Goal: Task Accomplishment & Management: Manage account settings

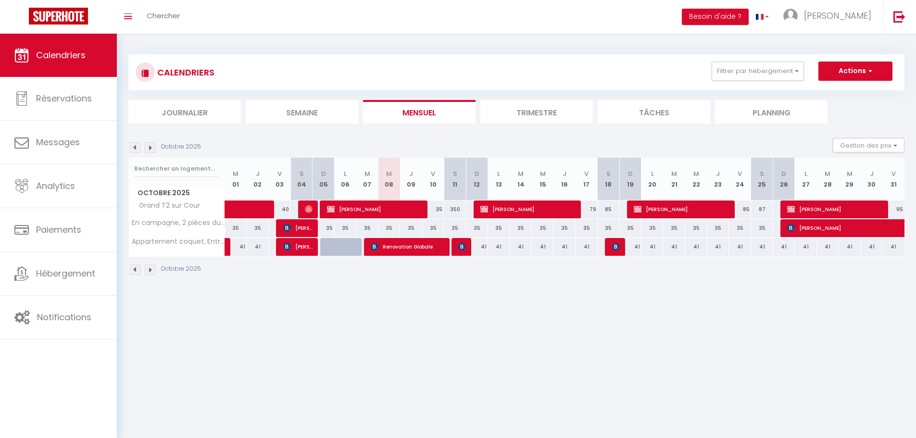
click at [131, 149] on img at bounding box center [135, 147] width 11 height 11
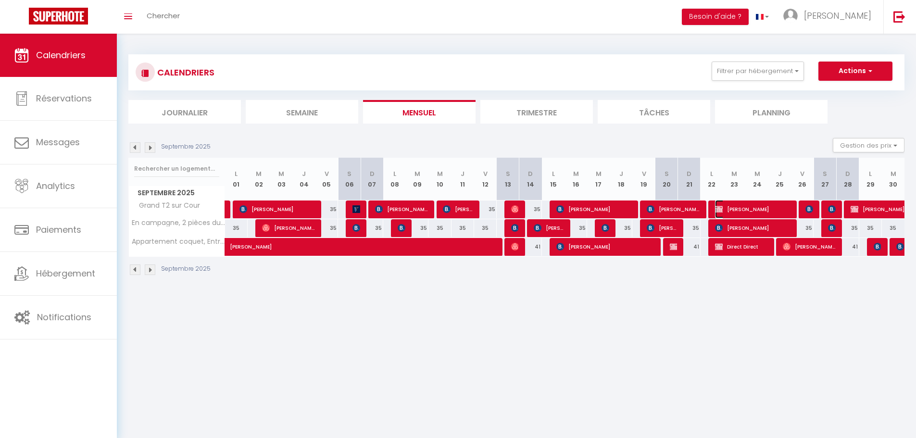
click at [748, 207] on span "Diallo ALassan" at bounding box center [752, 209] width 75 height 18
select select "KO"
select select "OK"
select select "0"
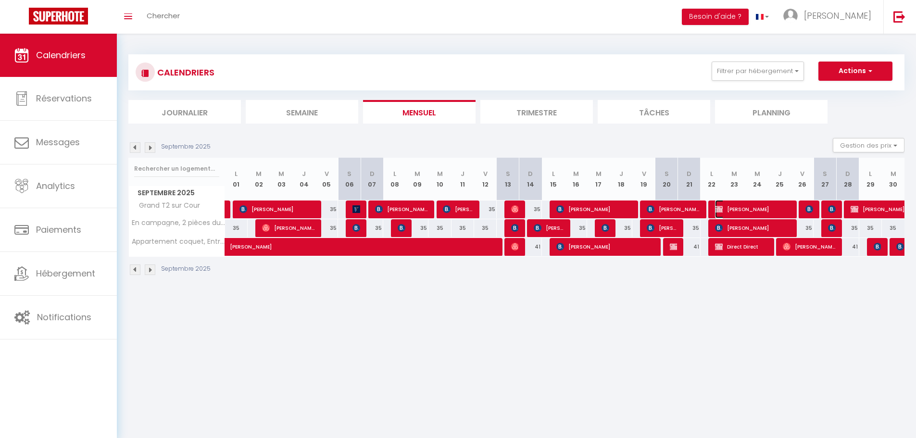
select select "1"
select select
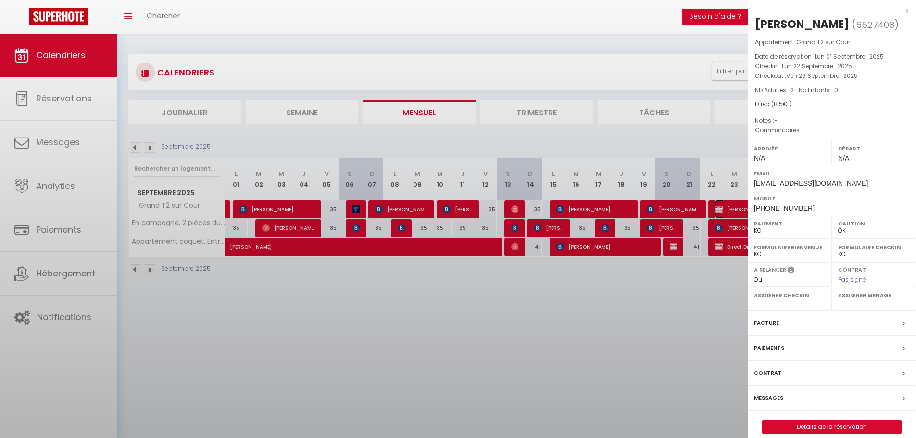
select select "33148"
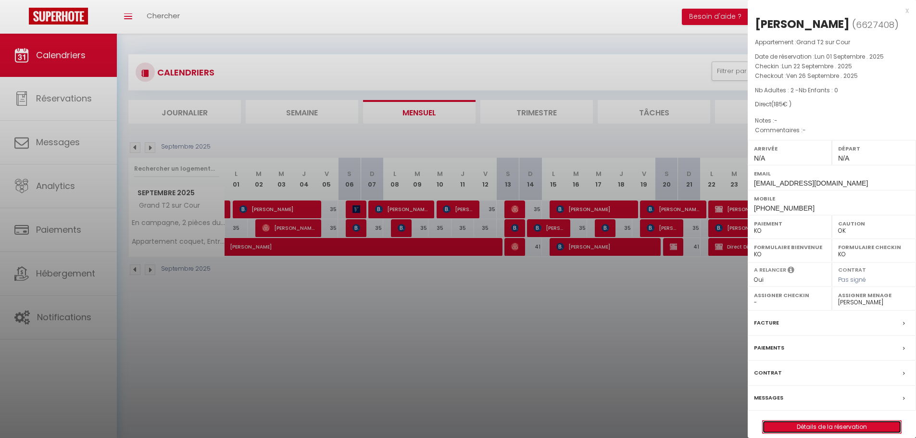
click at [808, 432] on link "Détails de la réservation" at bounding box center [831, 427] width 138 height 12
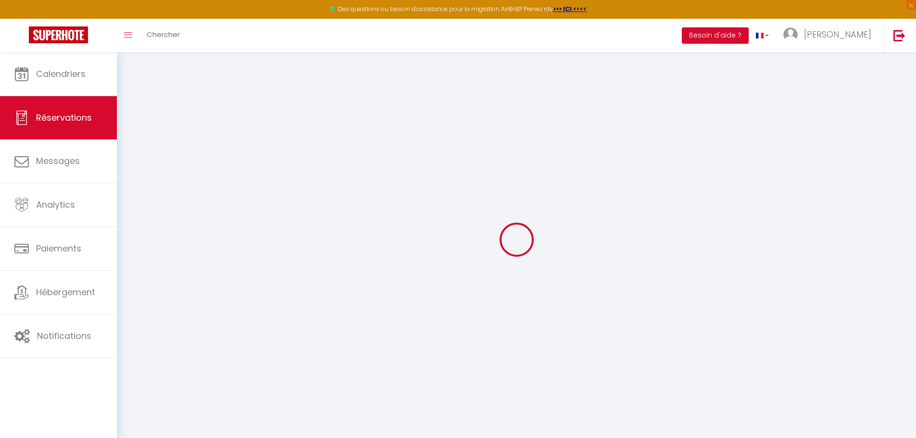
select select
checkbox input "false"
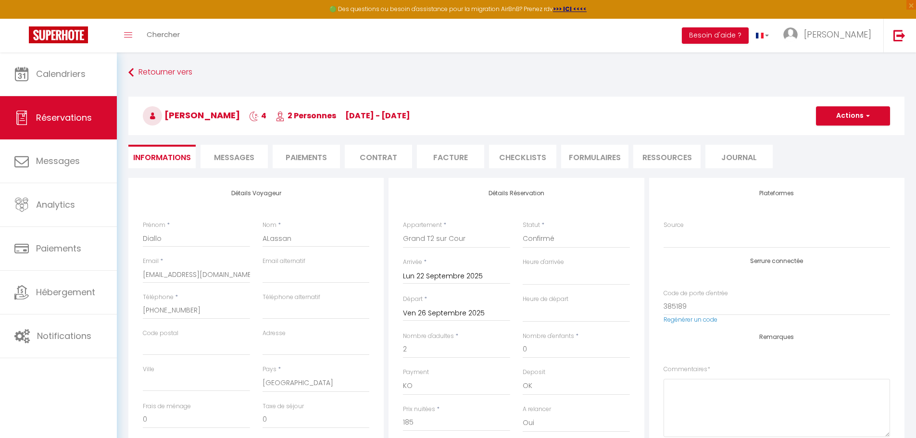
select select
checkbox input "false"
select select
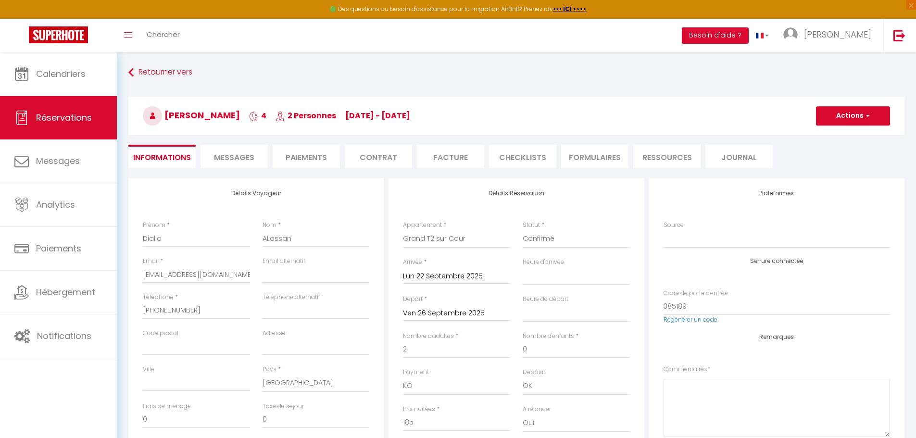
click at [470, 155] on li "Facture" at bounding box center [450, 157] width 67 height 24
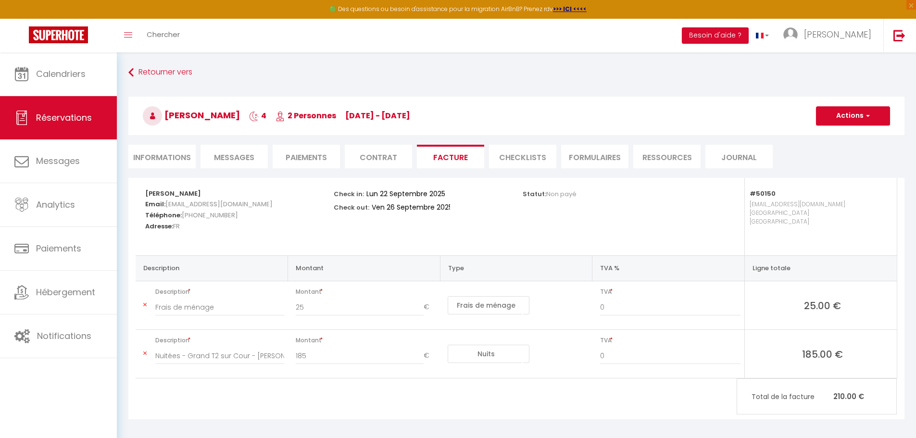
click at [158, 158] on li "Informations" at bounding box center [161, 157] width 67 height 24
select select
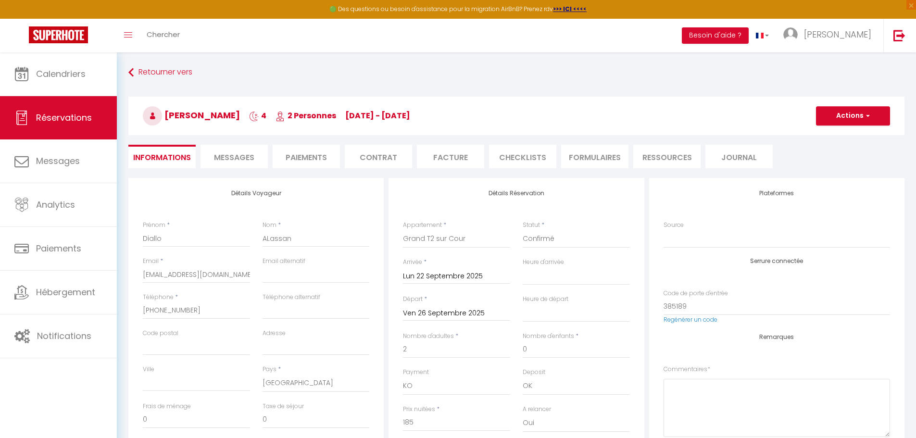
click at [292, 155] on li "Paiements" at bounding box center [306, 157] width 67 height 24
select select
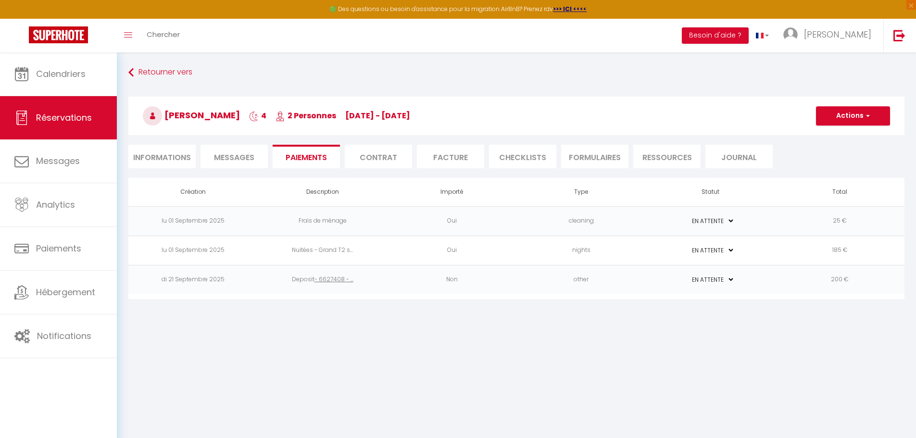
click at [158, 155] on li "Informations" at bounding box center [161, 157] width 67 height 24
select select
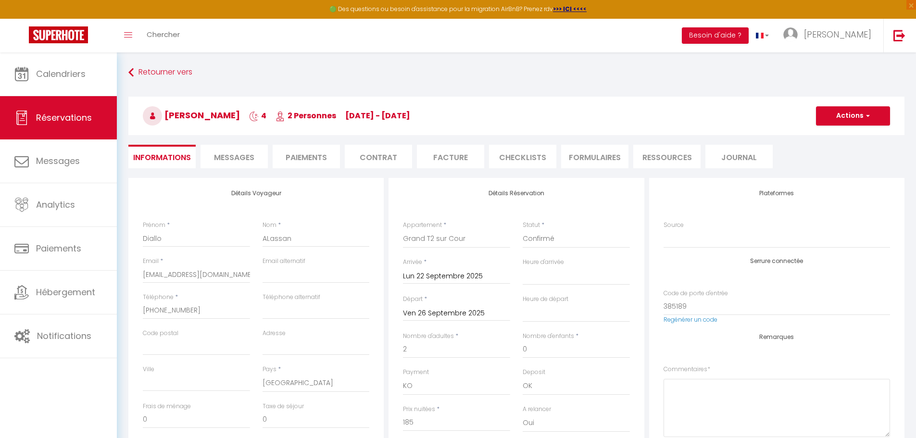
click at [438, 153] on li "Facture" at bounding box center [450, 157] width 67 height 24
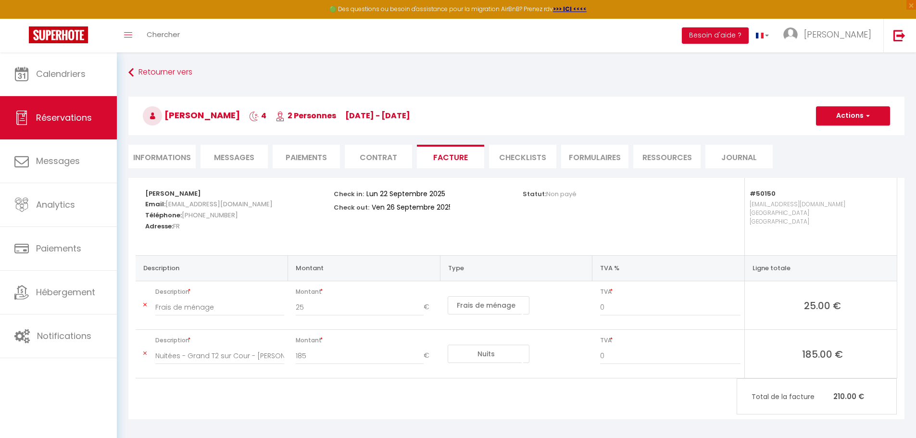
click at [164, 155] on li "Informations" at bounding box center [161, 157] width 67 height 24
select select
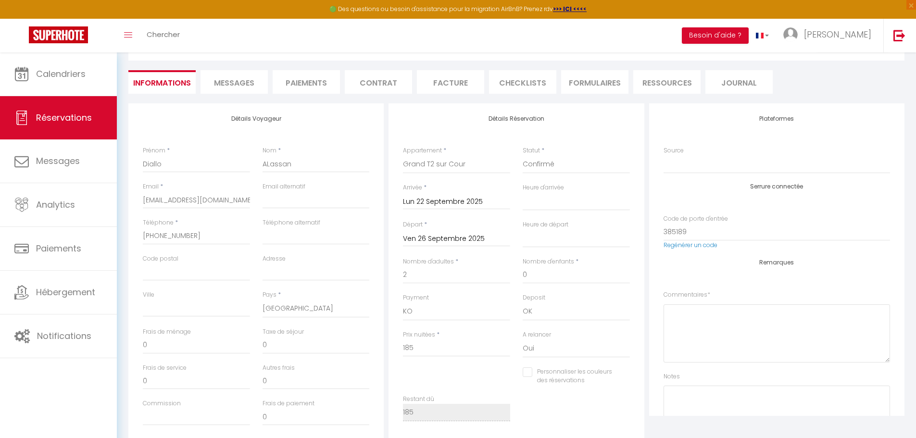
scroll to position [96, 0]
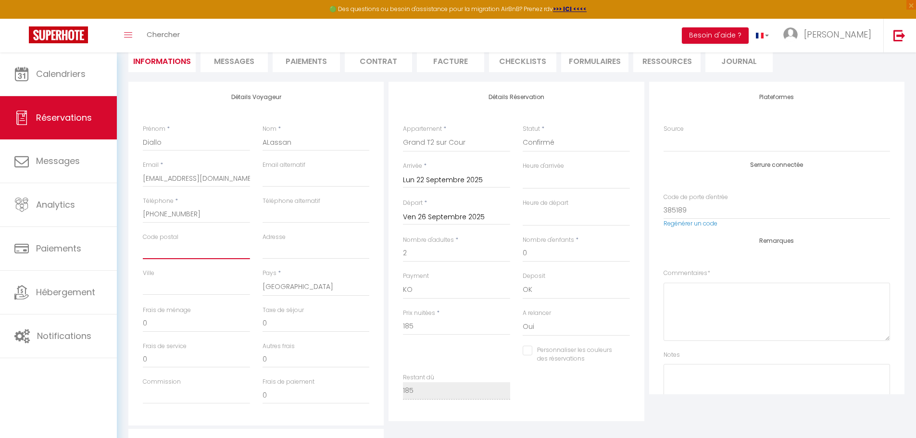
click at [164, 249] on input "Code postal" at bounding box center [196, 250] width 107 height 17
click at [158, 249] on input "Code postal" at bounding box center [196, 250] width 107 height 17
paste input "69002"
type input "69002"
select select
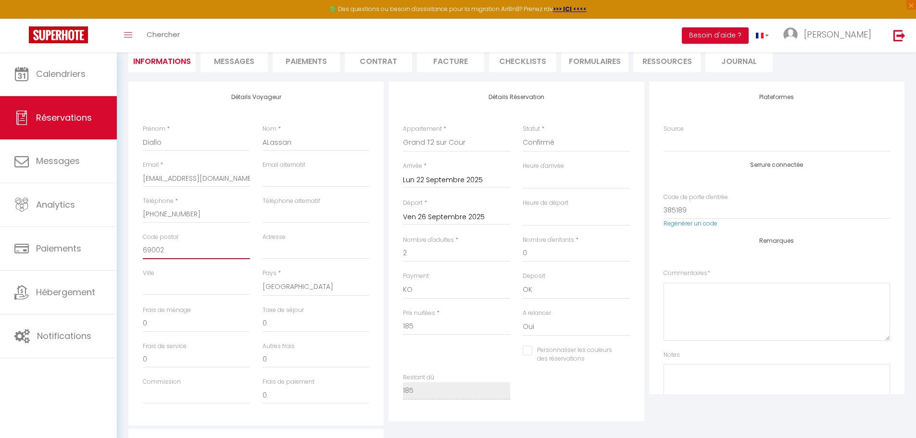
select select
checkbox input "false"
type input "69002"
click at [206, 285] on input "Ville" at bounding box center [196, 286] width 107 height 17
paste input "[GEOGRAPHIC_DATA]"
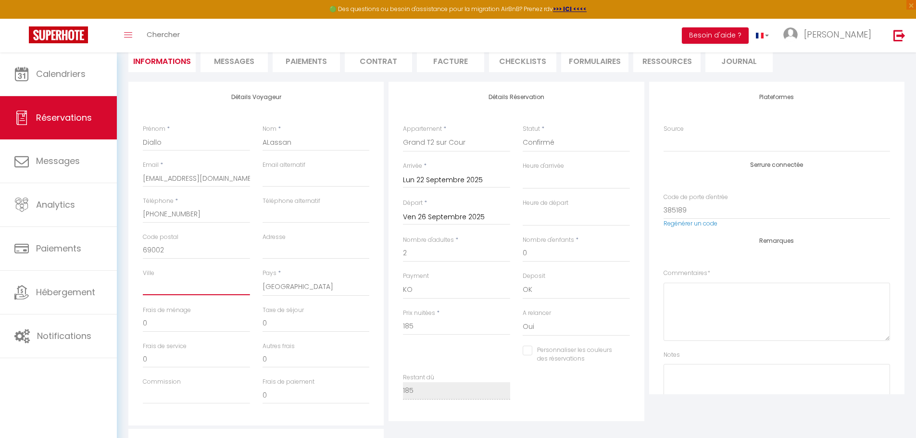
type input "[GEOGRAPHIC_DATA]"
select select
checkbox input "false"
type input "[GEOGRAPHIC_DATA]"
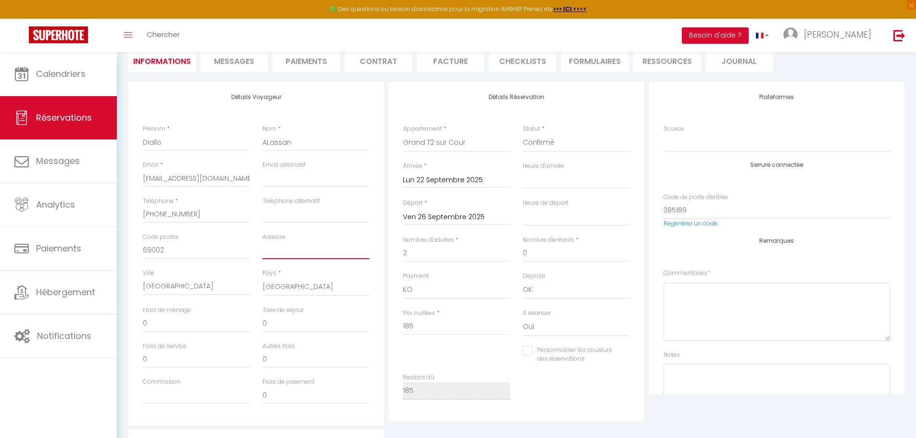
click at [274, 251] on input "Adresse" at bounding box center [315, 250] width 107 height 17
paste input "[STREET_ADDRESS]"
type input "[STREET_ADDRESS]"
select select
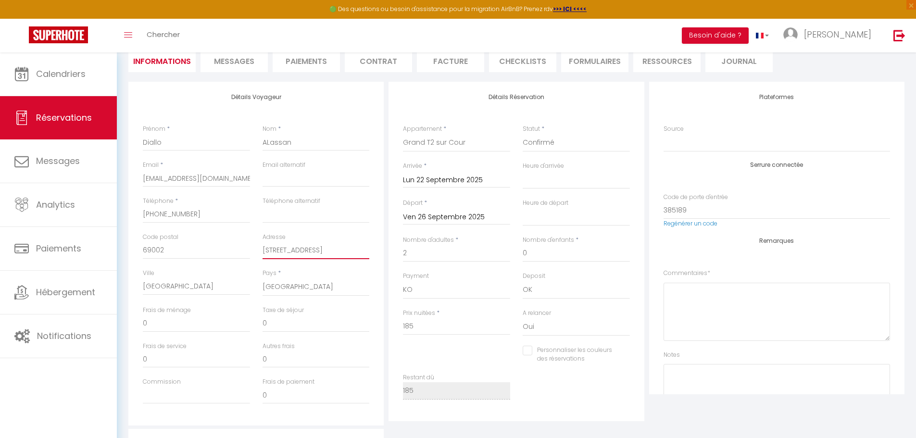
checkbox input "false"
type input "[STREET_ADDRESS]"
click at [279, 147] on input "ALassan" at bounding box center [315, 142] width 107 height 17
click at [169, 144] on input "Diallo" at bounding box center [196, 142] width 107 height 17
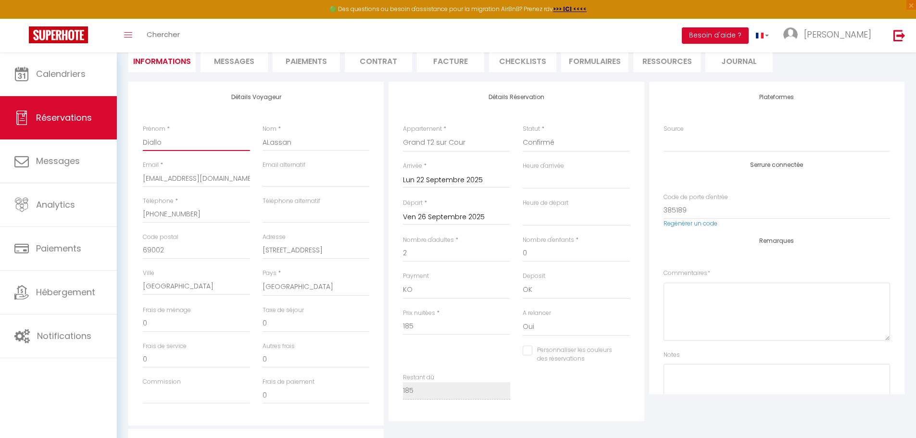
paste input "Gaël"
type input "Gaël"
select select
checkbox input "false"
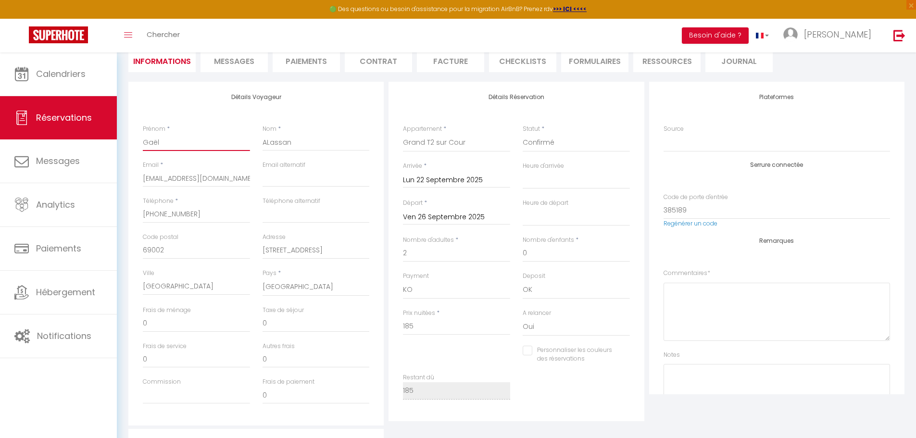
type input "Gaël"
click at [281, 142] on input "ALassan" at bounding box center [315, 142] width 107 height 17
paste input "Magnogno"
type input "Magnogno"
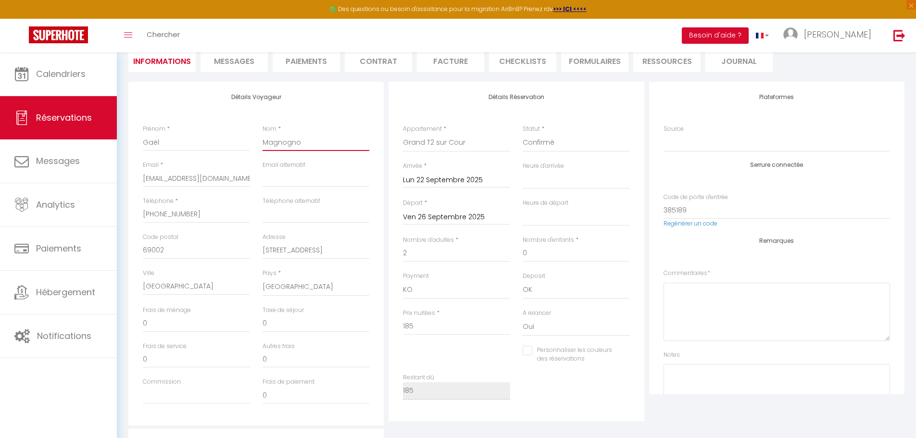
select select
checkbox input "false"
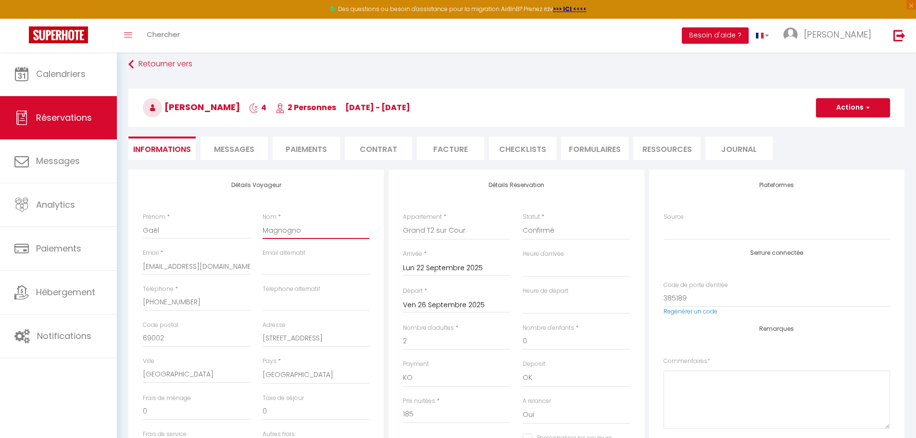
scroll to position [0, 0]
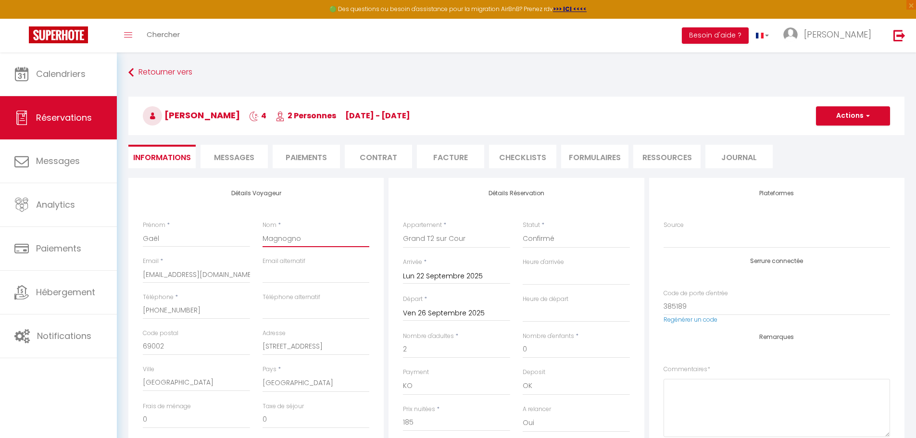
type input "Magnogno"
click at [858, 115] on button "Actions" at bounding box center [853, 115] width 74 height 19
click at [837, 139] on link "Enregistrer" at bounding box center [843, 137] width 76 height 12
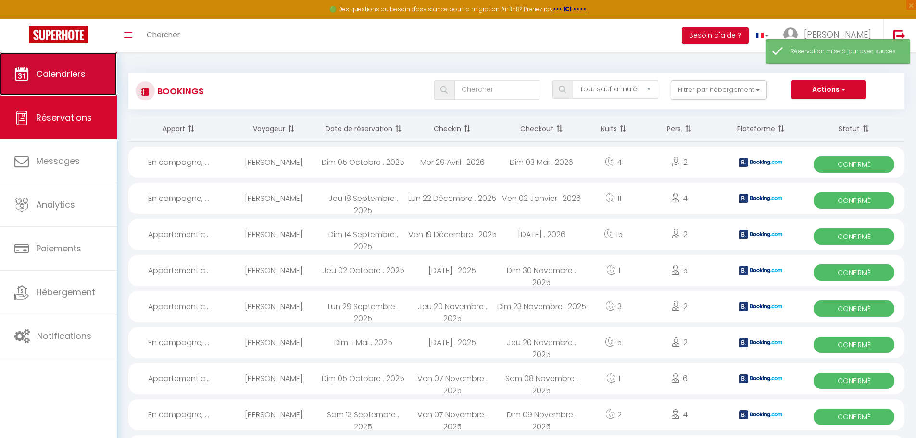
click at [56, 72] on span "Calendriers" at bounding box center [61, 74] width 50 height 12
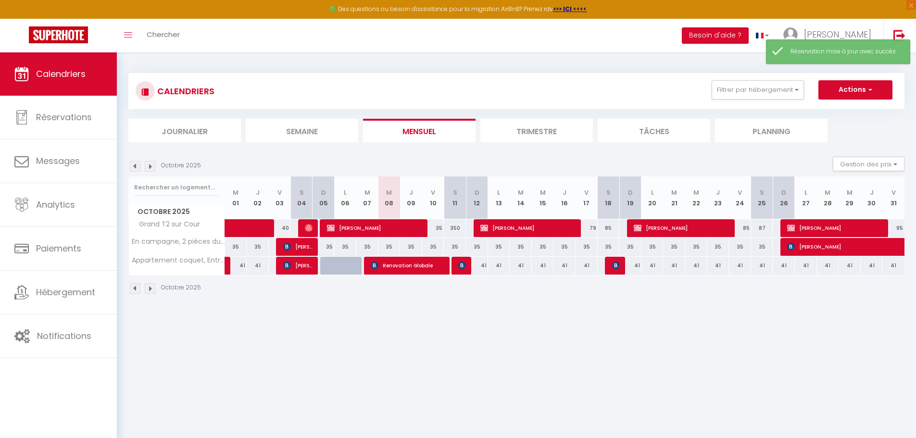
click at [133, 165] on img at bounding box center [135, 166] width 11 height 11
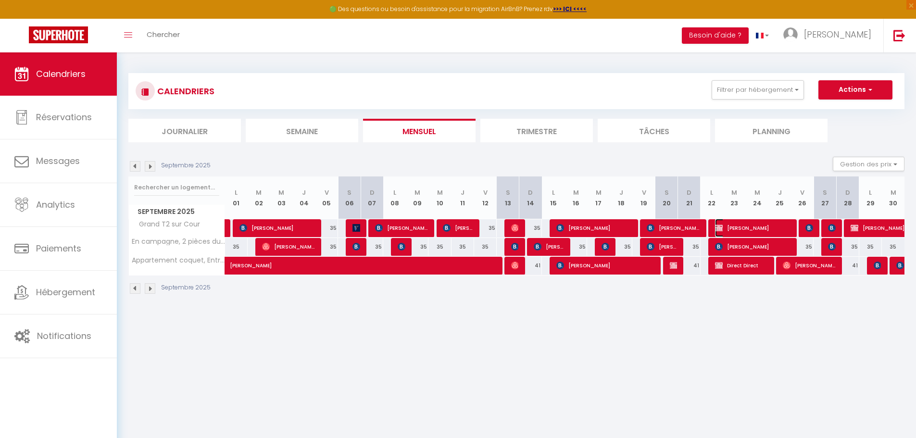
click at [760, 227] on span "Gaël Magnogno" at bounding box center [752, 228] width 75 height 18
select select "KO"
select select "OK"
select select "0"
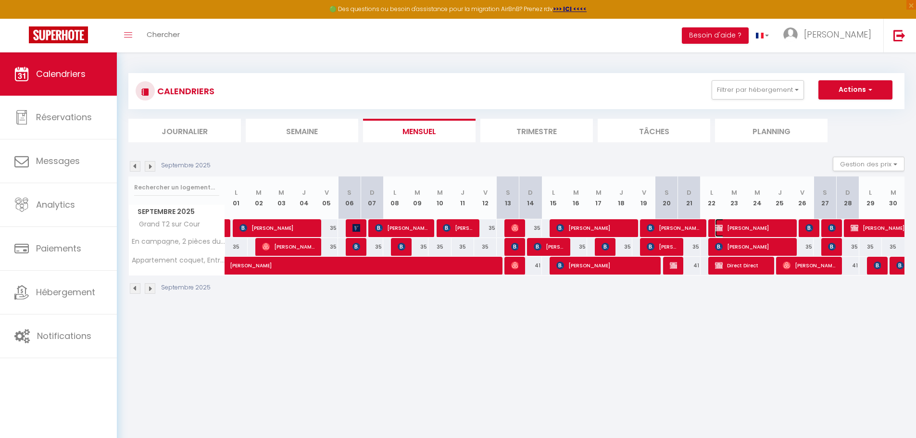
select select "1"
select select
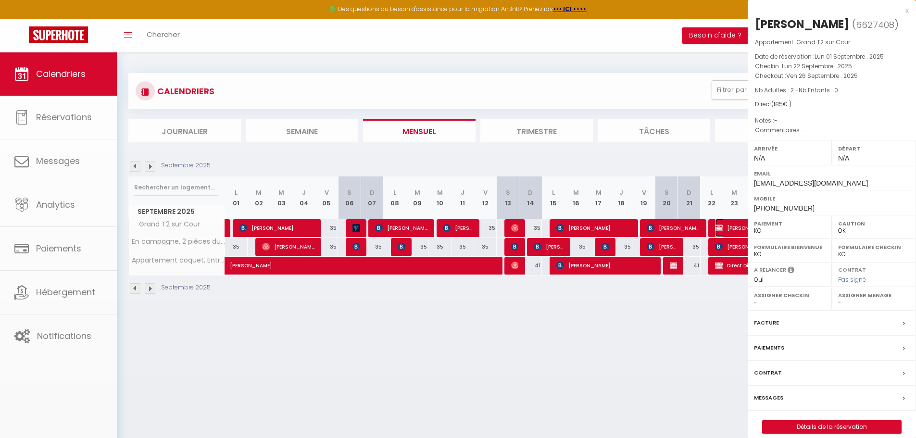
select select "33148"
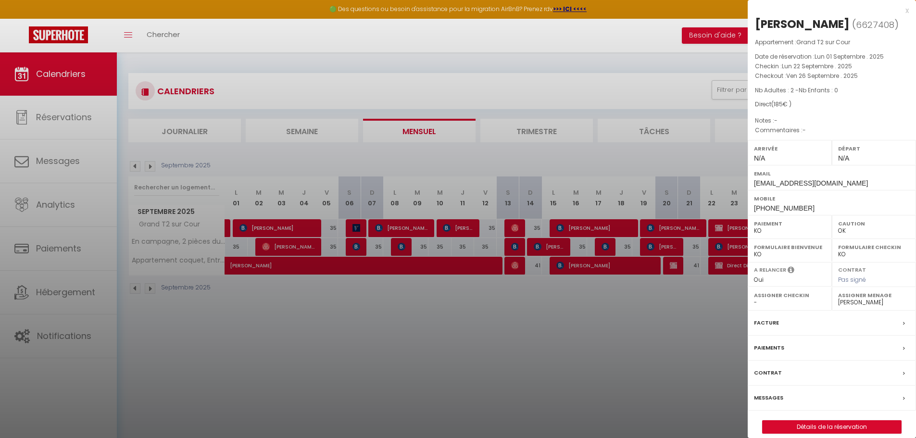
click at [784, 321] on div "Facture" at bounding box center [831, 323] width 168 height 25
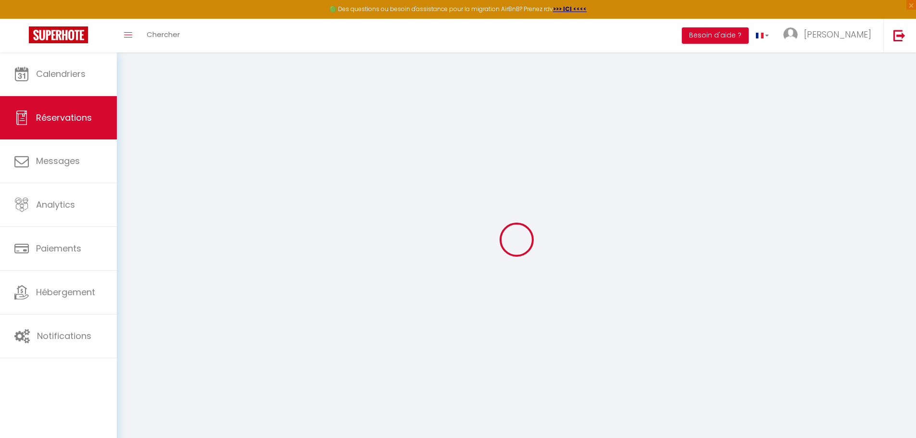
select select "cleaning"
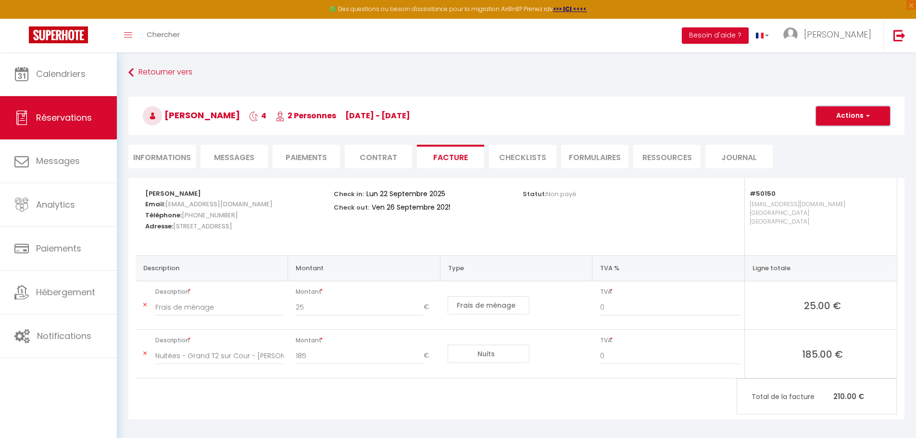
click at [869, 121] on button "Actions" at bounding box center [853, 115] width 74 height 19
click at [850, 148] on link "Aperçu et éditer" at bounding box center [845, 149] width 81 height 12
click at [874, 109] on button "Actions" at bounding box center [853, 115] width 74 height 19
click at [316, 159] on li "Paiements" at bounding box center [306, 157] width 67 height 24
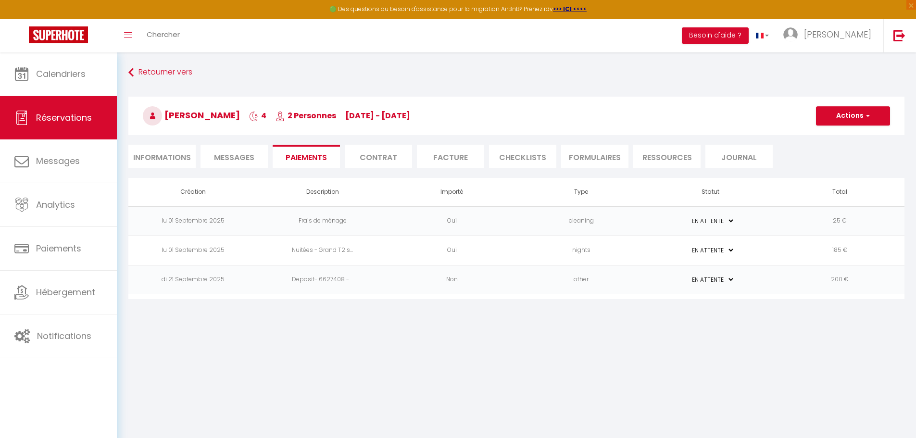
click at [732, 222] on select "PAYÉ EN ATTENTE" at bounding box center [710, 220] width 48 height 9
click at [850, 122] on button "Actions" at bounding box center [853, 115] width 74 height 19
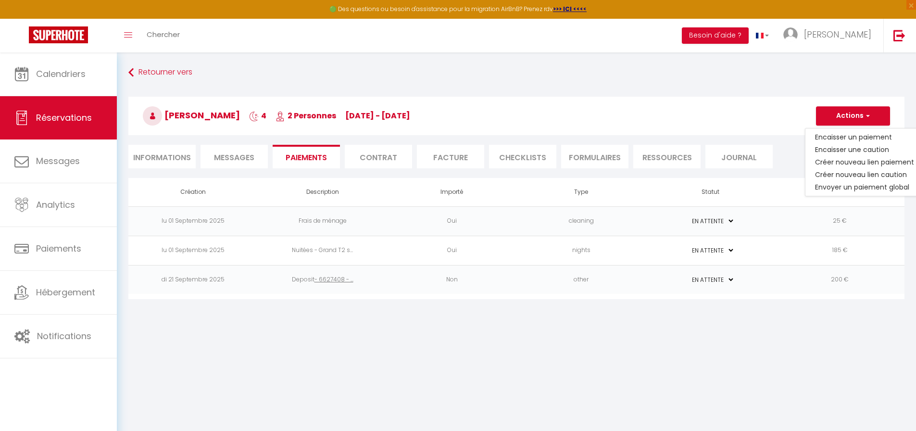
click at [768, 218] on td "PAYÉ EN ATTENTE" at bounding box center [710, 220] width 129 height 29
click at [167, 161] on li "Informations" at bounding box center [161, 157] width 67 height 24
select select
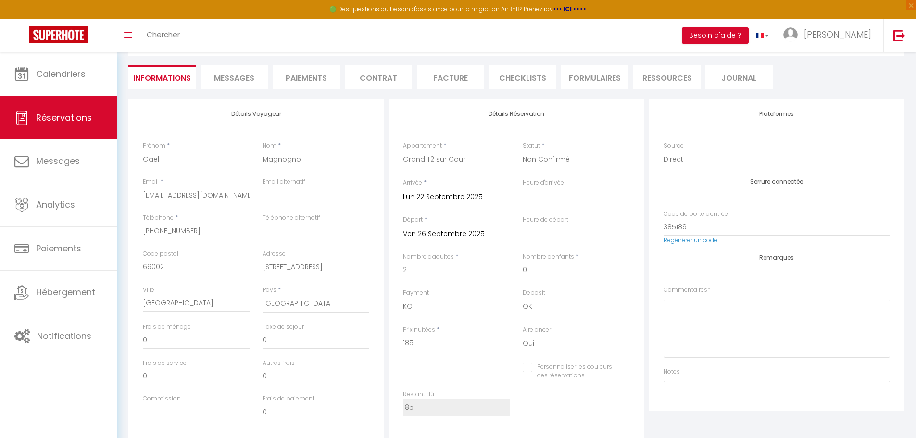
scroll to position [80, 0]
click at [430, 301] on select "OK KO" at bounding box center [456, 306] width 107 height 18
select select "12"
click at [403, 297] on select "OK KO" at bounding box center [456, 306] width 107 height 18
select select
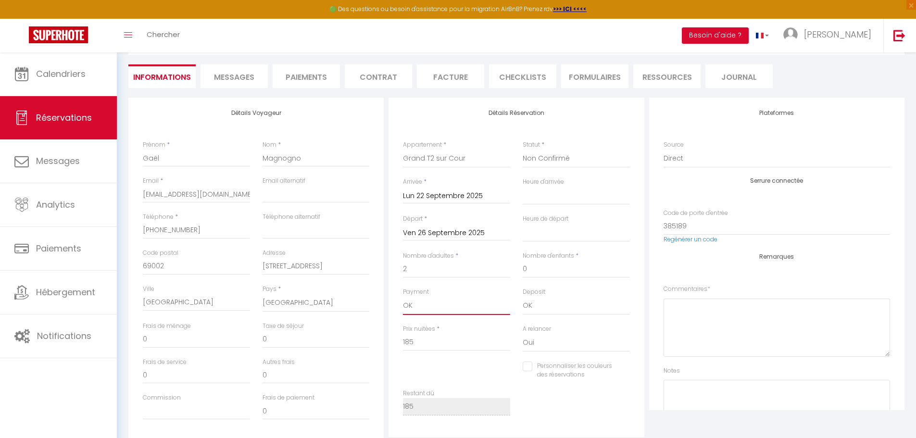
select select
checkbox input "false"
click at [313, 82] on li "Paiements" at bounding box center [306, 76] width 67 height 24
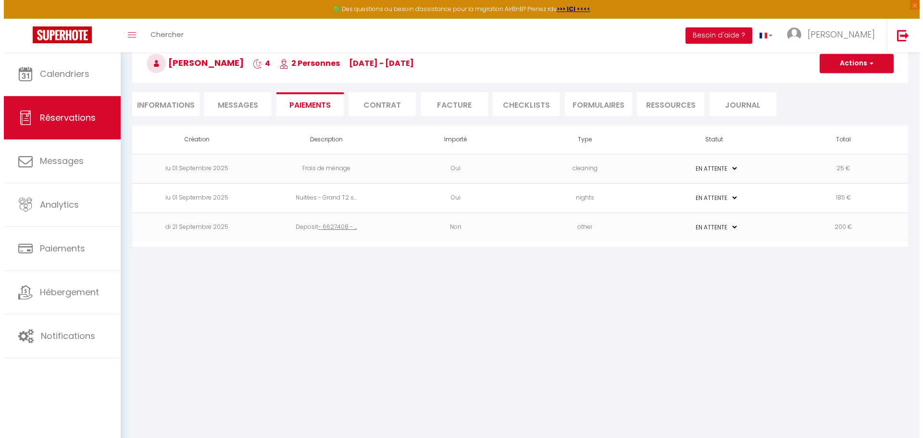
scroll to position [52, 0]
click at [727, 171] on select "PAYÉ EN ATTENTE" at bounding box center [710, 168] width 48 height 9
select select "1"
click at [686, 164] on select "PAYÉ EN ATTENTE" at bounding box center [710, 168] width 48 height 9
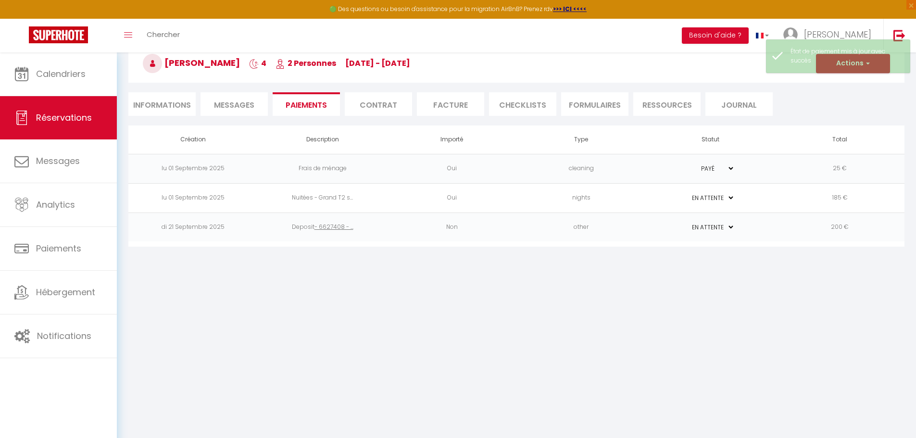
click at [730, 198] on select "PAYÉ EN ATTENTE" at bounding box center [710, 197] width 48 height 9
select select "1"
click at [686, 193] on select "PAYÉ EN ATTENTE" at bounding box center [710, 197] width 48 height 9
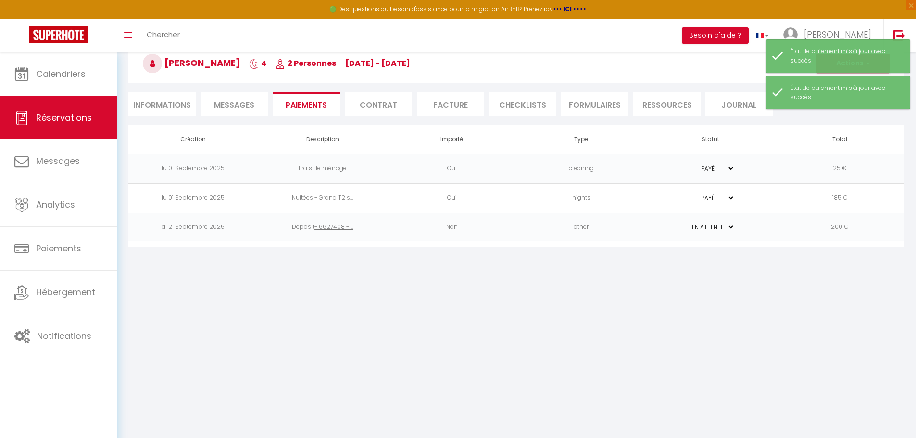
click at [721, 221] on td "PAYÉ EN ATTENTE" at bounding box center [710, 226] width 129 height 29
click at [733, 226] on select "PAYÉ EN ATTENTE" at bounding box center [710, 227] width 48 height 9
select select "1"
click at [686, 223] on select "PAYÉ EN ATTENTE" at bounding box center [710, 227] width 48 height 9
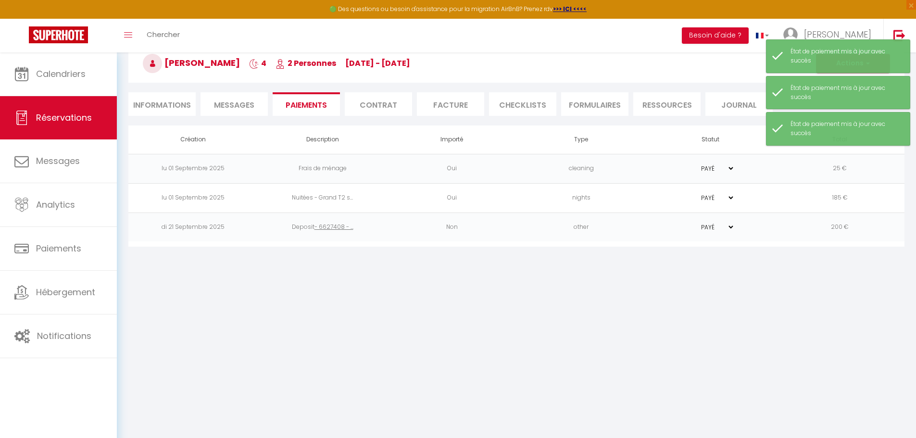
click at [764, 302] on body "🟢 Des questions ou besoin d'assistance pour la migration AirBnB? Prenez rdv >>>…" at bounding box center [458, 219] width 916 height 438
click at [448, 105] on li "Facture" at bounding box center [450, 104] width 67 height 24
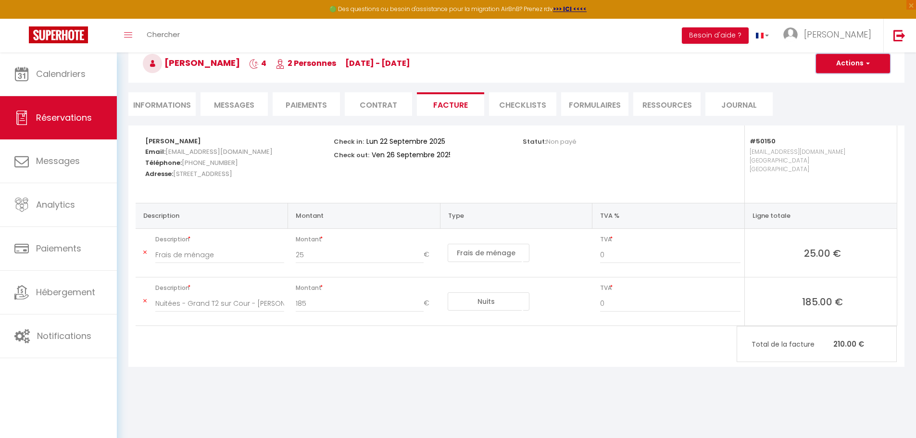
click at [856, 69] on button "Actions" at bounding box center [853, 63] width 74 height 19
click at [846, 96] on link "Aperçu et éditer" at bounding box center [845, 97] width 81 height 12
click at [844, 69] on button "Actions" at bounding box center [853, 63] width 74 height 19
click at [162, 104] on li "Informations" at bounding box center [161, 104] width 67 height 24
select select
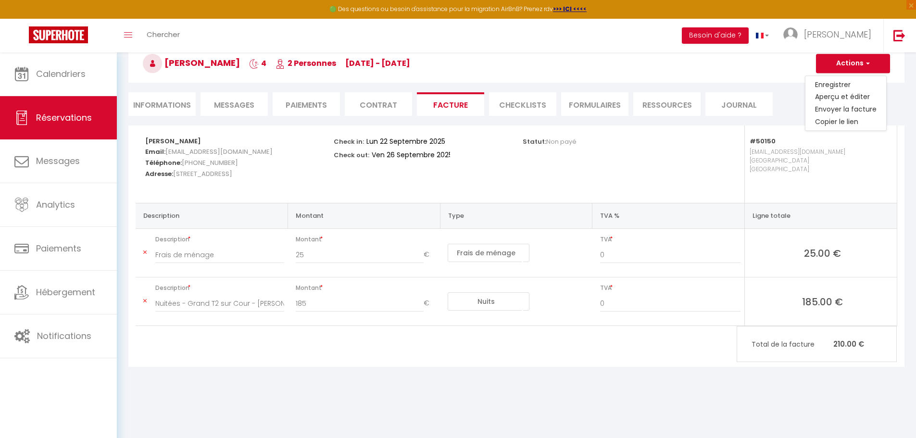
select select
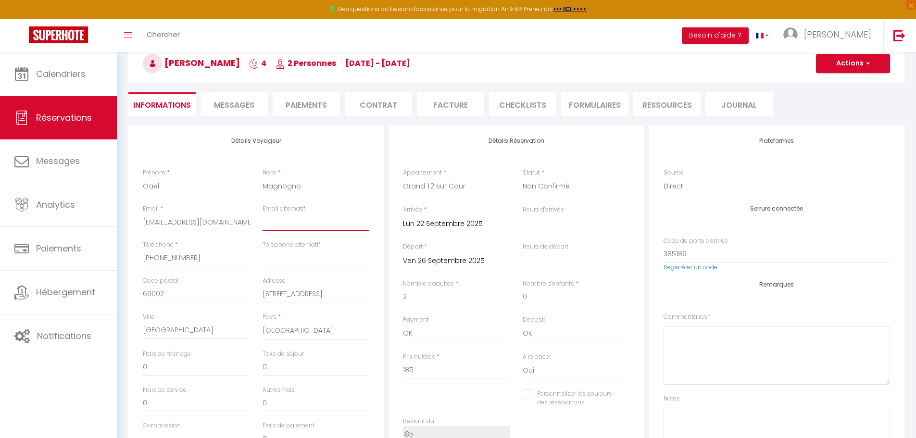
click at [288, 221] on input "email" at bounding box center [315, 221] width 107 height 17
type input "g"
select select
checkbox input "false"
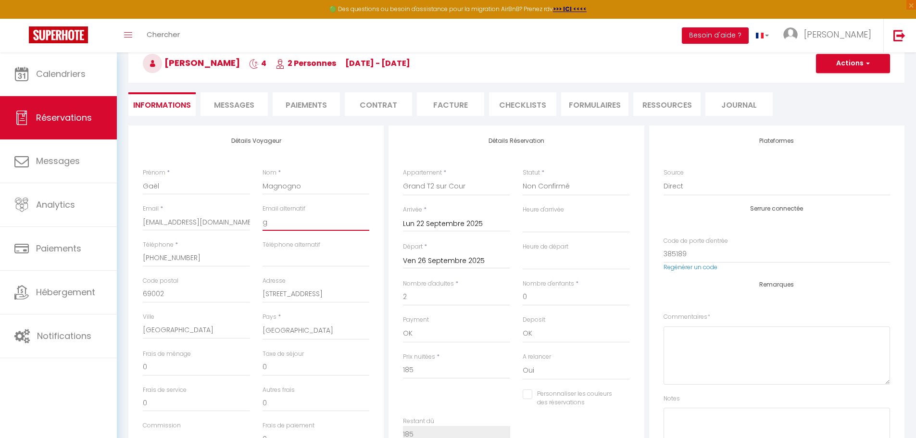
type input "ga"
select select
checkbox input "false"
type input "gae"
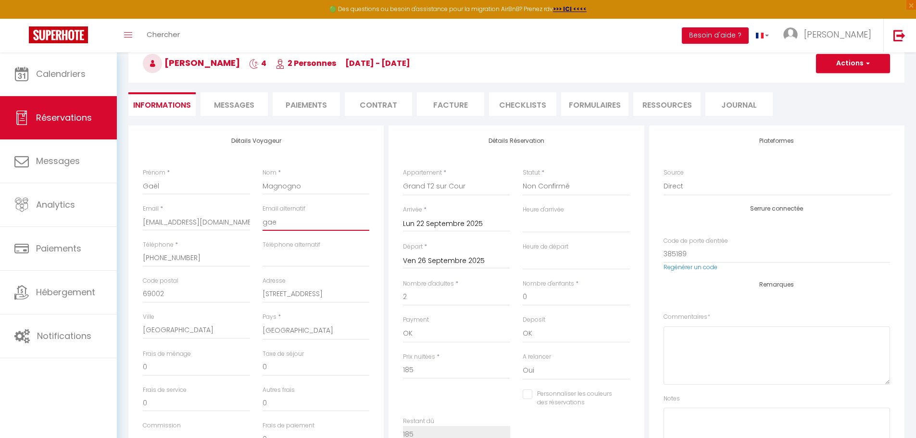
select select
checkbox input "false"
type input "gael"
select select
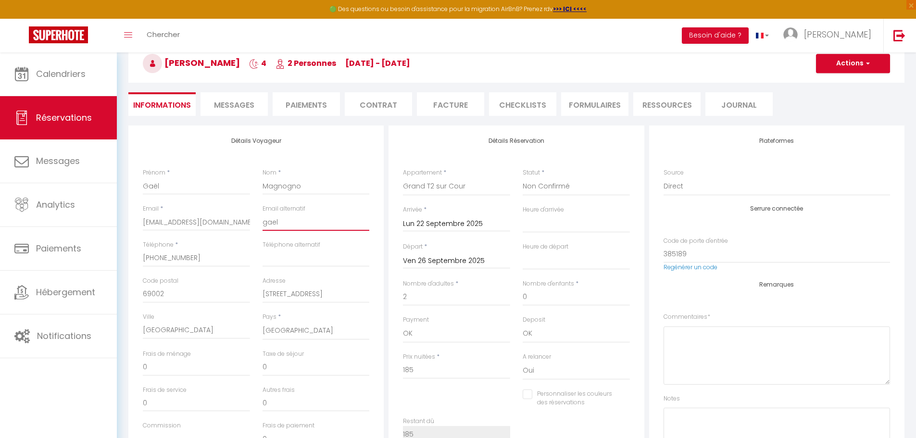
select select
checkbox input "false"
type input "gaelm"
select select
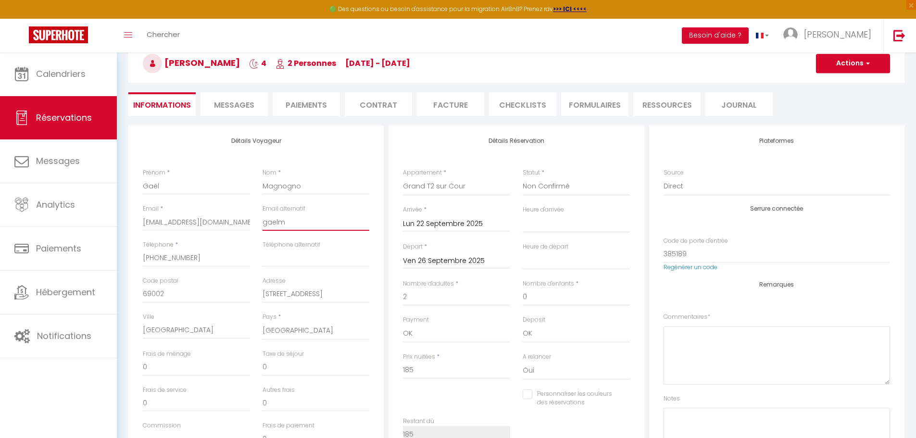
checkbox input "false"
type input "gaelma"
select select
checkbox input "false"
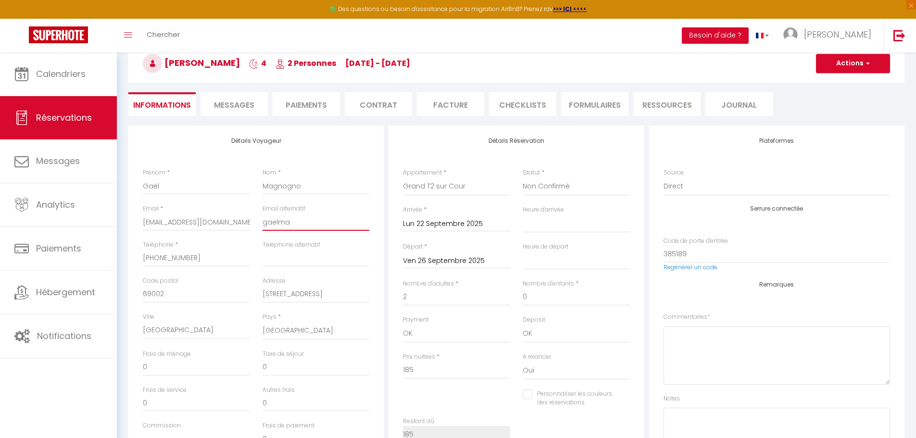
type input "gaelmag"
select select
checkbox input "false"
type input "gaelmagn"
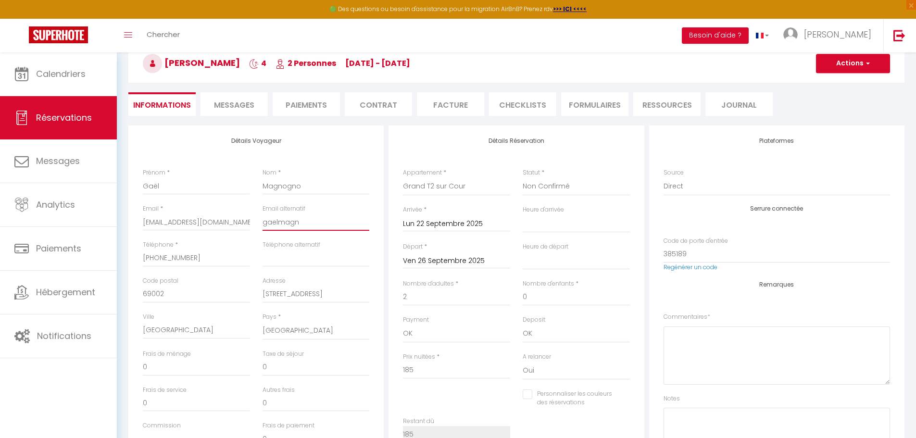
select select
checkbox input "false"
type input "gaelmagno"
select select
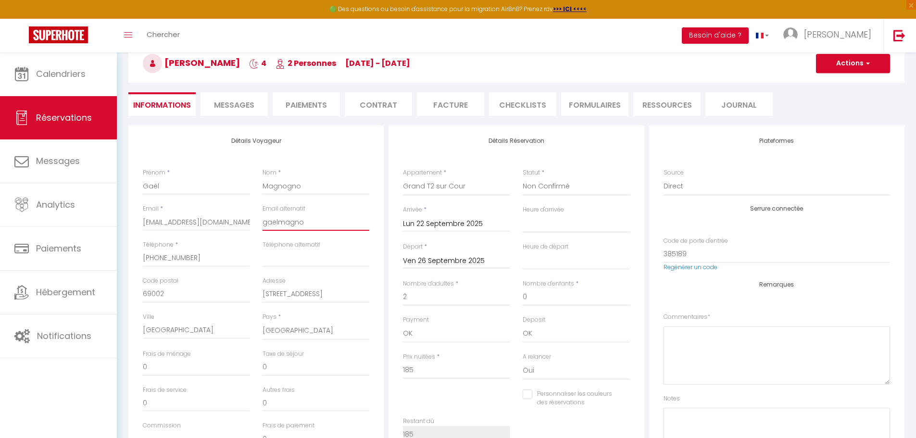
select select
checkbox input "false"
type input "gaelmagnog"
select select
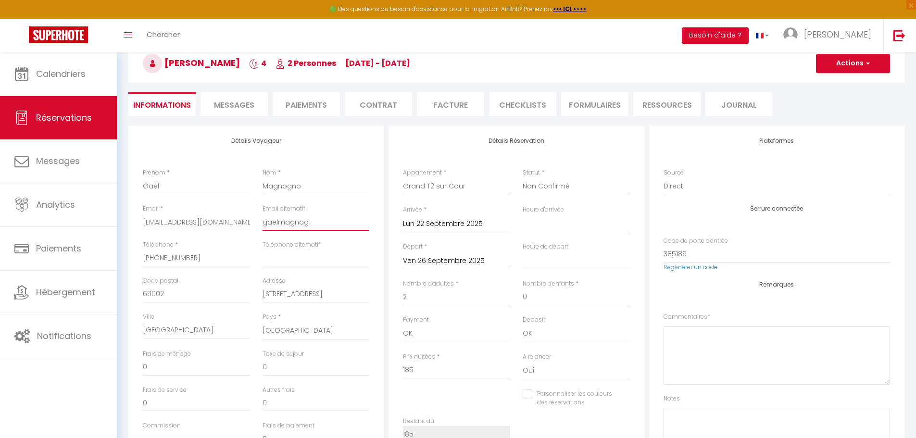
checkbox input "false"
type input "gaelmagnogn"
select select
checkbox input "false"
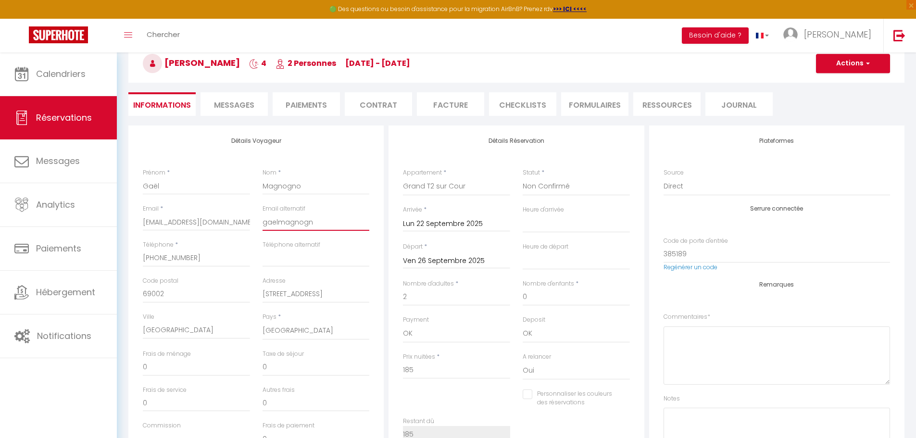
type input "gaelmagnogno"
select select
checkbox input "false"
type input "gaelmagnogno9"
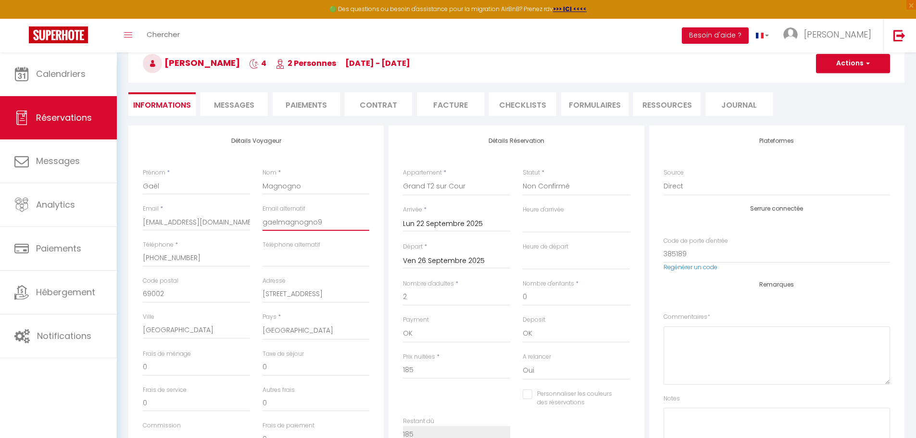
select select
checkbox input "false"
type input "gaelmagnogno98"
select select
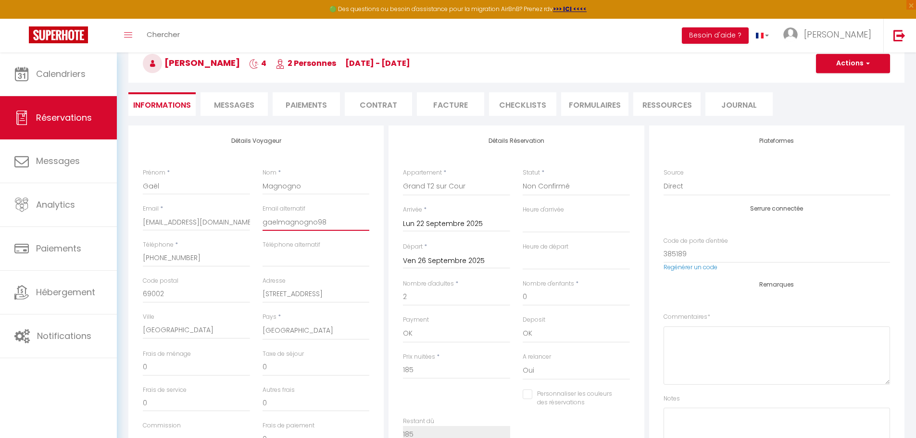
select select
checkbox input "false"
type input "gaelmagnogno98@"
select select
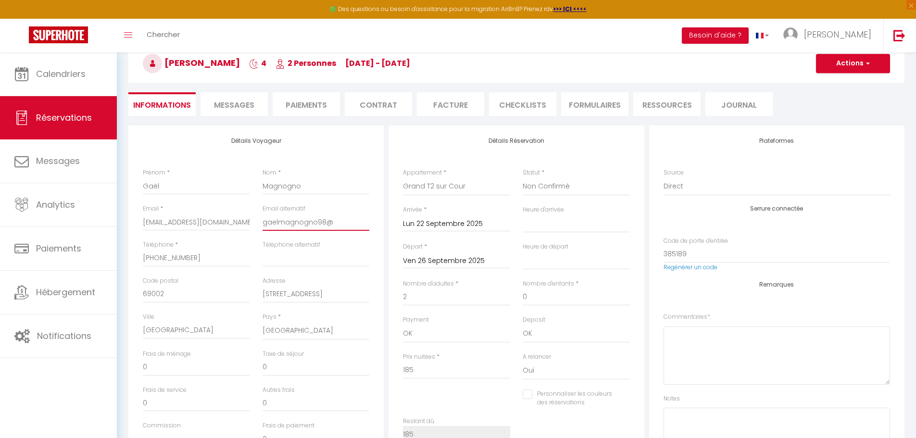
checkbox input "false"
type input "gaelmagnogno98@g"
select select
checkbox input "false"
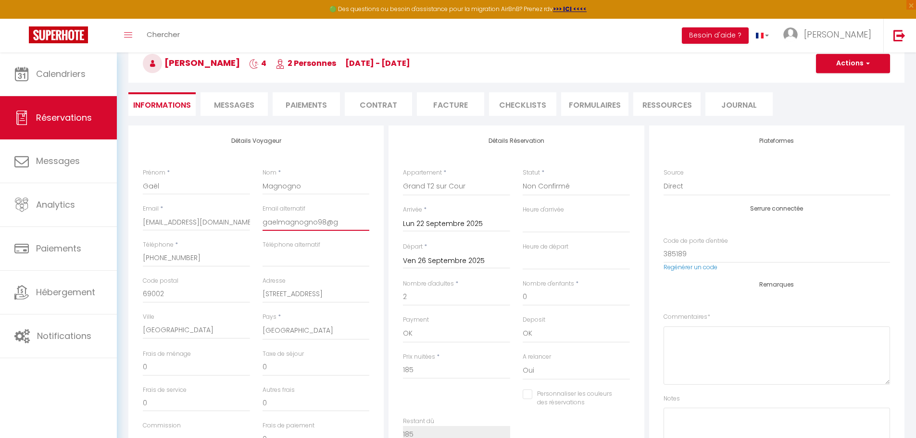
type input "gaelmagnogno98@gm"
select select
checkbox input "false"
type input "gaelmagnogno98@gma"
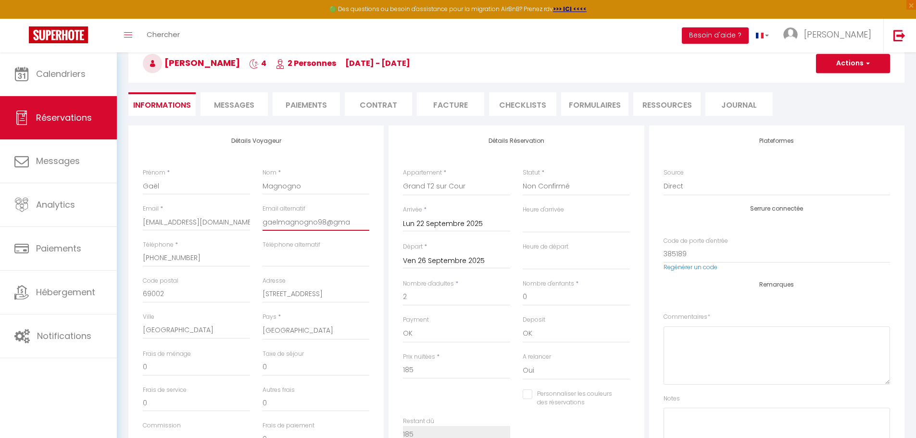
select select
checkbox input "false"
type input "gaelmagnogno98@gmai"
select select
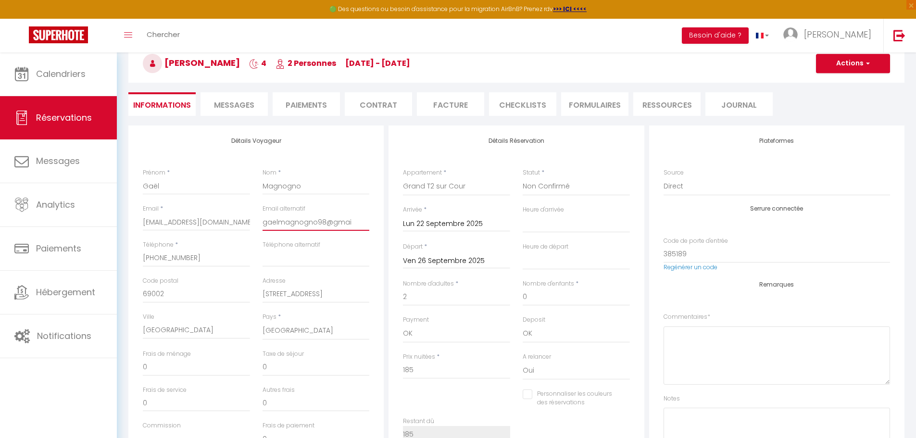
select select
checkbox input "false"
type input "gaelmagnogno98@gmail"
select select
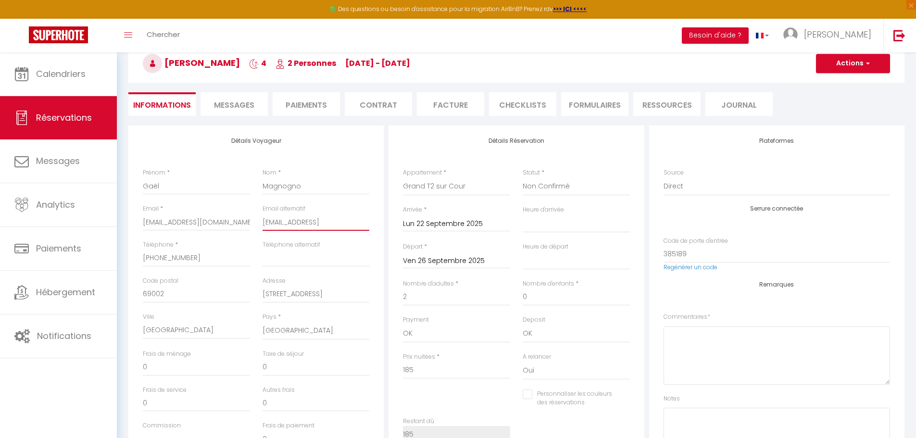
checkbox input "false"
type input "gaelmagnogno98@gmail.?"
select select
checkbox input "false"
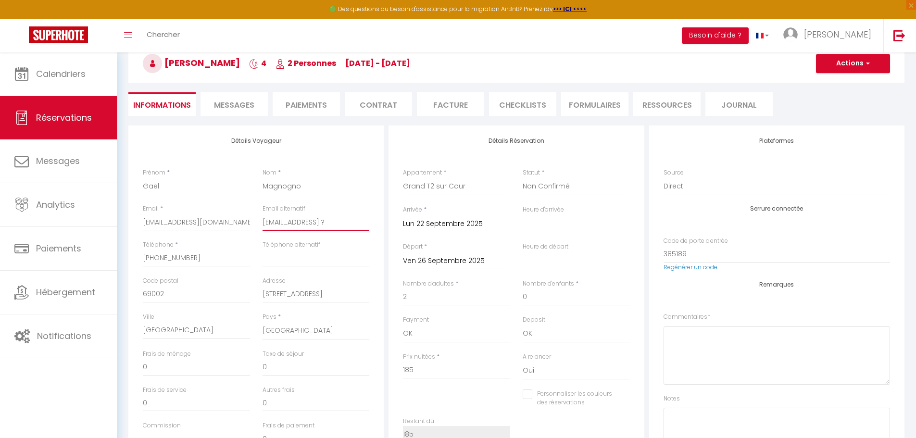
type input "gaelmagnogno98@gmail.?c"
select select
checkbox input "false"
type input "gaelmagnogno98@gmail.?co"
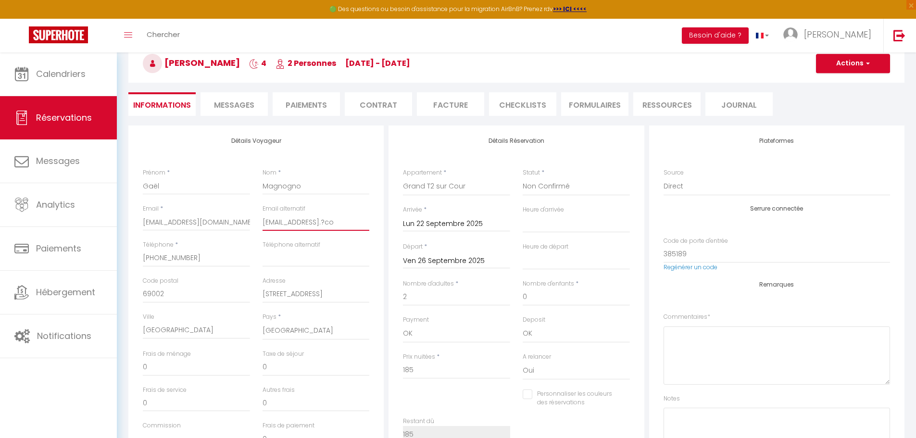
select select
checkbox input "false"
type input "gaelmagnogno98@gmail.?c"
select select
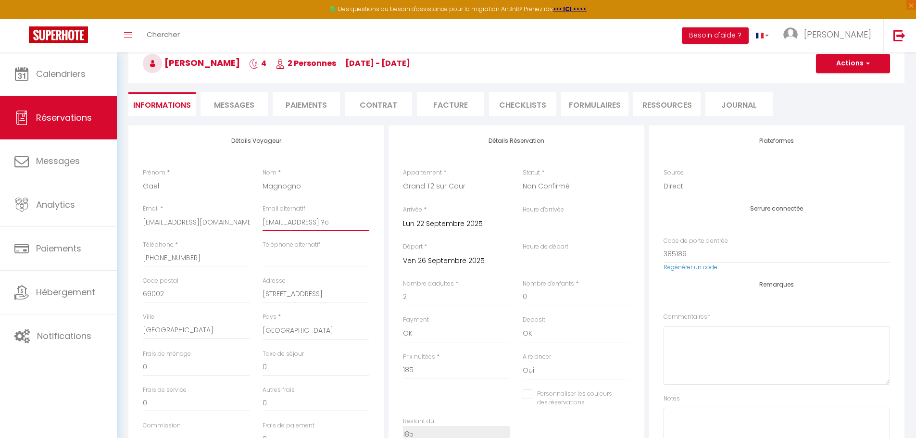
select select
checkbox input "false"
type input "gaelmagnogno98@gmail.?"
select select
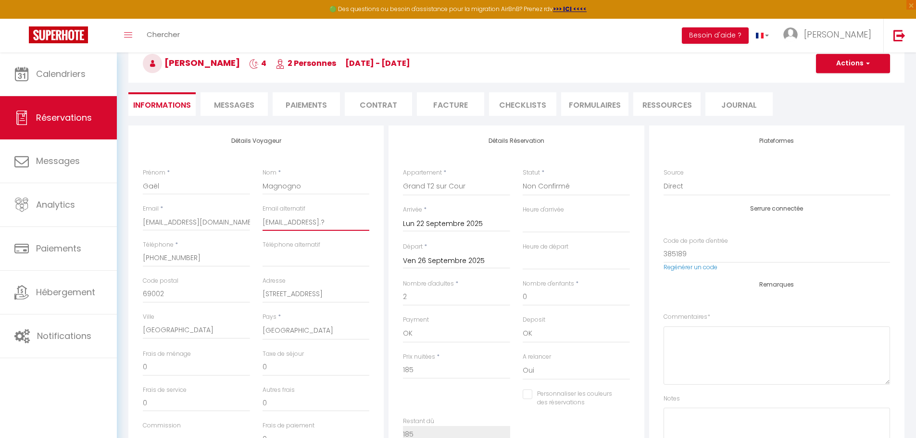
checkbox input "false"
type input "gaelmagnogno98@gmail."
select select
checkbox input "false"
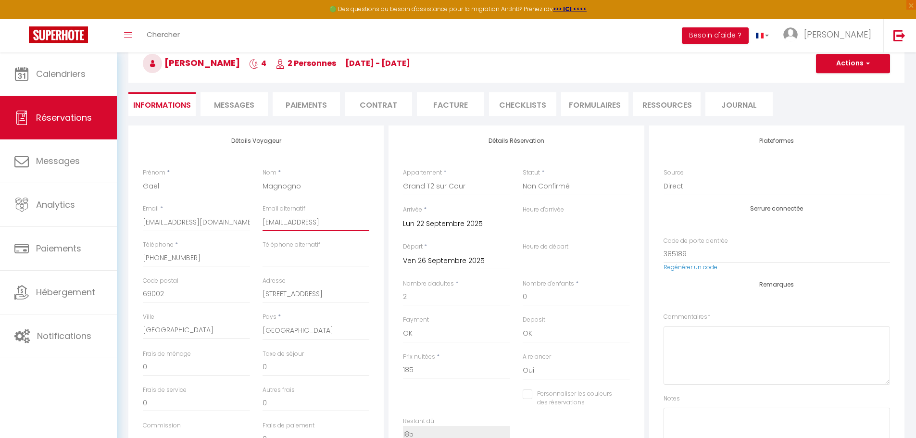
type input "gaelmagnogno98@gmail.c"
select select
checkbox input "false"
type input "gaelmagnogno98@gmail.co"
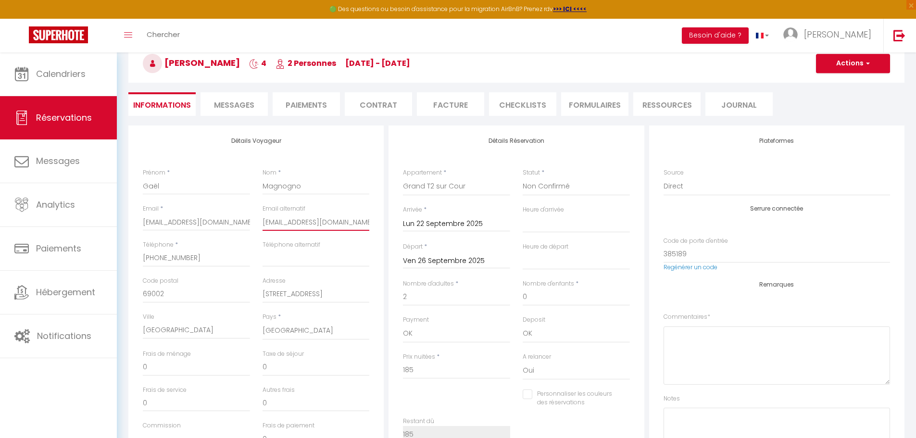
select select
checkbox input "false"
type input "gaelmagnogno98@gmail.com"
select select
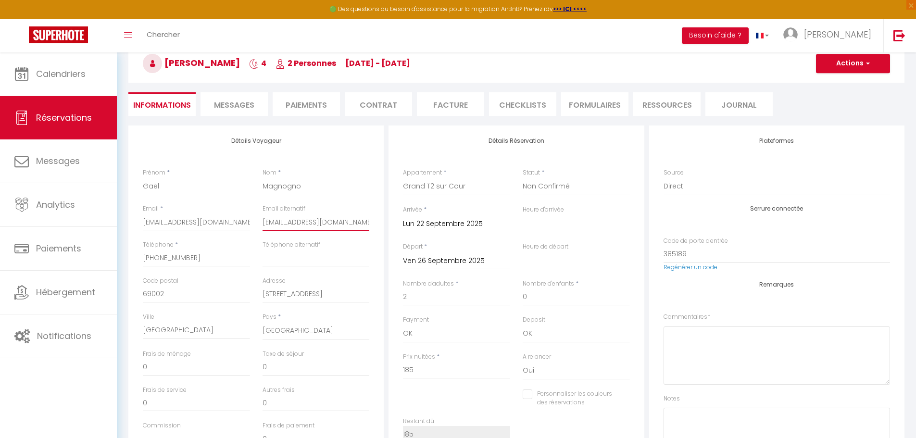
select select
checkbox input "false"
type input "gaelmagnogno98@gmail.com"
click at [468, 100] on li "Facture" at bounding box center [450, 104] width 67 height 24
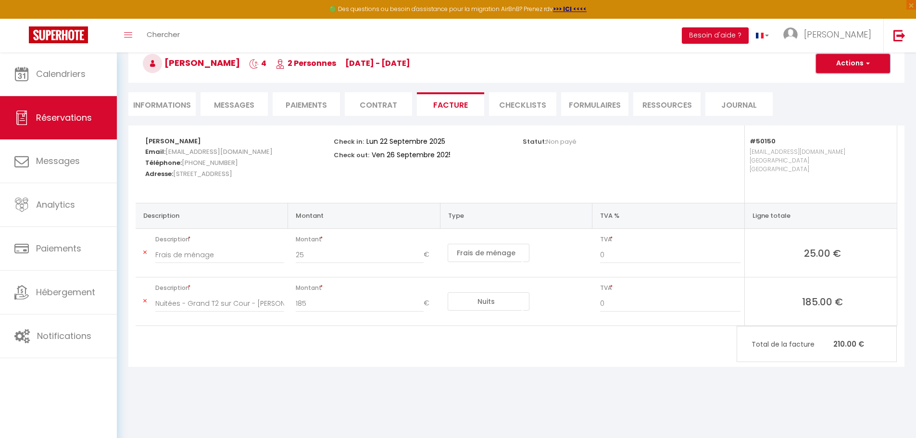
click at [849, 69] on button "Actions" at bounding box center [853, 63] width 74 height 19
click at [837, 110] on link "Envoyer la facture" at bounding box center [845, 109] width 81 height 12
type input "78dialloalassan@gmail.com"
select select "fr"
type input "Votre facture 6627408 - Grand T2 sur Cour"
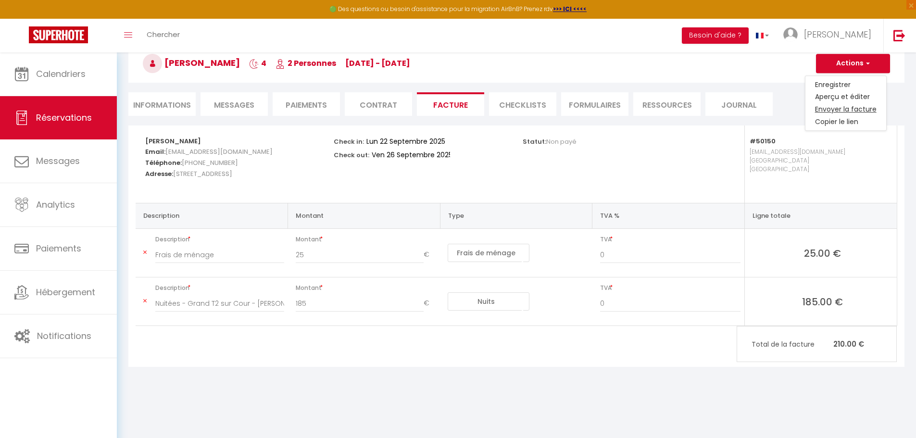
type textarea "Bonjour, Voici le lien pour télécharger votre facture : https://superhote.com/a…"
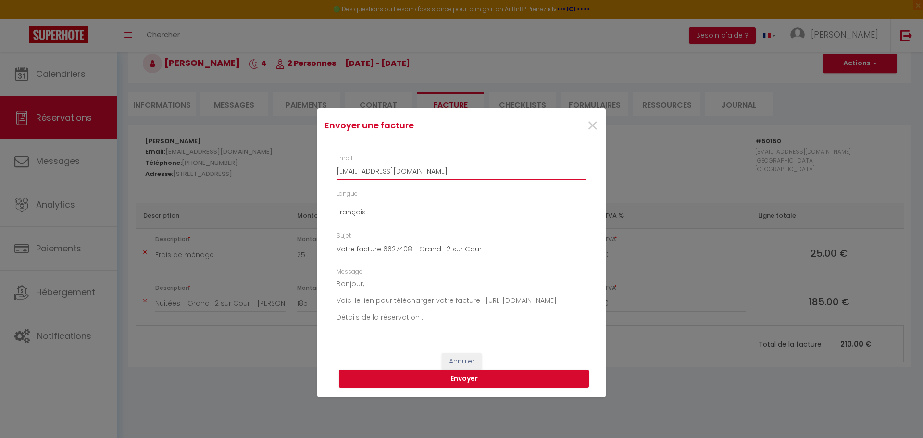
drag, startPoint x: 451, startPoint y: 163, endPoint x: 230, endPoint y: 166, distance: 220.6
click at [230, 166] on div "Envoyer une facture × Email 78dialloalassan@gmail.com Langue Anglais Français E…" at bounding box center [461, 219] width 923 height 438
paste input "gaelmagnogno98"
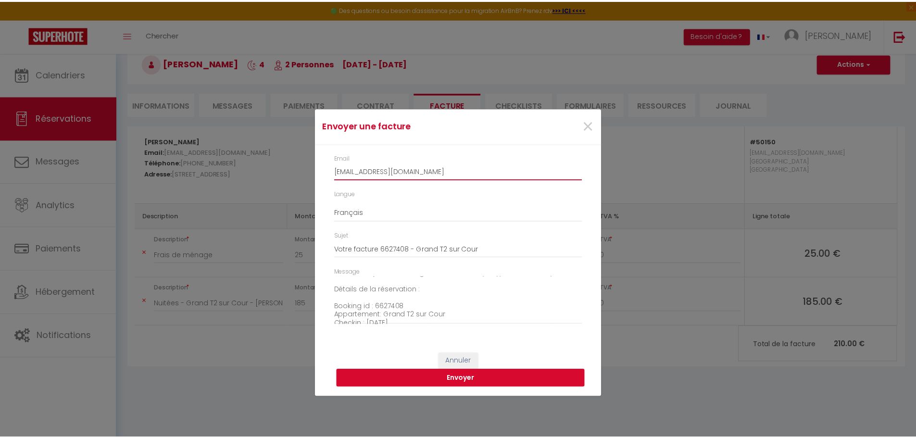
scroll to position [32, 0]
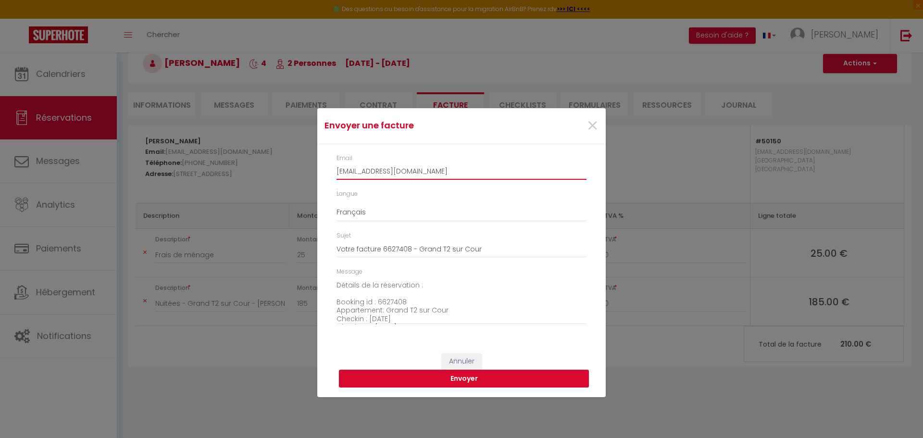
type input "gaelmagnogno98@gmail.com"
click at [497, 381] on button "Envoyer" at bounding box center [464, 379] width 250 height 18
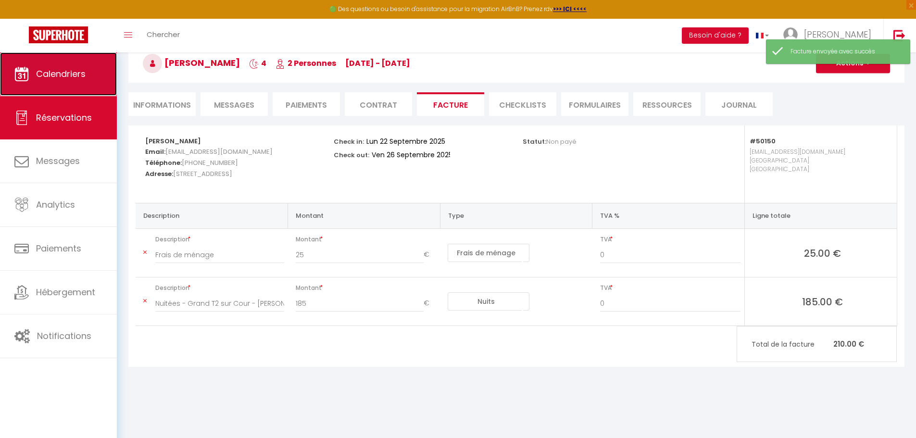
click at [66, 79] on span "Calendriers" at bounding box center [61, 74] width 50 height 12
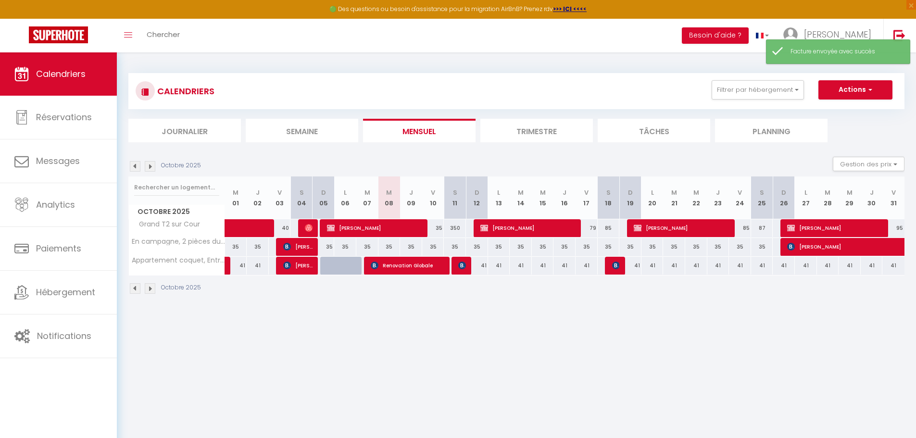
click at [133, 166] on img at bounding box center [135, 166] width 11 height 11
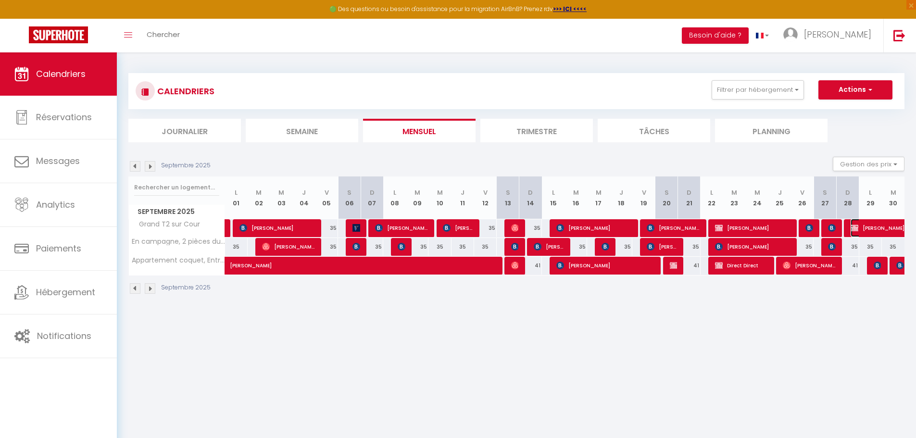
click at [872, 231] on span "Diallo ALassan" at bounding box center [905, 228] width 111 height 18
select select "OK"
select select "0"
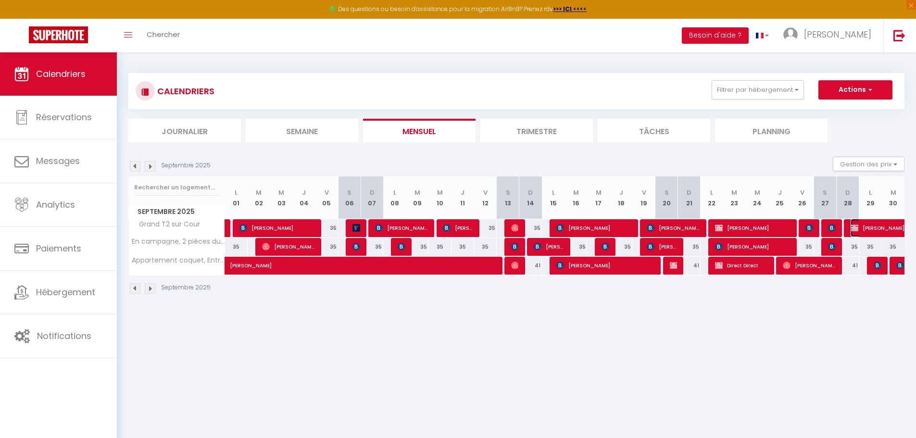
select select "1"
select select
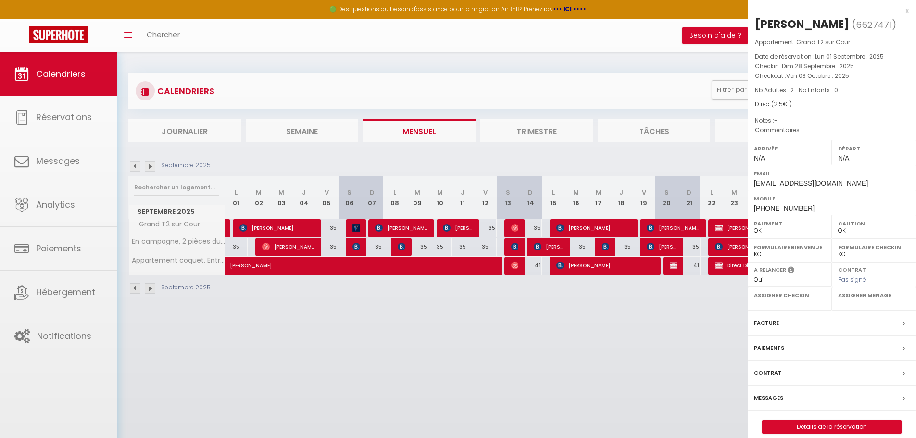
select select "33148"
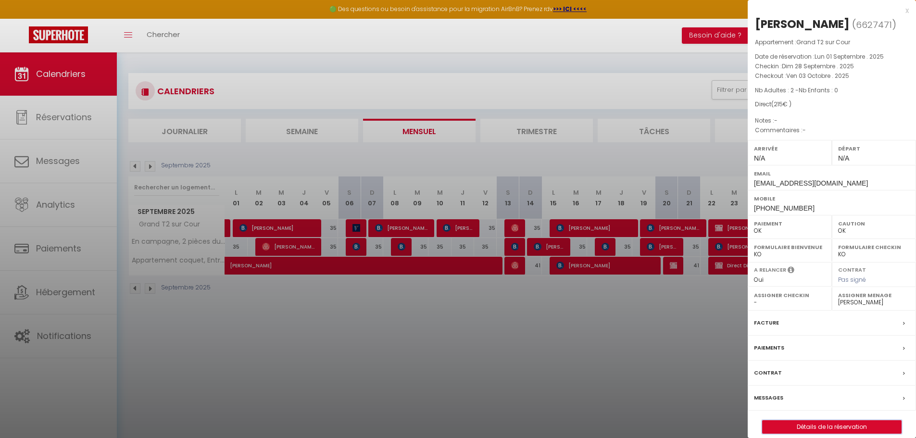
click at [833, 433] on button "Détails de la réservation" at bounding box center [831, 426] width 139 height 13
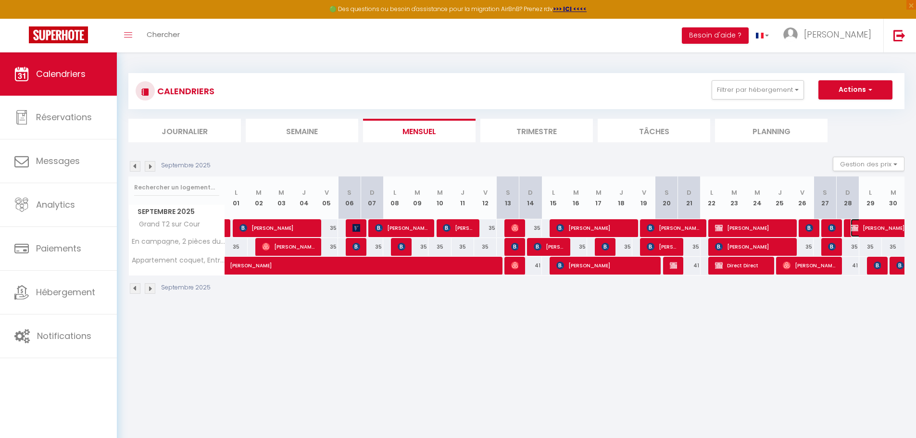
click at [879, 230] on span "Diallo ALassan" at bounding box center [905, 228] width 111 height 18
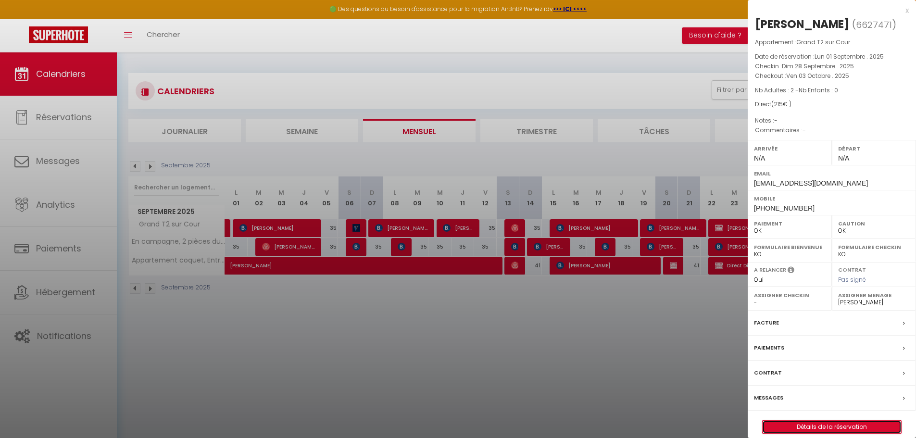
click at [833, 423] on link "Détails de la réservation" at bounding box center [831, 427] width 138 height 12
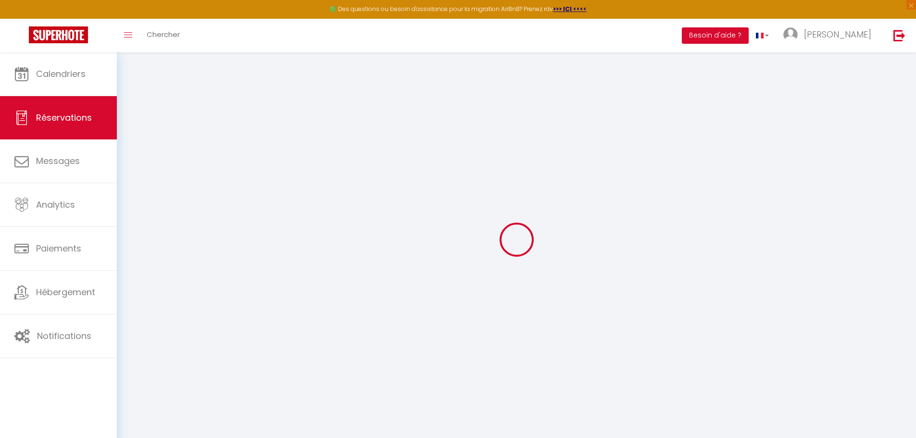
select select
checkbox input "false"
select select
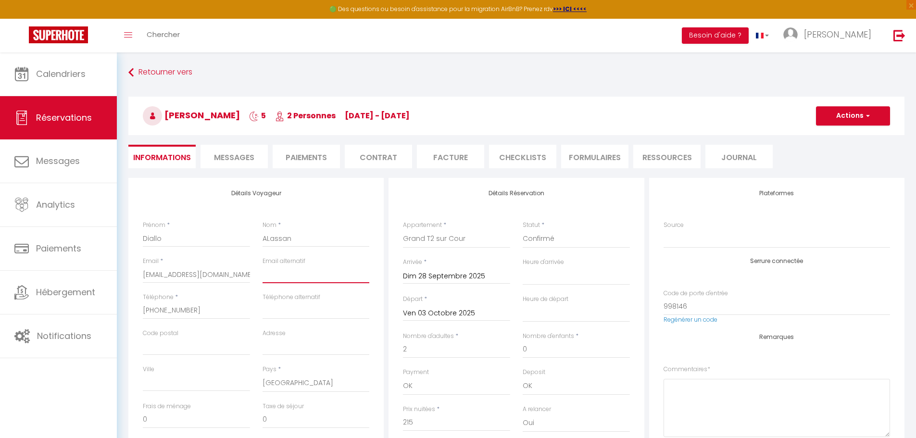
click at [302, 280] on input "email" at bounding box center [315, 274] width 107 height 17
paste input "gaelmagnogno98@gmail.com"
click at [158, 388] on input "Ville" at bounding box center [196, 382] width 107 height 17
paste input "[GEOGRAPHIC_DATA]"
click at [194, 345] on input "Code postal" at bounding box center [196, 346] width 107 height 17
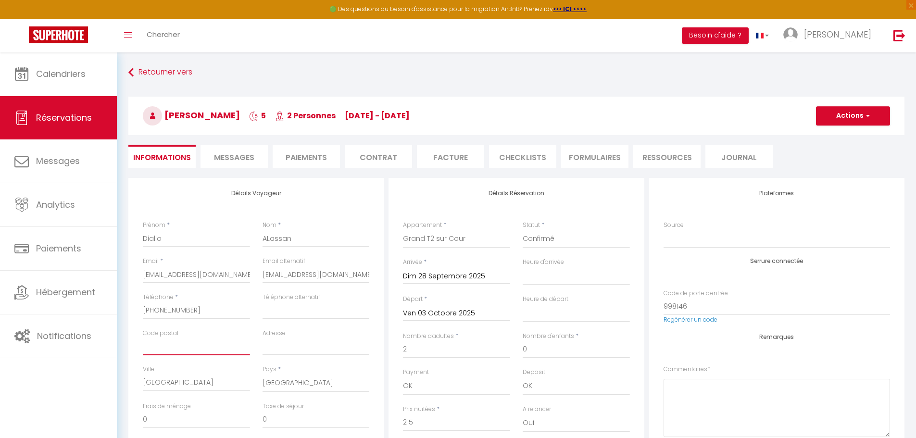
paste input "69002"
click at [274, 345] on input "Adresse" at bounding box center [315, 346] width 107 height 17
paste input "[STREET_ADDRESS]"
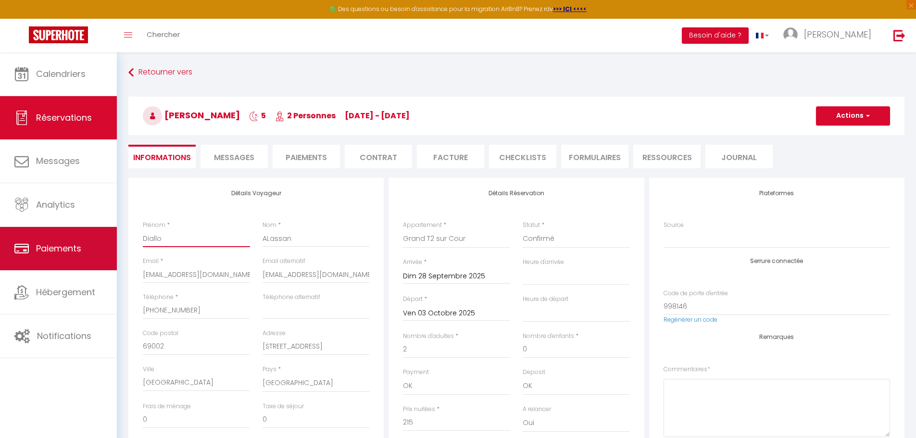
drag, startPoint x: 158, startPoint y: 240, endPoint x: 62, endPoint y: 244, distance: 95.7
click at [66, 244] on div "🟢 Des questions ou besoin d'assistance pour la migration AirBnB? Prenez rdv >>>…" at bounding box center [458, 385] width 916 height 667
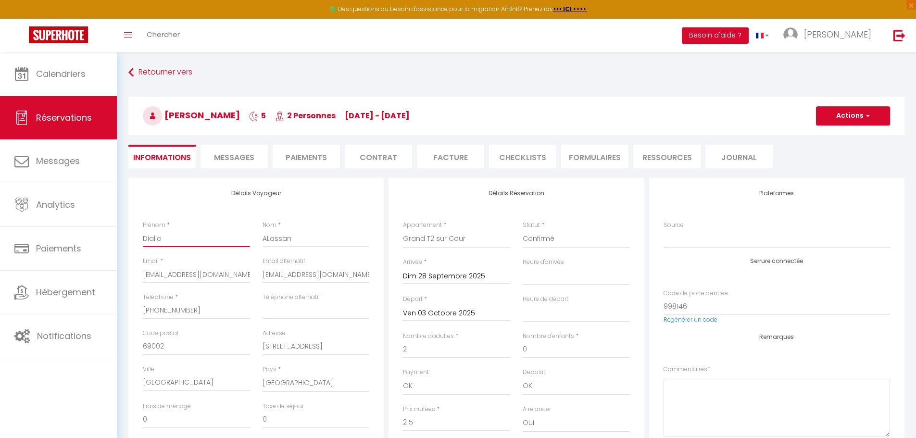
paste input "Gaël"
click at [274, 240] on input "ALassan" at bounding box center [315, 238] width 107 height 17
click at [275, 240] on input "ALassan" at bounding box center [315, 238] width 107 height 17
paste input "Magnogno"
click at [875, 112] on button "Actions" at bounding box center [853, 115] width 74 height 19
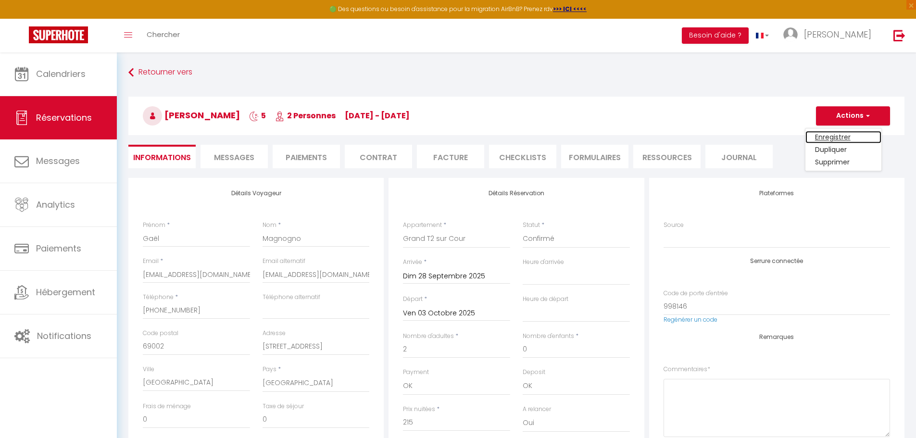
click at [837, 139] on link "Enregistrer" at bounding box center [843, 137] width 76 height 12
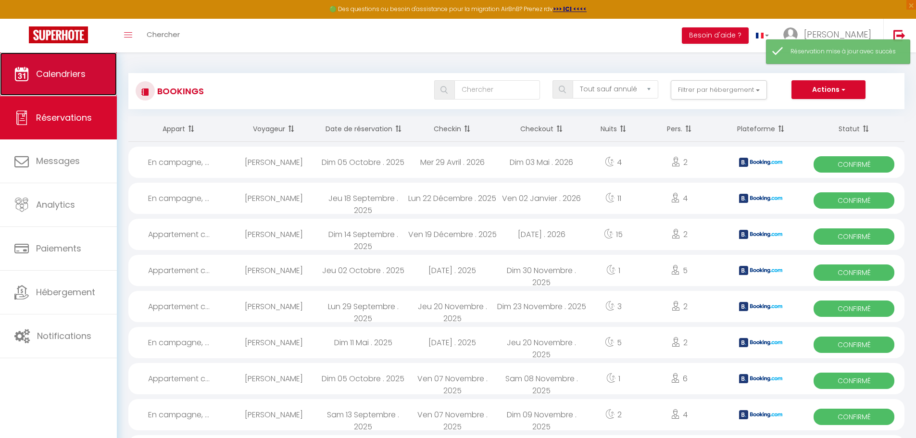
click at [62, 62] on link "Calendriers" at bounding box center [58, 73] width 117 height 43
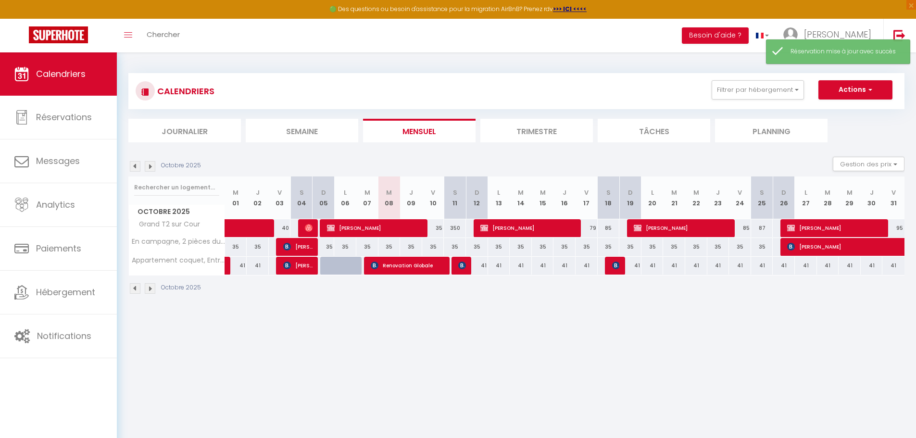
click at [133, 165] on img at bounding box center [135, 166] width 11 height 11
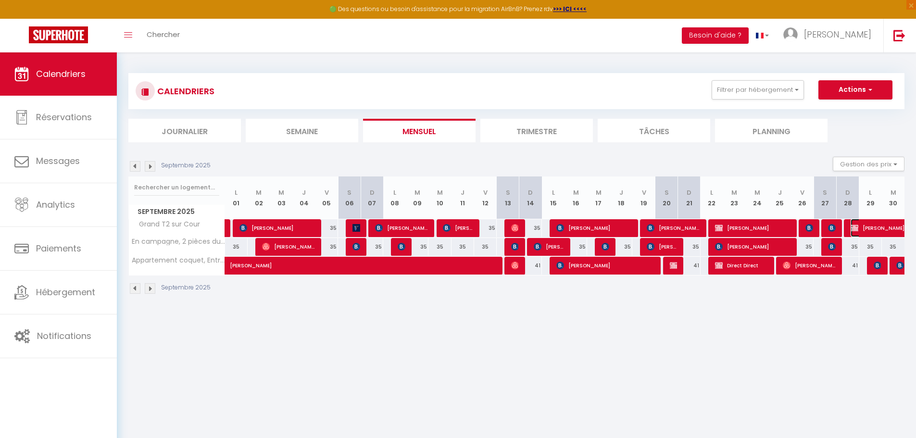
click at [877, 226] on span "Gaël Magnogno" at bounding box center [905, 228] width 111 height 18
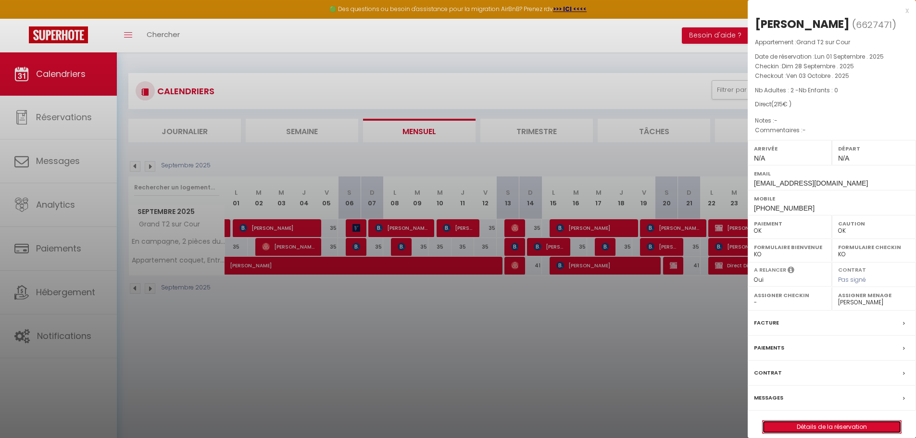
click at [814, 429] on link "Détails de la réservation" at bounding box center [831, 427] width 138 height 12
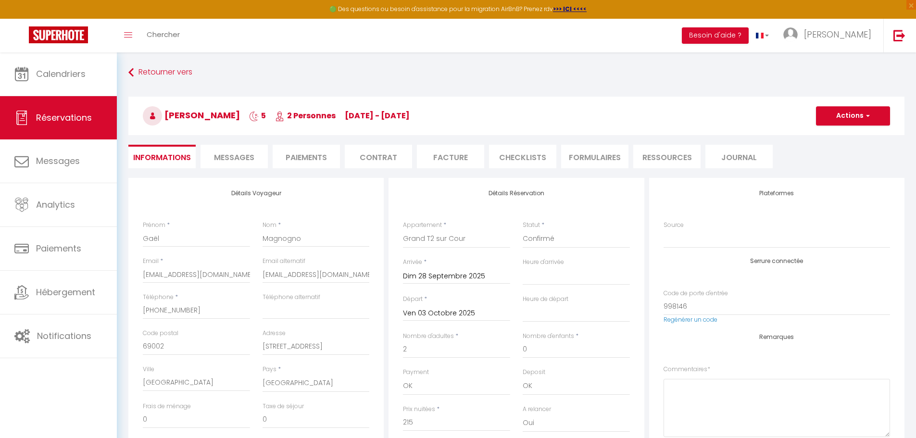
click at [312, 159] on li "Paiements" at bounding box center [306, 157] width 67 height 24
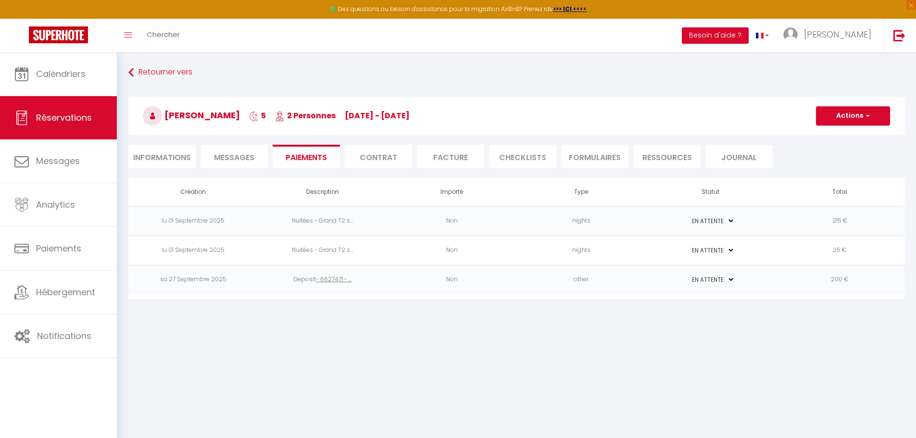
drag, startPoint x: 712, startPoint y: 219, endPoint x: 716, endPoint y: 225, distance: 7.2
click at [712, 219] on select "PAYÉ EN ATTENTE" at bounding box center [710, 220] width 48 height 9
click at [686, 216] on select "PAYÉ EN ATTENTE" at bounding box center [710, 220] width 48 height 9
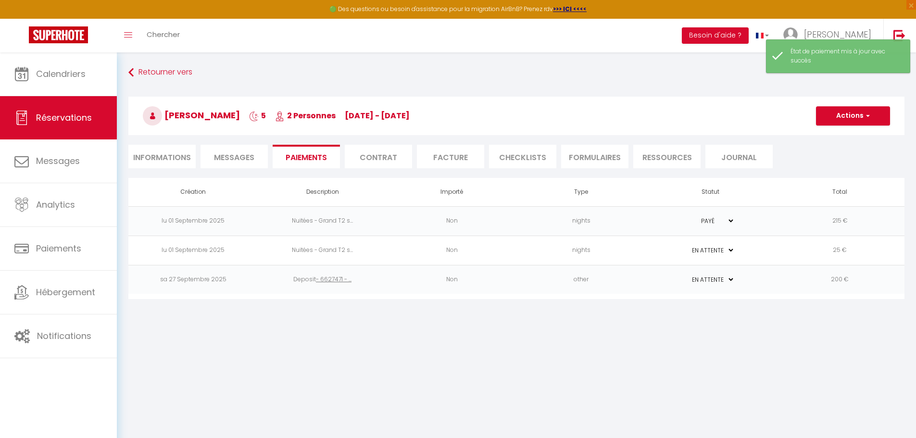
click at [717, 252] on select "PAYÉ EN ATTENTE" at bounding box center [710, 250] width 48 height 9
click at [686, 246] on select "PAYÉ EN ATTENTE" at bounding box center [710, 250] width 48 height 9
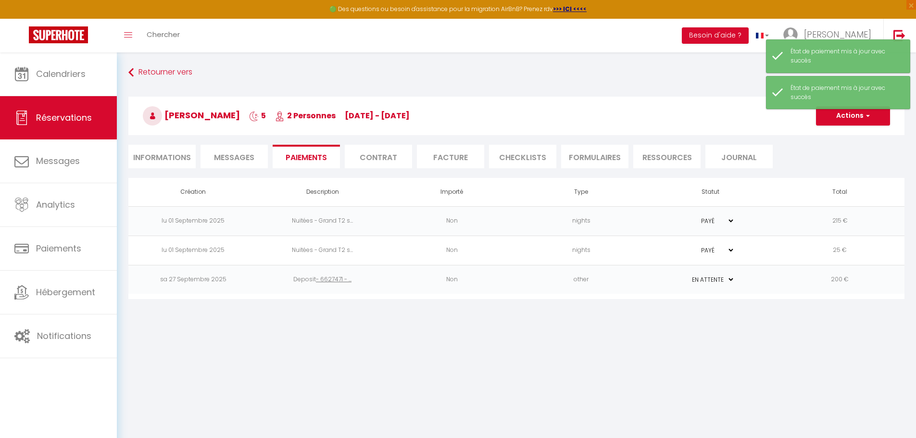
drag, startPoint x: 720, startPoint y: 278, endPoint x: 722, endPoint y: 284, distance: 6.4
click at [720, 278] on select "PAYÉ EN ATTENTE" at bounding box center [710, 279] width 48 height 9
click at [686, 275] on select "PAYÉ EN ATTENTE" at bounding box center [710, 279] width 48 height 9
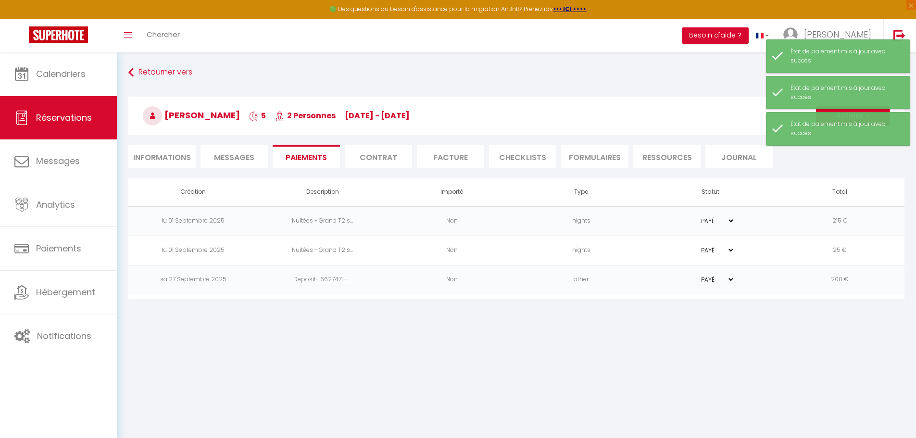
click at [454, 149] on li "Facture" at bounding box center [450, 157] width 67 height 24
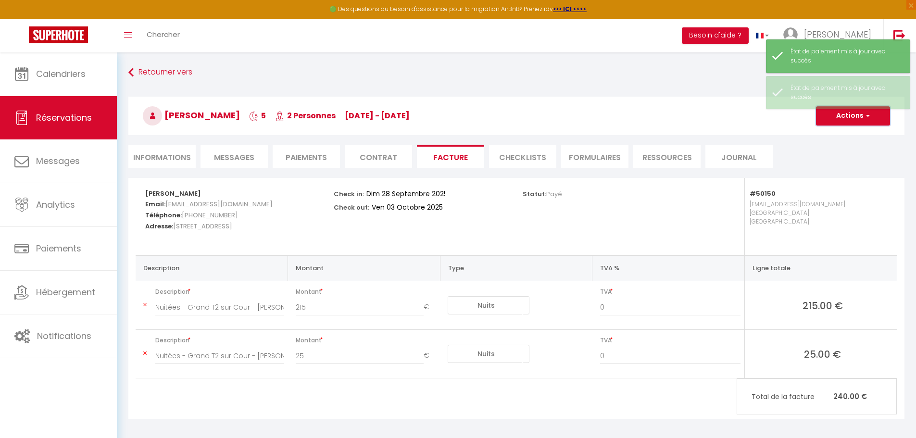
click at [848, 119] on button "Actions" at bounding box center [853, 115] width 74 height 19
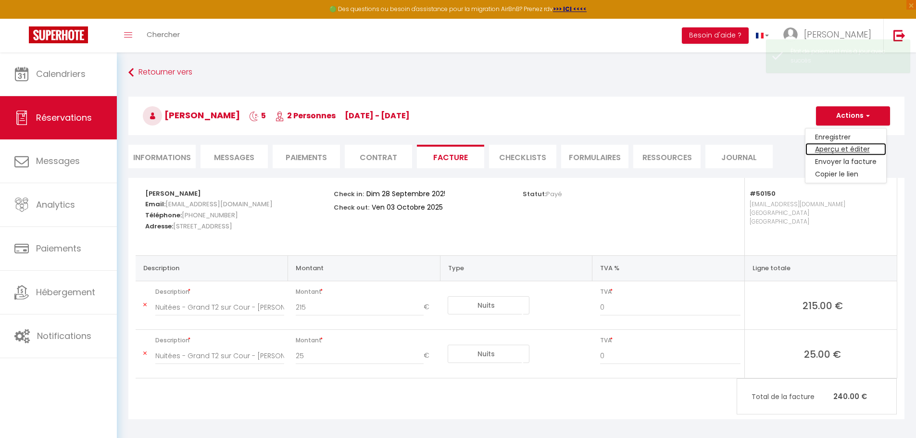
click at [844, 147] on link "Aperçu et éditer" at bounding box center [845, 149] width 81 height 12
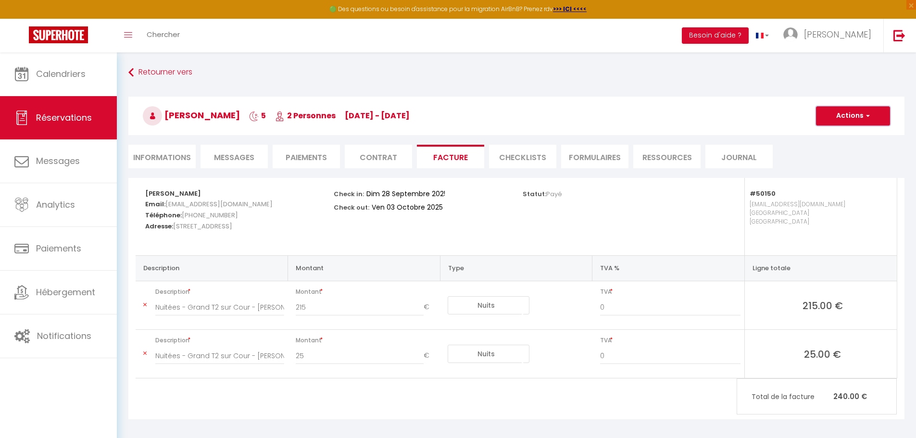
click at [880, 116] on button "Actions" at bounding box center [853, 115] width 74 height 19
click at [846, 163] on link "Envoyer la facture" at bounding box center [845, 162] width 81 height 12
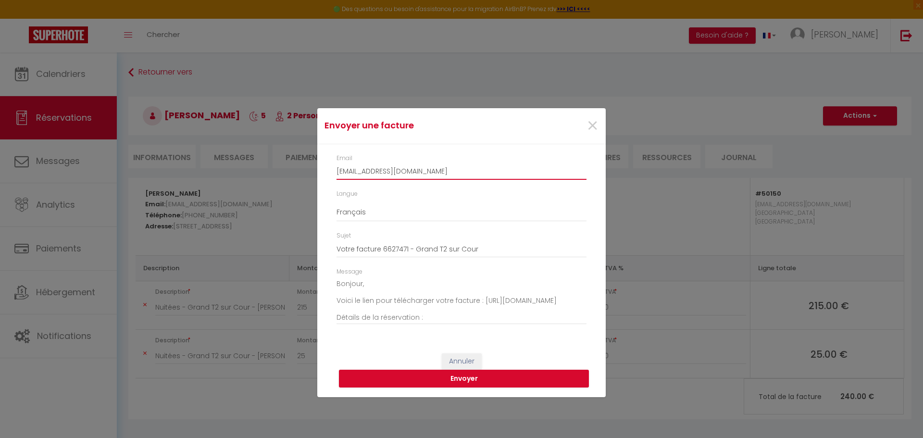
drag, startPoint x: 446, startPoint y: 166, endPoint x: 247, endPoint y: 172, distance: 198.6
click at [248, 172] on div "Envoyer une facture × Email 78dialloalassan@gmail.com Langue Anglais Français E…" at bounding box center [461, 219] width 923 height 438
paste input "gaelmagnogno98"
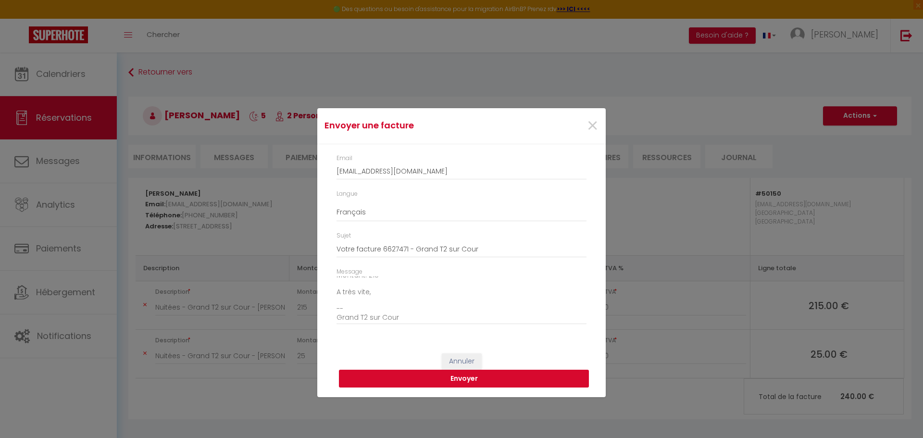
click at [479, 382] on button "Envoyer" at bounding box center [464, 379] width 250 height 18
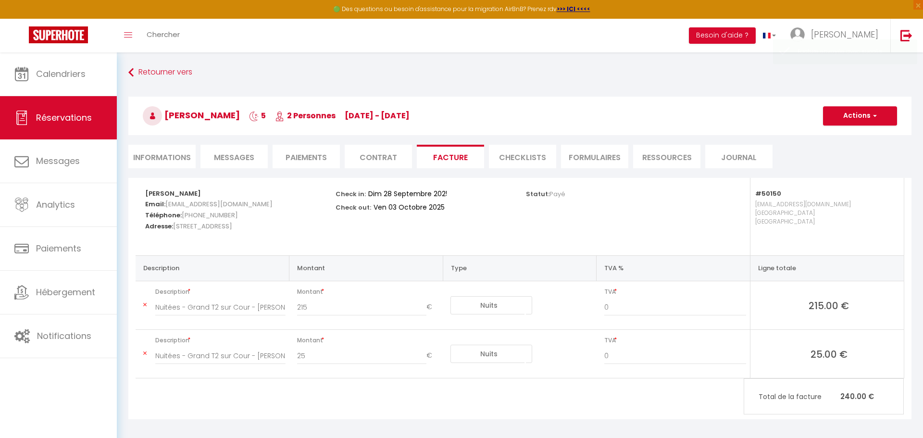
scroll to position [0, 0]
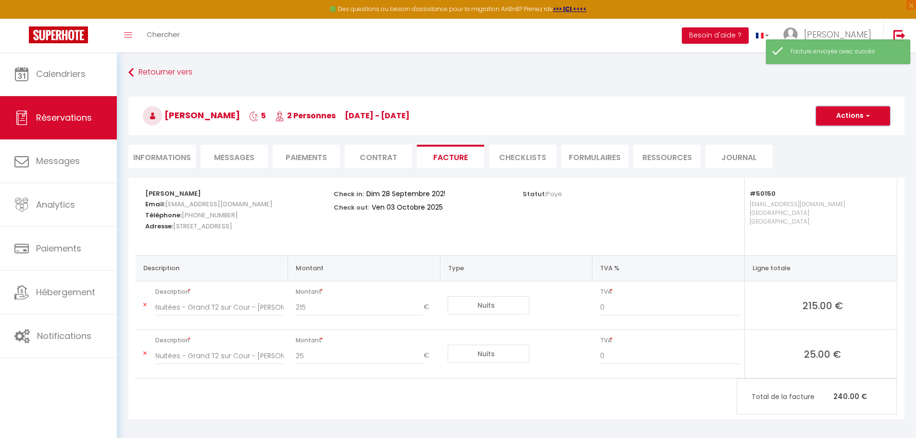
click at [868, 120] on span "button" at bounding box center [866, 116] width 6 height 9
click at [852, 158] on link "Envoyer la facture" at bounding box center [845, 162] width 81 height 12
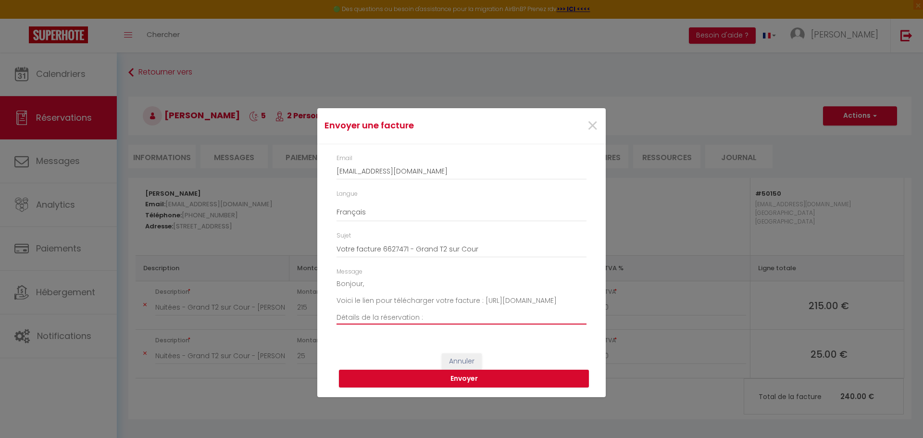
drag, startPoint x: 410, startPoint y: 309, endPoint x: 258, endPoint y: 308, distance: 151.9
click at [258, 308] on div "Envoyer une facture × Email 78dialloalassan@gmail.com Langue Anglais Français E…" at bounding box center [461, 219] width 923 height 438
click at [593, 122] on span "×" at bounding box center [592, 126] width 12 height 29
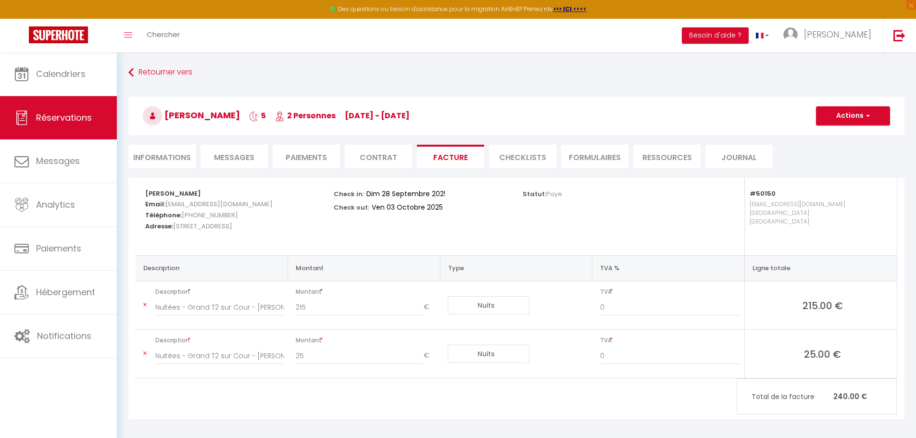
click at [178, 149] on li "Informations" at bounding box center [161, 157] width 67 height 24
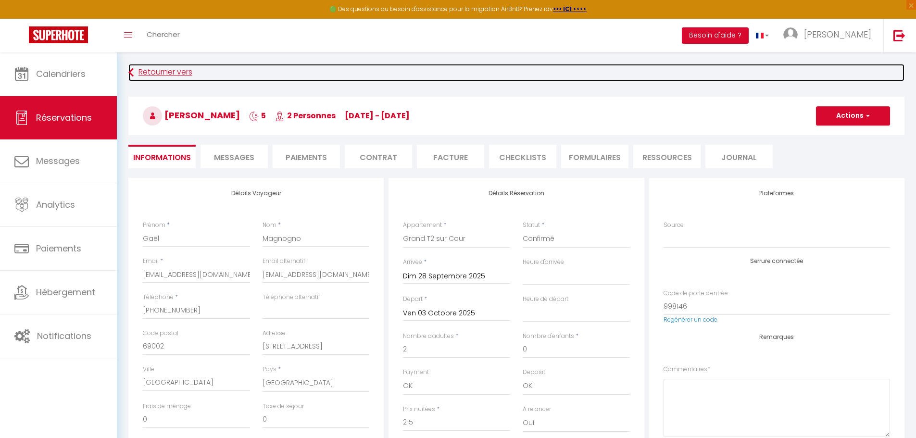
click at [139, 66] on link "Retourner vers" at bounding box center [516, 72] width 776 height 17
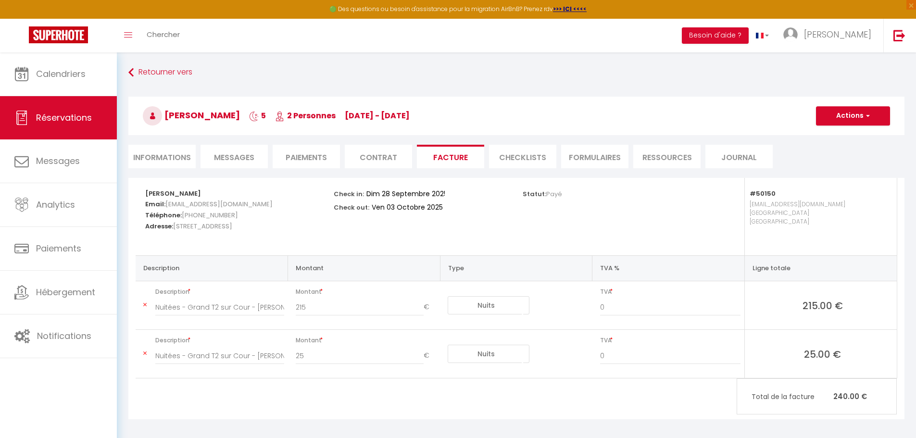
click at [169, 147] on li "Informations" at bounding box center [161, 157] width 67 height 24
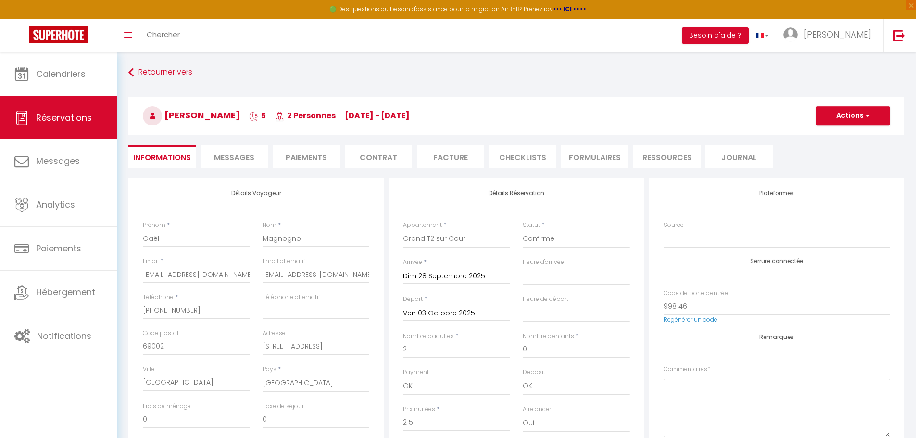
click at [233, 150] on li "Messages" at bounding box center [233, 157] width 67 height 24
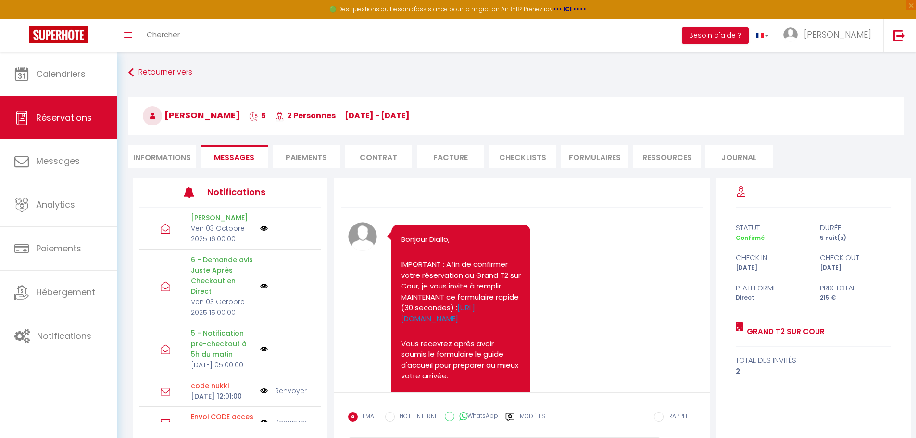
click at [312, 165] on li "Paiements" at bounding box center [306, 157] width 67 height 24
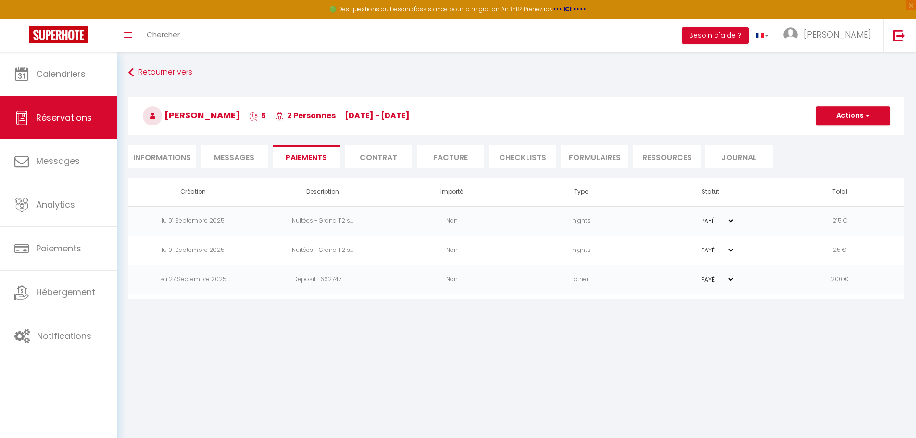
click at [378, 160] on li "Contrat" at bounding box center [378, 157] width 67 height 24
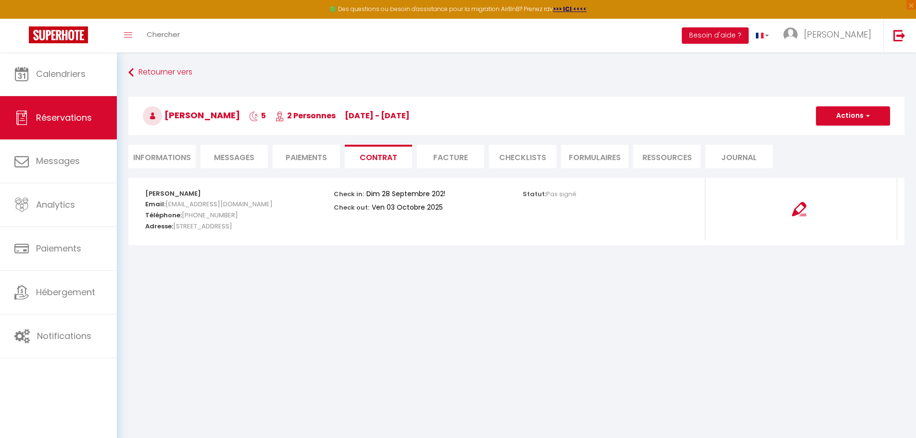
click at [445, 159] on li "Facture" at bounding box center [450, 157] width 67 height 24
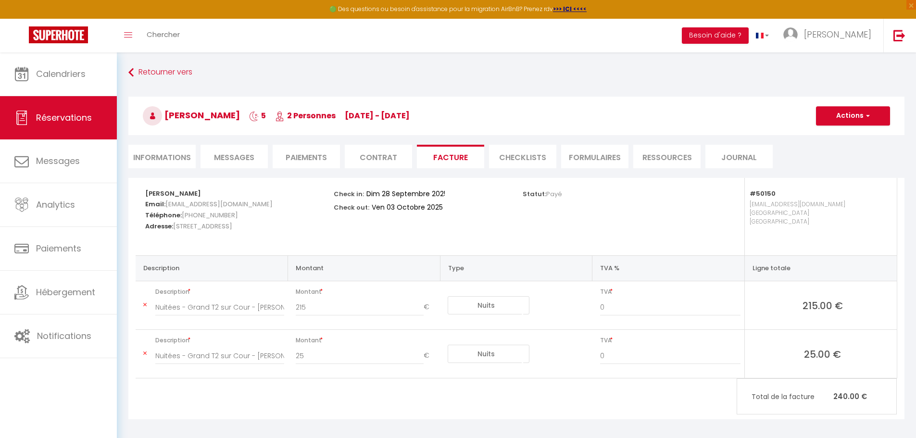
click at [151, 154] on li "Informations" at bounding box center [161, 157] width 67 height 24
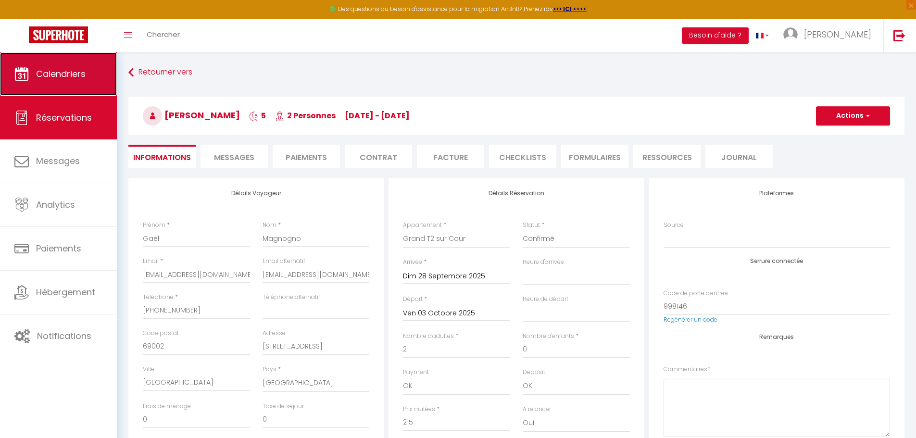
click at [86, 74] on span "Calendriers" at bounding box center [61, 74] width 50 height 12
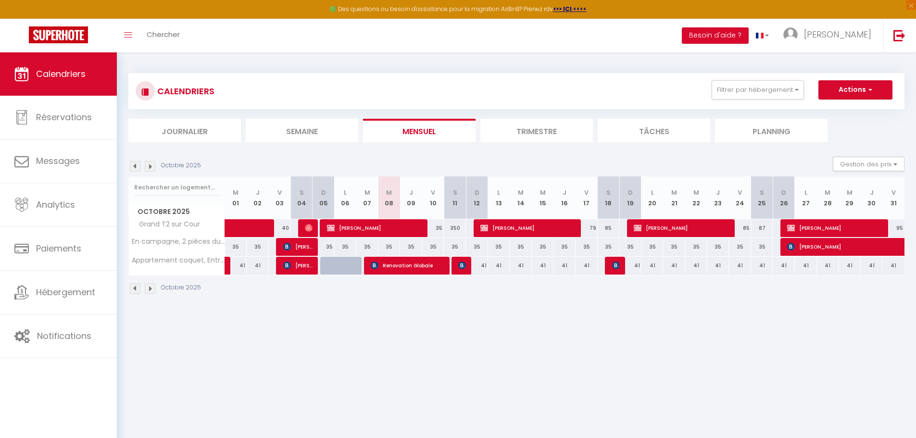
click at [132, 166] on img at bounding box center [135, 166] width 11 height 11
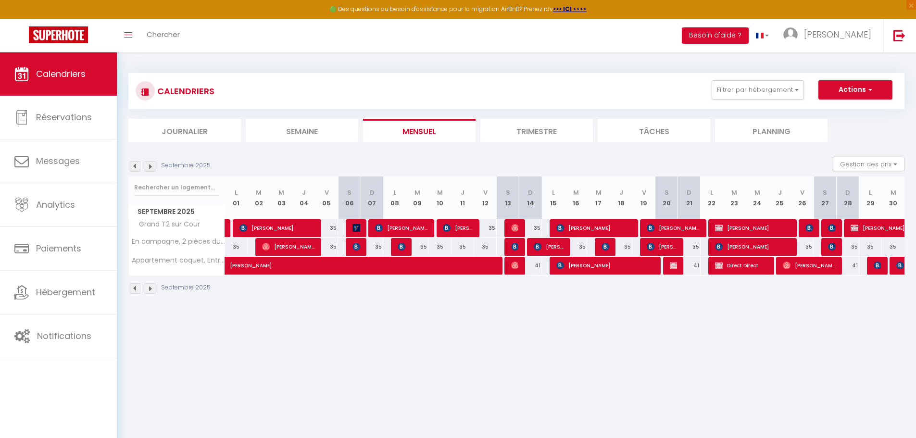
click at [151, 165] on img at bounding box center [150, 166] width 11 height 11
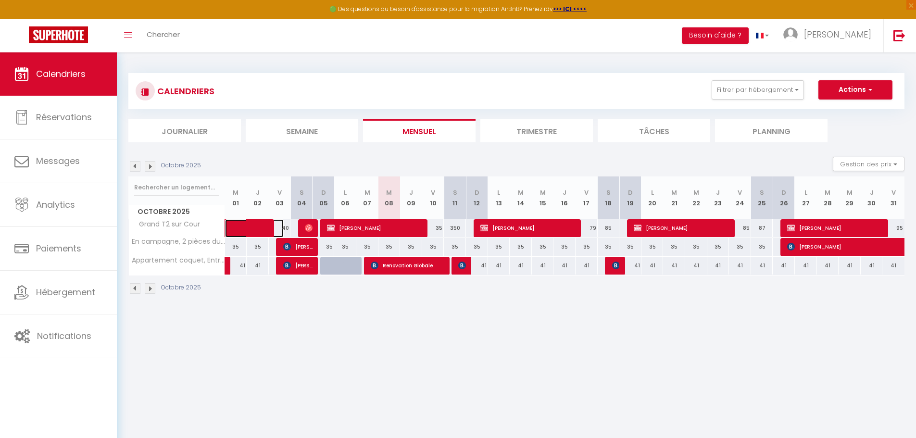
click at [252, 226] on span at bounding box center [261, 228] width 44 height 18
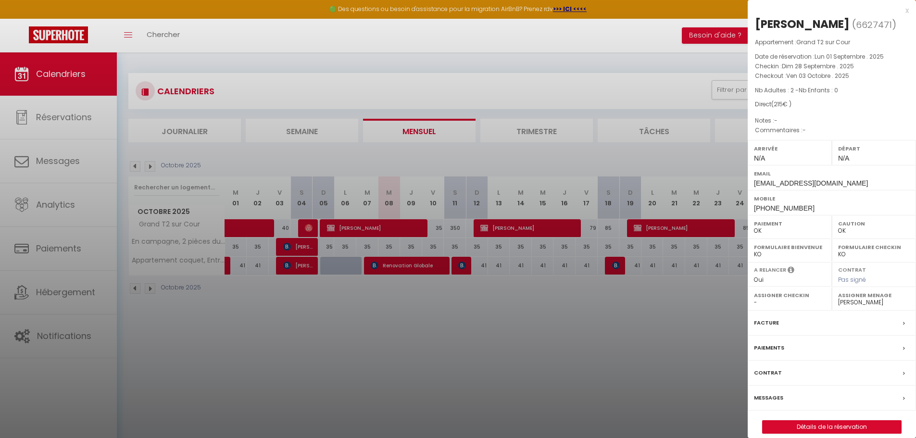
click at [907, 12] on div "x" at bounding box center [827, 11] width 161 height 12
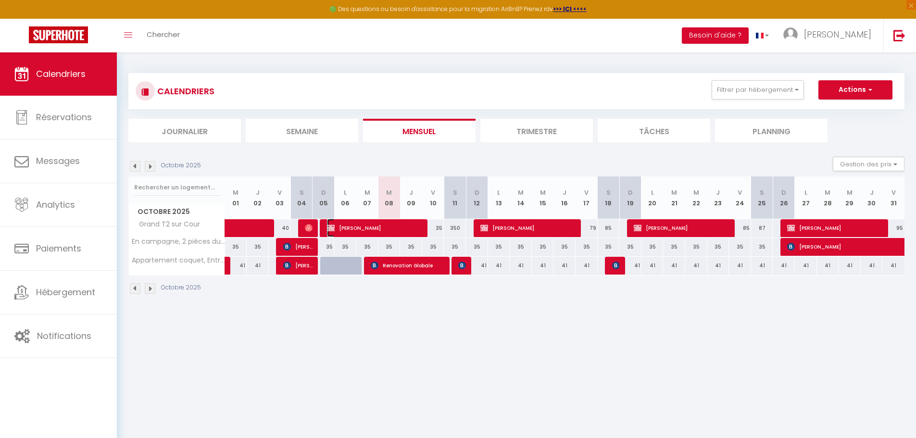
click at [371, 226] on span "Diallo ALassan" at bounding box center [375, 228] width 96 height 18
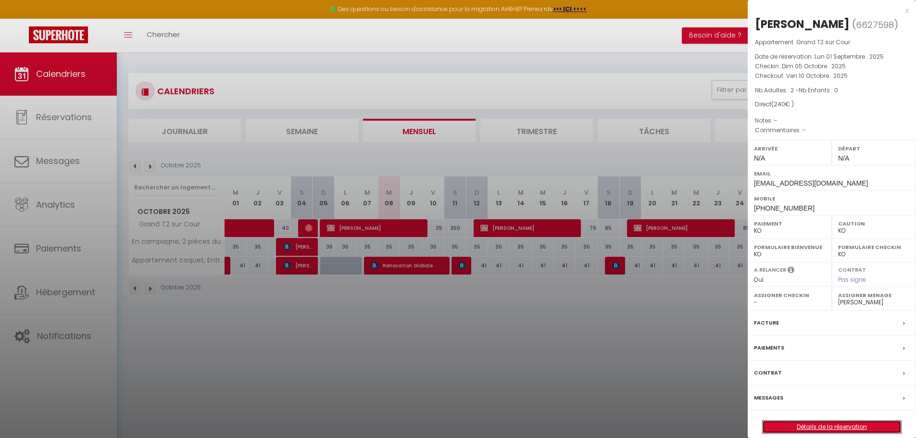
click at [809, 427] on link "Détails de la réservation" at bounding box center [831, 427] width 138 height 12
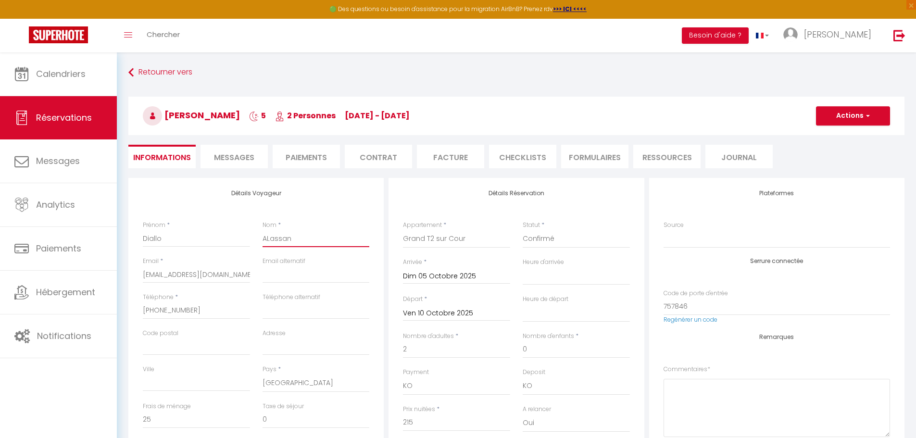
click at [290, 239] on input "ALassan" at bounding box center [315, 238] width 107 height 17
click at [290, 238] on input "ALassan" at bounding box center [315, 238] width 107 height 17
paste input "Magnogno"
click at [162, 237] on input "Diallo" at bounding box center [196, 238] width 107 height 17
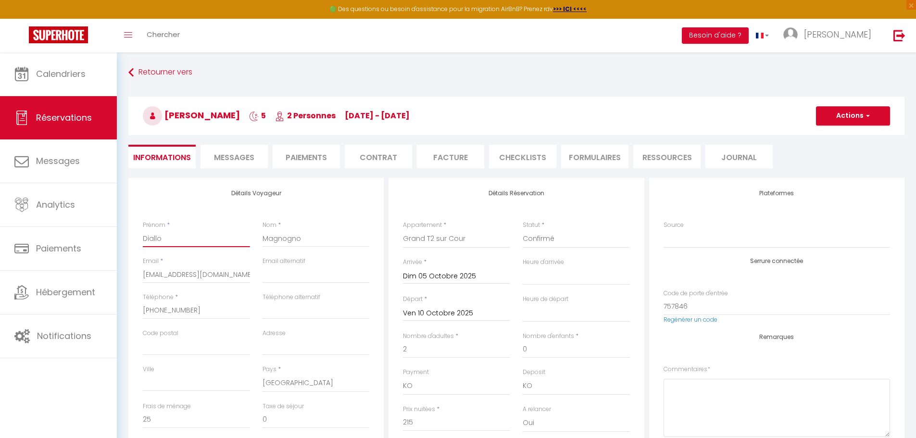
paste input "Gaël"
click at [285, 271] on input "email" at bounding box center [315, 274] width 107 height 17
paste input "gaelmagnogno98@gmail.com"
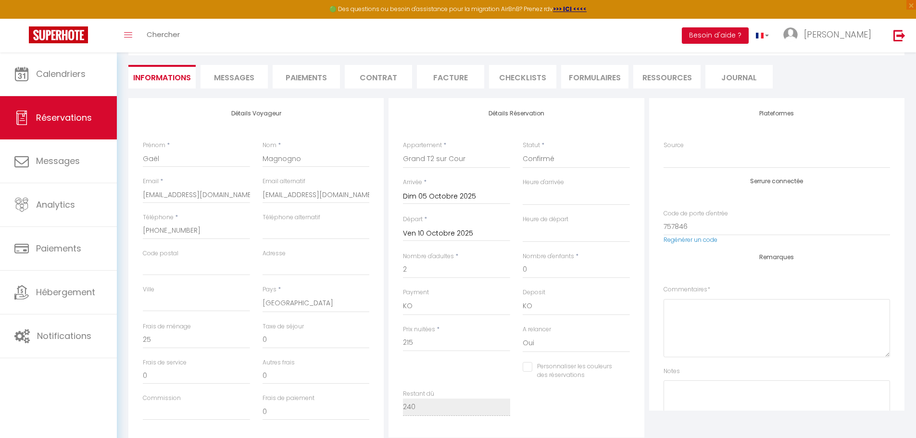
scroll to position [80, 0]
click at [189, 307] on input "Ville" at bounding box center [196, 302] width 107 height 17
paste input "[GEOGRAPHIC_DATA]"
drag, startPoint x: 165, startPoint y: 273, endPoint x: 174, endPoint y: 271, distance: 9.4
click at [165, 273] on input "Code postal" at bounding box center [196, 266] width 107 height 17
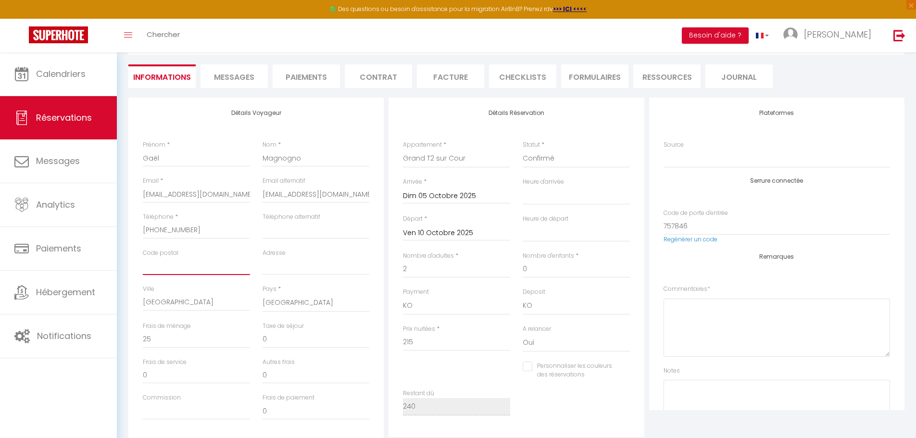
paste input "69002"
click at [274, 265] on input "Adresse" at bounding box center [315, 266] width 107 height 17
paste input "[STREET_ADDRESS]"
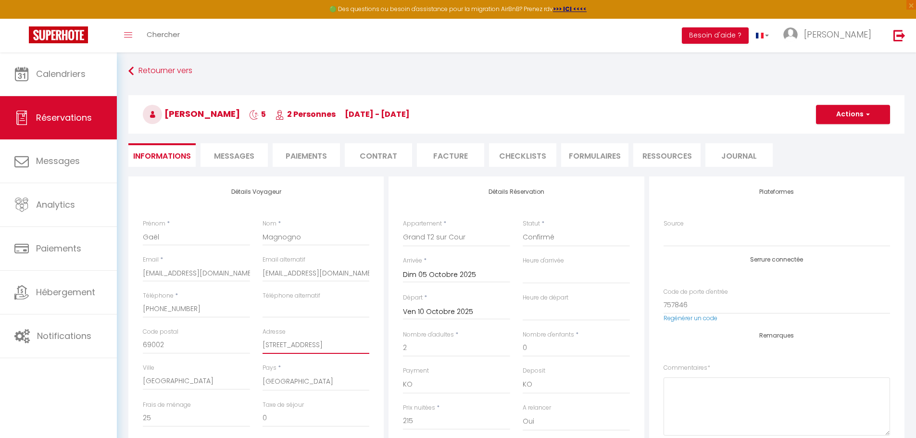
scroll to position [0, 0]
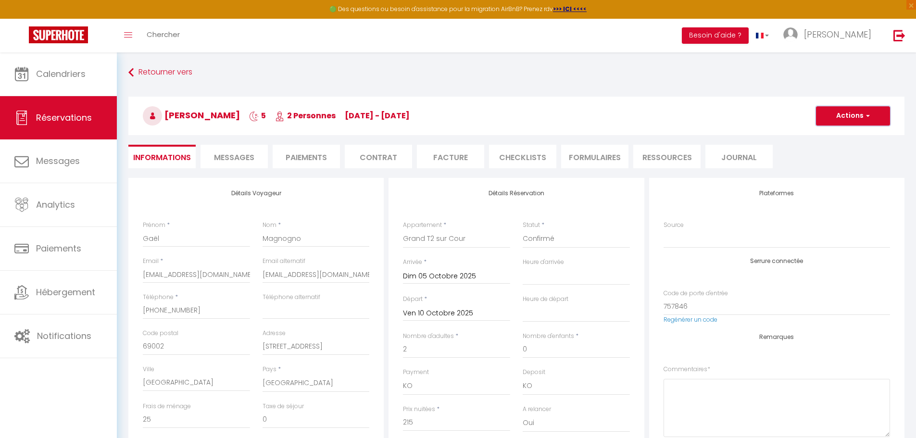
click at [840, 121] on button "Actions" at bounding box center [853, 115] width 74 height 19
click at [833, 137] on link "Enregistrer" at bounding box center [843, 137] width 76 height 12
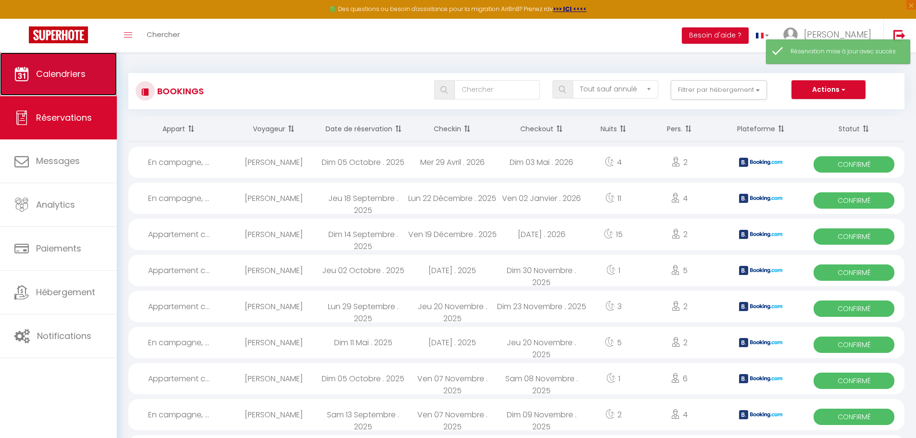
click at [54, 86] on link "Calendriers" at bounding box center [58, 73] width 117 height 43
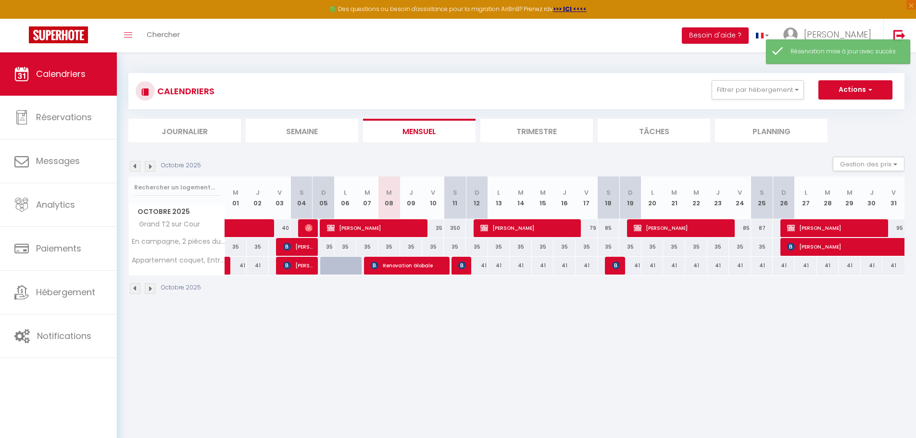
click at [150, 167] on img at bounding box center [150, 166] width 11 height 11
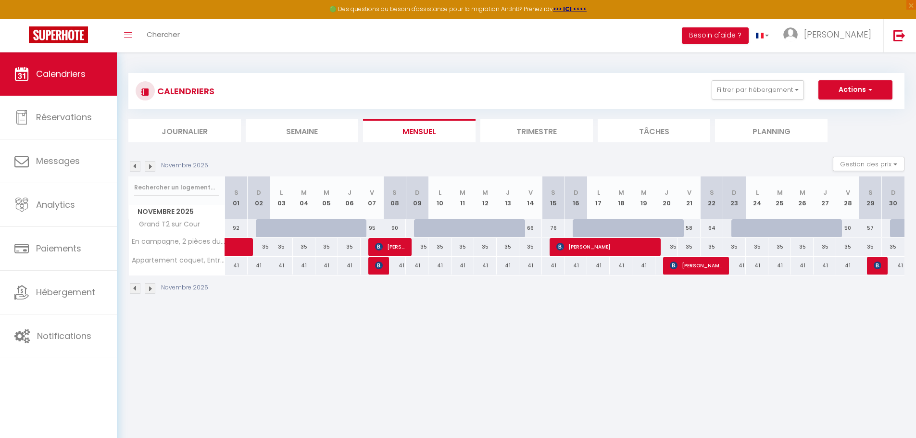
click at [131, 166] on img at bounding box center [135, 166] width 11 height 11
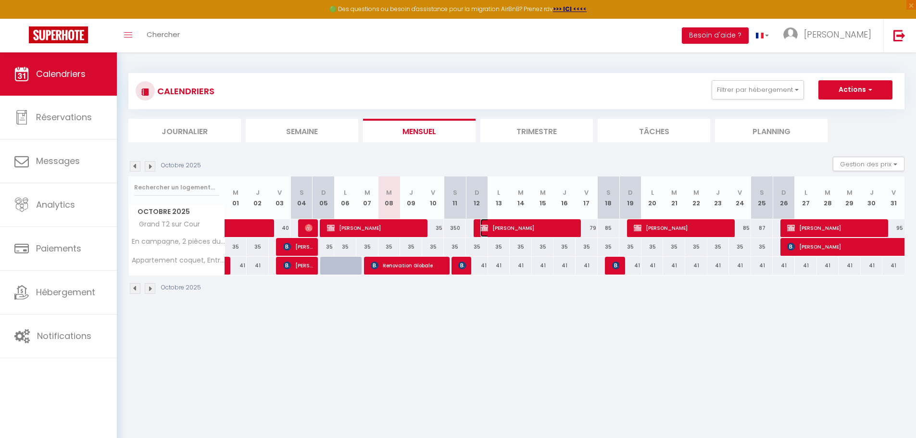
click at [520, 229] on span "Diallo ALassan" at bounding box center [528, 228] width 96 height 18
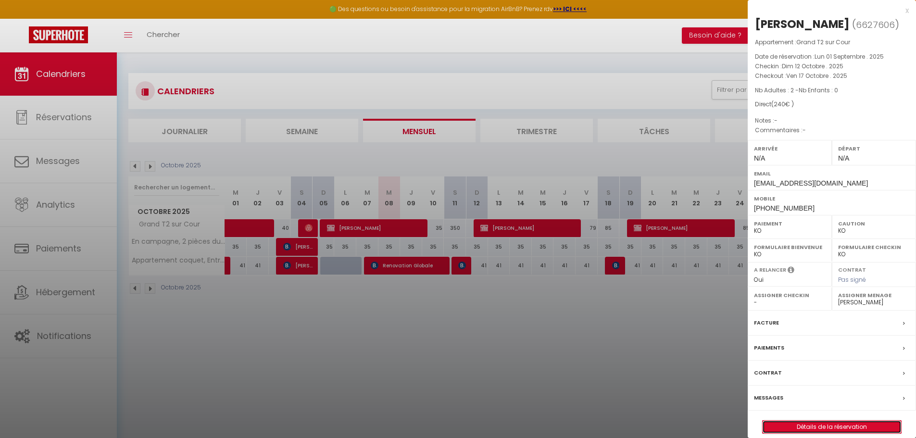
click at [816, 427] on link "Détails de la réservation" at bounding box center [831, 427] width 138 height 12
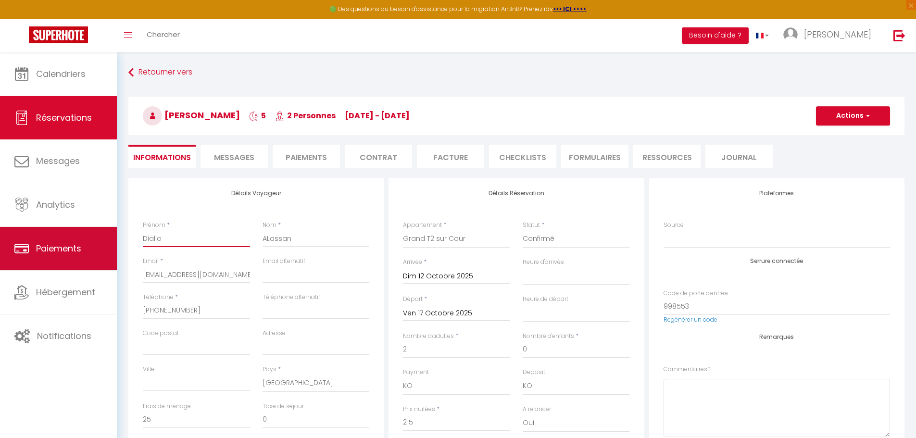
drag, startPoint x: 167, startPoint y: 238, endPoint x: 93, endPoint y: 243, distance: 74.2
click at [93, 243] on div "🟢 Des questions ou besoin d'assistance pour la migration AirBnB? Prenez rdv >>>…" at bounding box center [458, 385] width 916 height 667
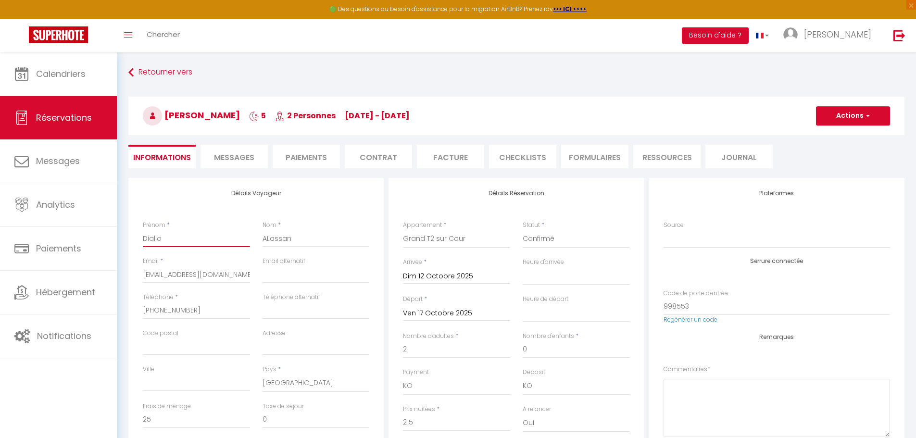
paste input "Gaël"
click at [282, 239] on input "ALassan" at bounding box center [315, 238] width 107 height 17
paste input "Magnogno"
click at [314, 312] on input "Téléphone alternatif" at bounding box center [315, 310] width 107 height 17
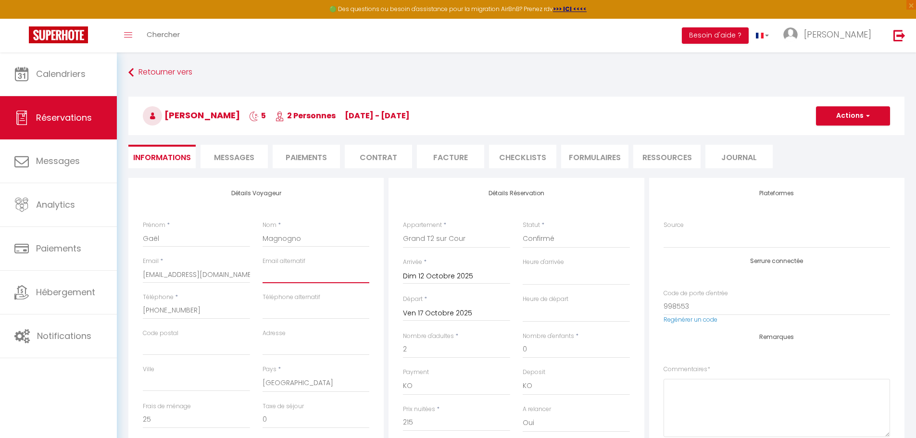
click at [322, 279] on input "email" at bounding box center [315, 274] width 107 height 17
paste input "gaelmagnogno98@gmail.com"
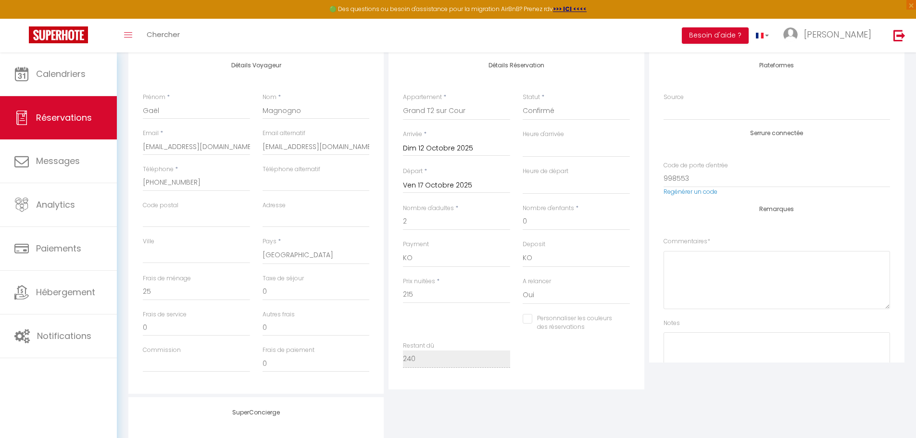
scroll to position [128, 0]
click at [179, 254] on input "Ville" at bounding box center [196, 254] width 107 height 17
paste input "[GEOGRAPHIC_DATA]"
click at [165, 220] on input "Code postal" at bounding box center [196, 218] width 107 height 17
paste input "69002"
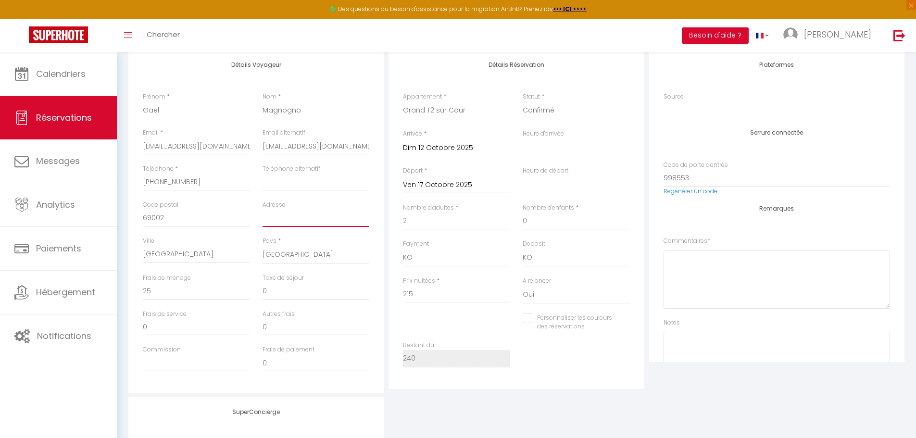
click at [283, 218] on input "Adresse" at bounding box center [315, 218] width 107 height 17
paste input "[STREET_ADDRESS]"
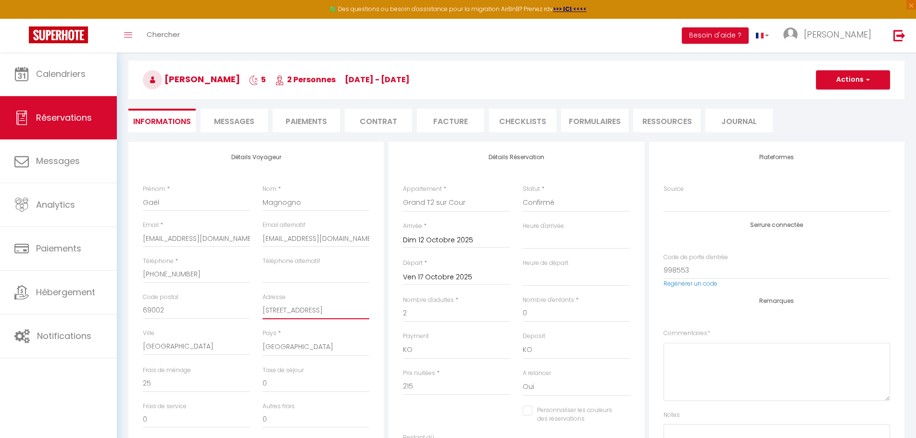
scroll to position [32, 0]
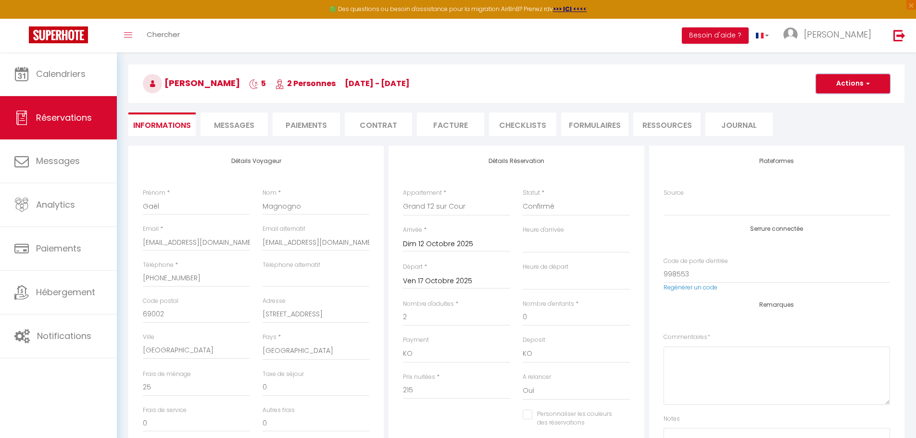
click at [836, 87] on button "Actions" at bounding box center [853, 83] width 74 height 19
click at [828, 106] on link "Enregistrer" at bounding box center [843, 105] width 76 height 12
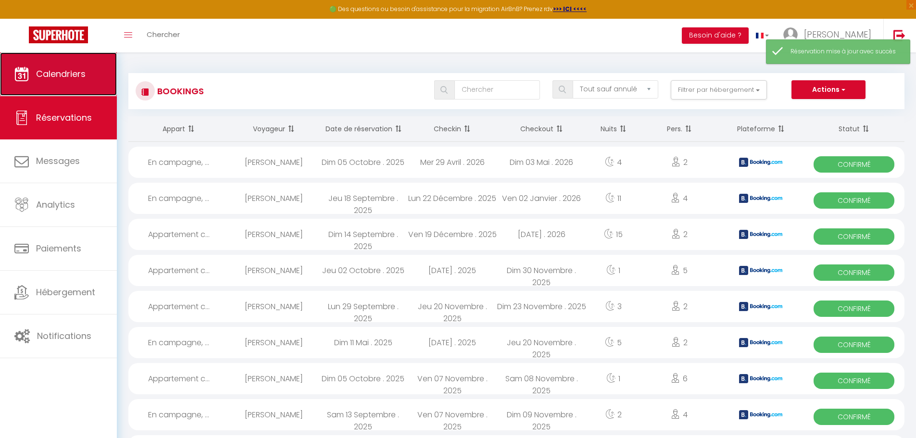
click at [42, 66] on link "Calendriers" at bounding box center [58, 73] width 117 height 43
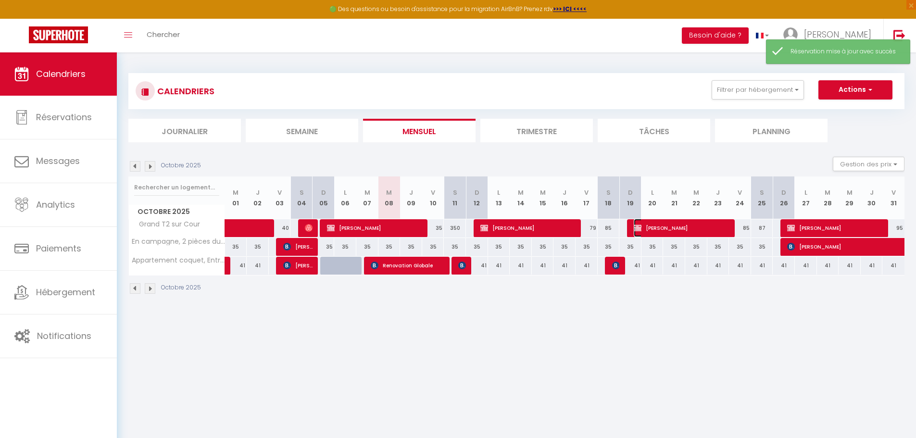
click at [685, 228] on span "Diallo ALassan" at bounding box center [682, 228] width 96 height 18
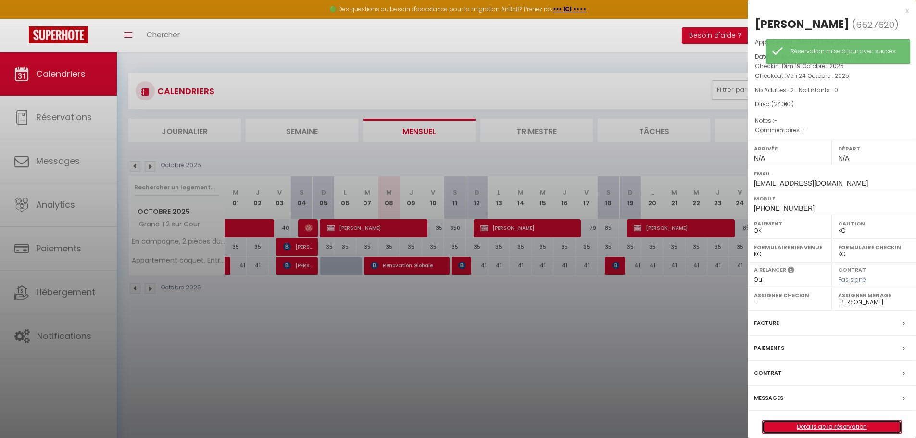
click at [820, 428] on link "Détails de la réservation" at bounding box center [831, 427] width 138 height 12
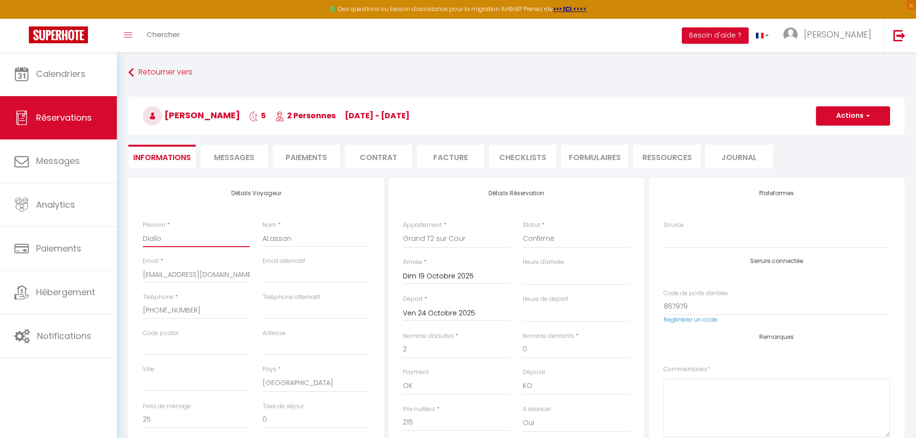
click at [179, 244] on input "Diallo" at bounding box center [196, 238] width 107 height 17
paste input "Gaël"
click at [277, 240] on input "ALassan" at bounding box center [315, 238] width 107 height 17
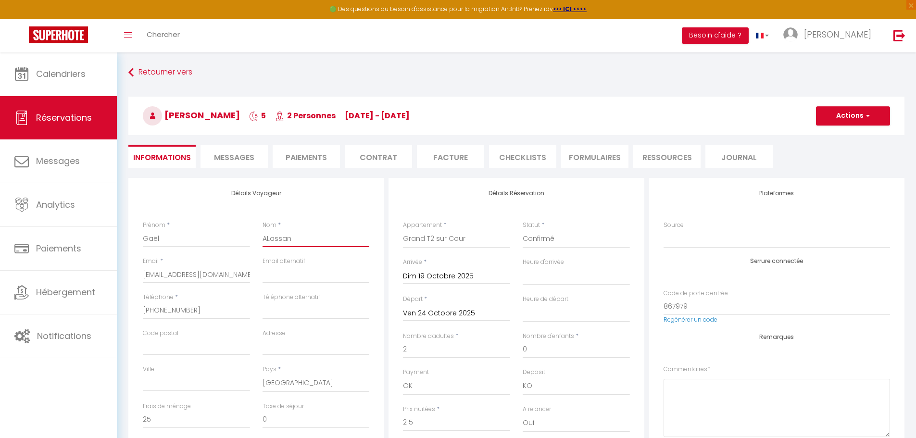
paste input "Magnogno"
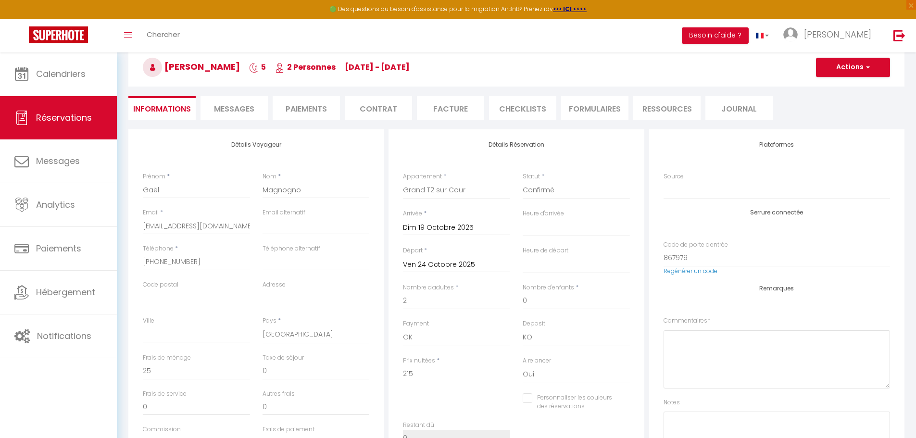
scroll to position [80, 0]
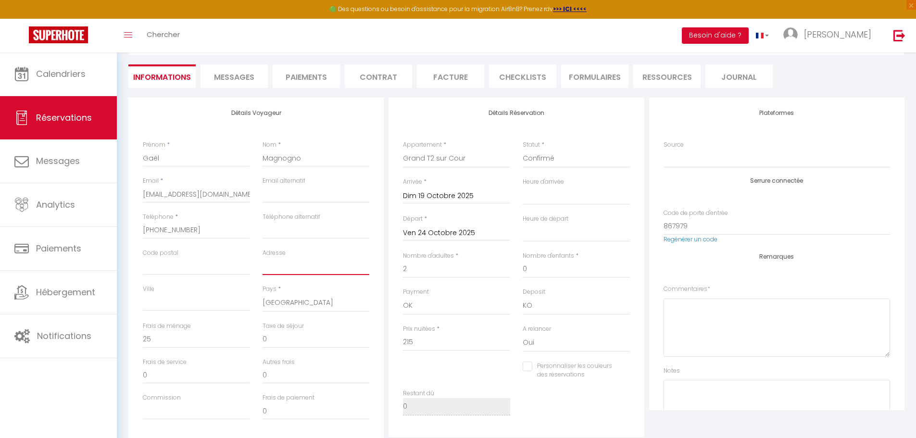
click at [284, 268] on input "Adresse" at bounding box center [315, 266] width 107 height 17
paste input "[STREET_ADDRESS]"
click at [182, 310] on input "Ville" at bounding box center [196, 302] width 107 height 17
paste input "[GEOGRAPHIC_DATA]"
click at [190, 273] on input "Code postal" at bounding box center [196, 266] width 107 height 17
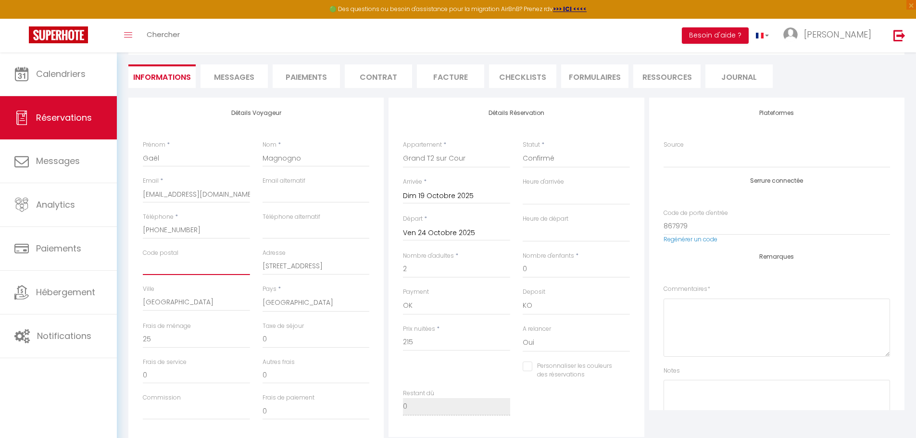
paste input "69002"
click at [274, 196] on input "email" at bounding box center [315, 194] width 107 height 17
paste input "gaelmagnogno98@gmail.com"
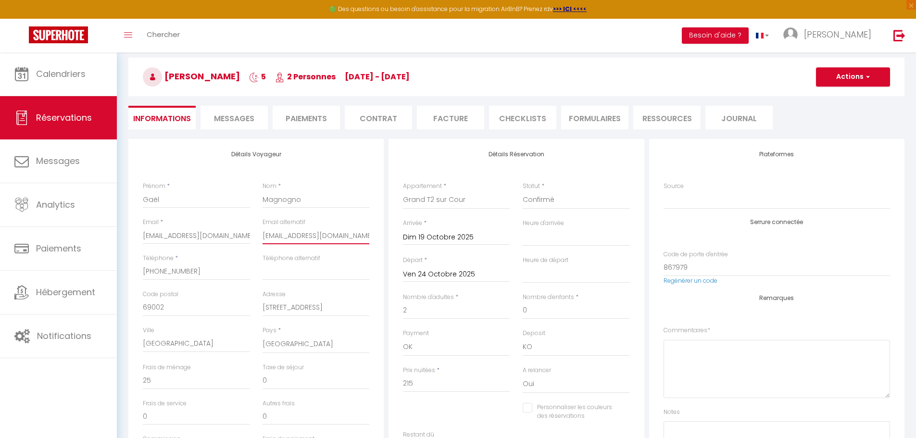
scroll to position [32, 0]
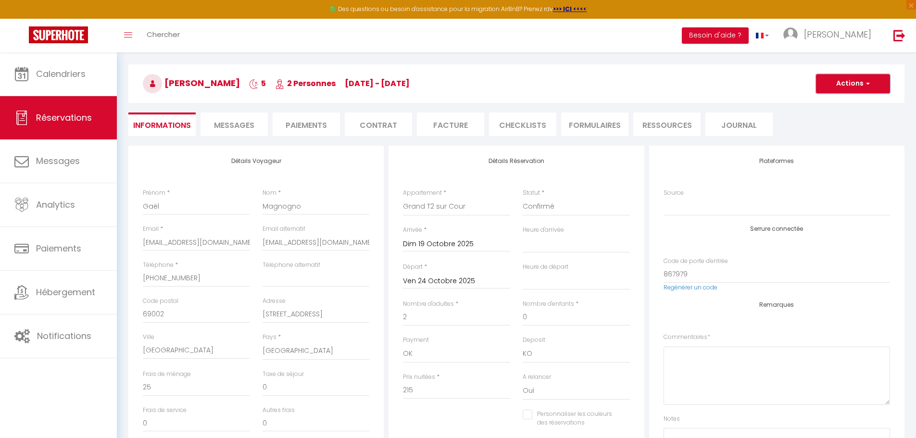
click at [838, 83] on button "Actions" at bounding box center [853, 83] width 74 height 19
click at [829, 102] on link "Enregistrer" at bounding box center [843, 105] width 76 height 12
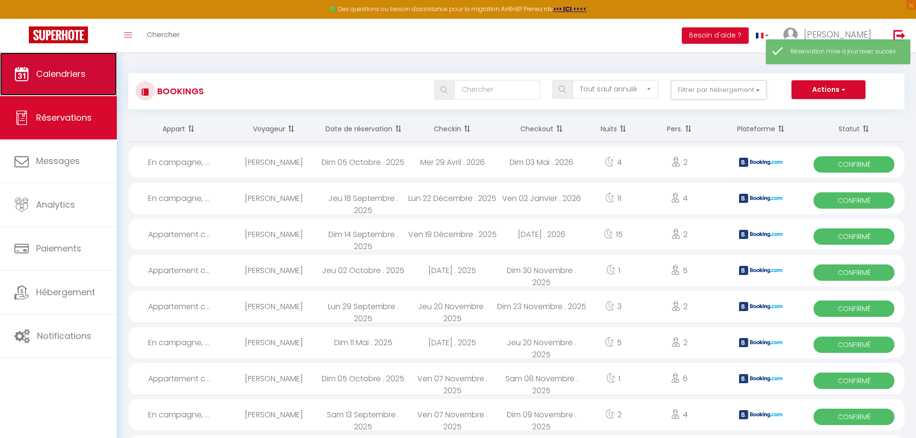
click at [74, 85] on link "Calendriers" at bounding box center [58, 73] width 117 height 43
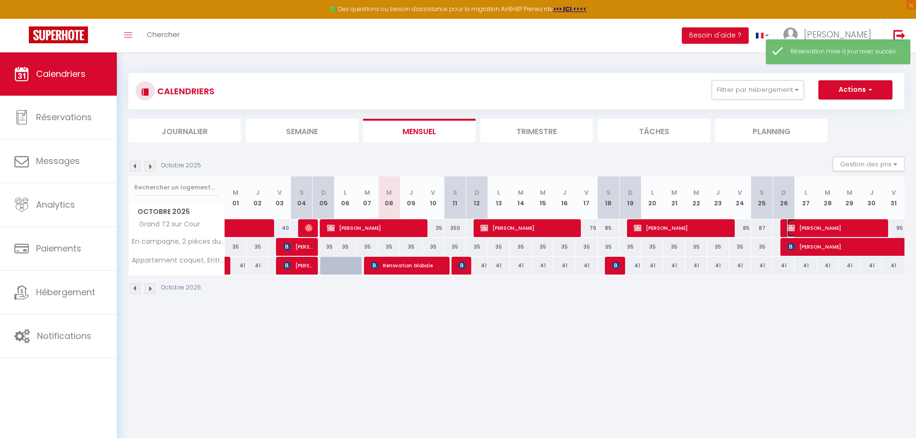
click at [808, 227] on span "Diallo ALassan" at bounding box center [835, 228] width 96 height 18
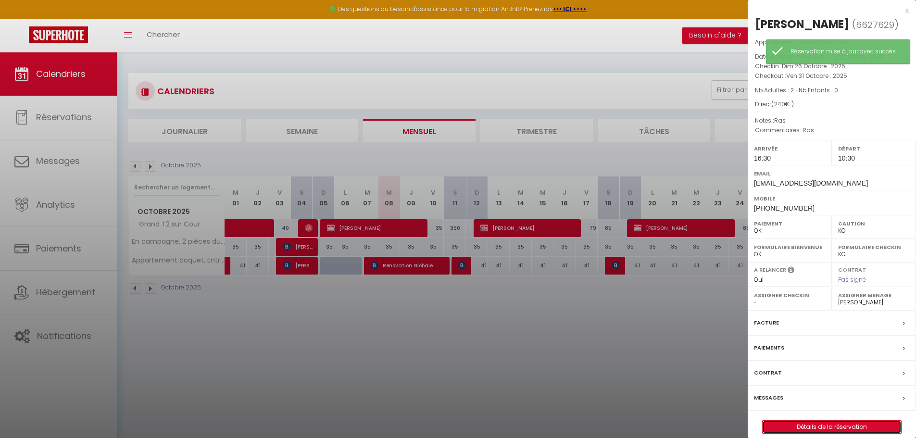
click at [814, 429] on link "Détails de la réservation" at bounding box center [831, 427] width 138 height 12
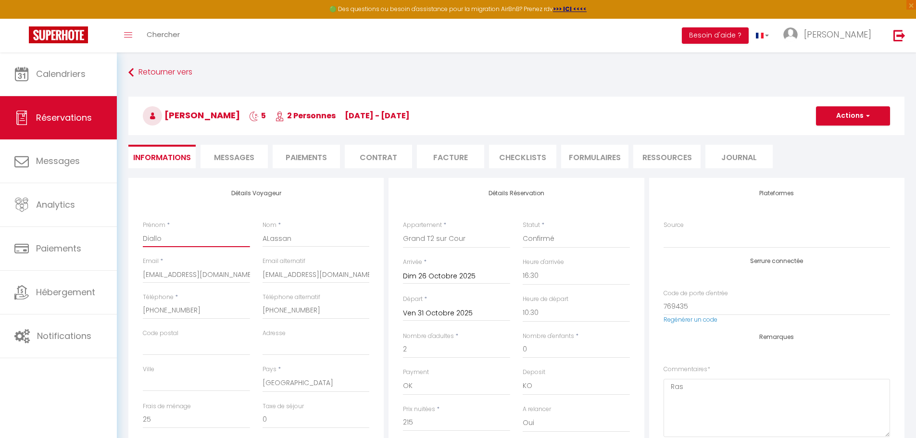
click at [166, 242] on input "Diallo" at bounding box center [196, 238] width 107 height 17
paste input "Gaël"
click at [290, 242] on input "ALassan" at bounding box center [315, 238] width 107 height 17
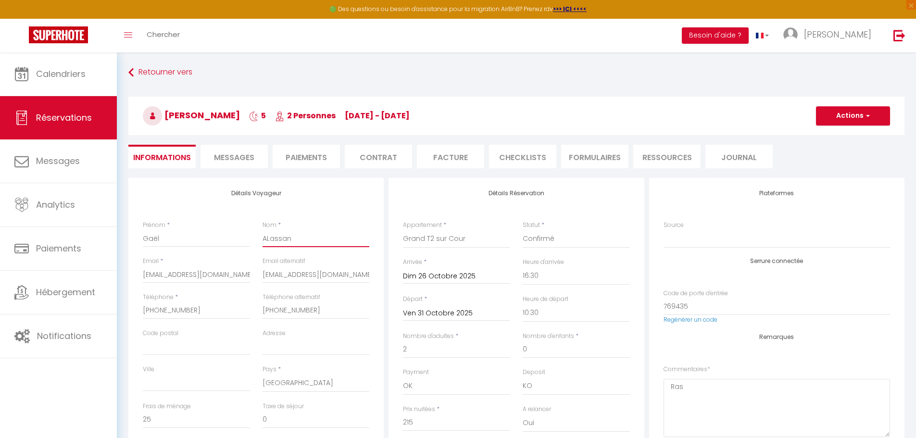
paste input "Magnogno"
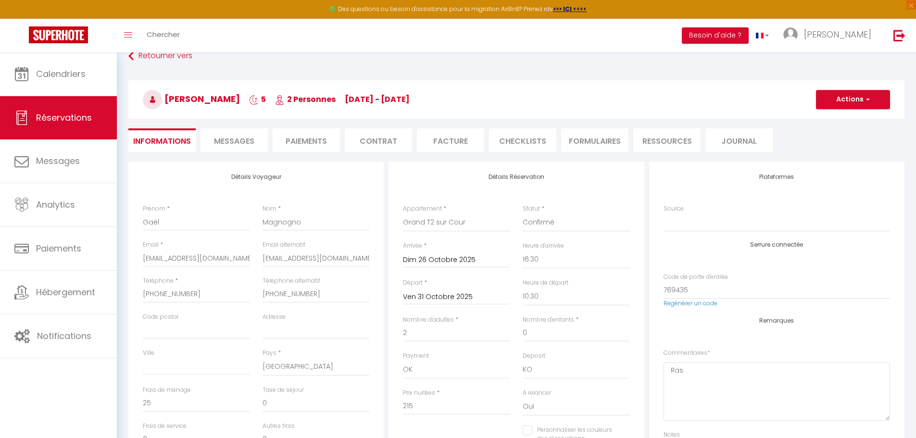
scroll to position [32, 0]
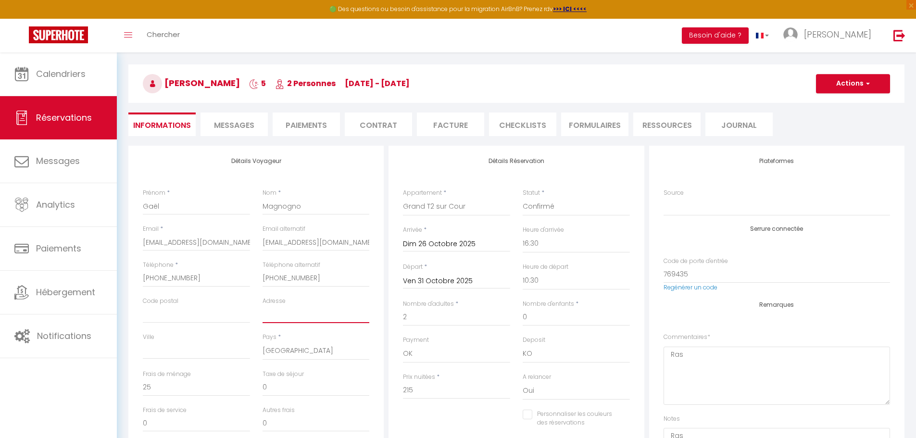
drag, startPoint x: 284, startPoint y: 313, endPoint x: 295, endPoint y: 309, distance: 11.4
click at [284, 313] on input "Adresse" at bounding box center [315, 314] width 107 height 17
paste input "[STREET_ADDRESS]"
click at [166, 323] on div "Code postal" at bounding box center [197, 315] width 120 height 36
click at [164, 319] on input "Code postal" at bounding box center [196, 314] width 107 height 17
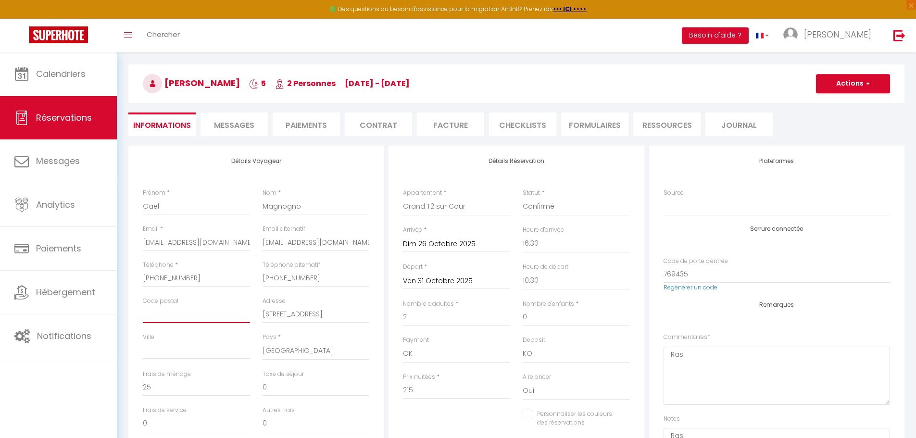
paste input "69002"
click at [149, 348] on input "Ville" at bounding box center [196, 350] width 107 height 17
paste input "[GEOGRAPHIC_DATA]"
click at [294, 244] on input "78dialloalassan@gmail.com" at bounding box center [315, 242] width 107 height 17
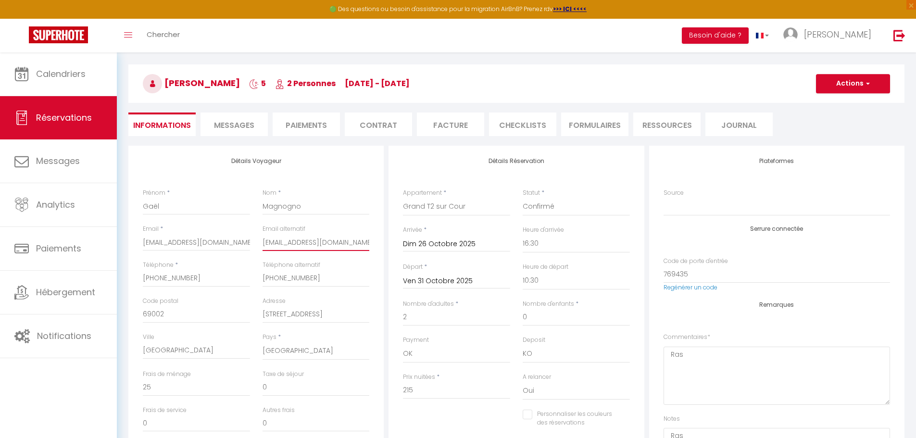
paste input "gaelmagnogno98"
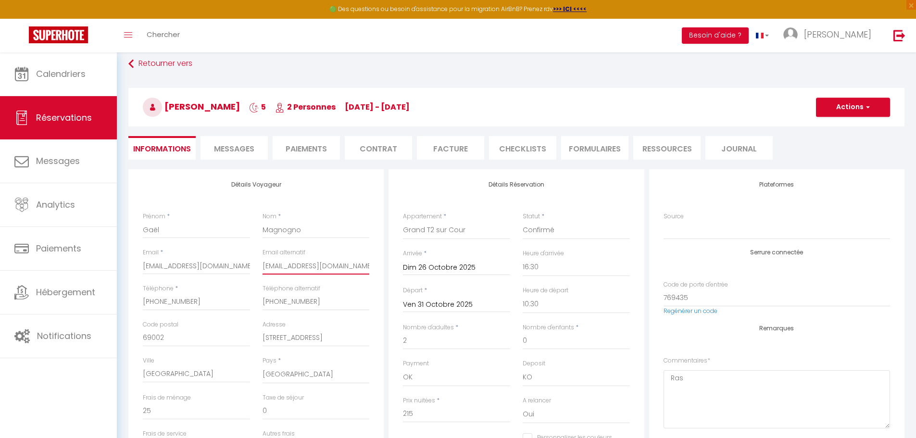
scroll to position [0, 0]
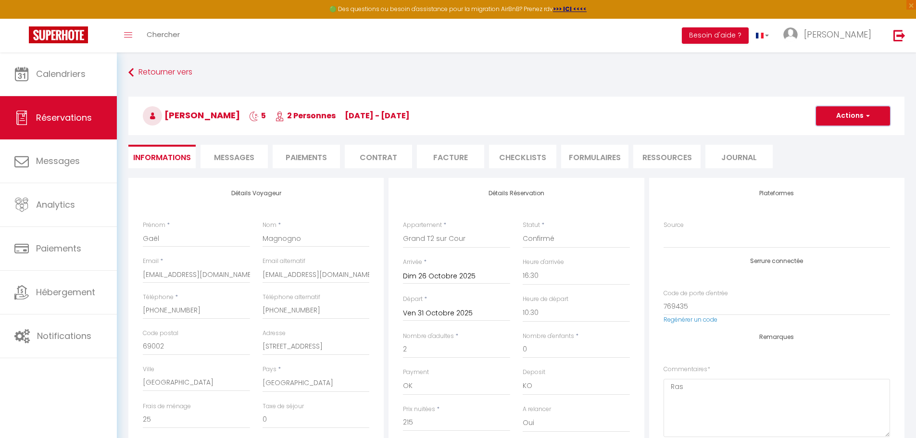
click at [842, 121] on button "Actions" at bounding box center [853, 115] width 74 height 19
click at [834, 137] on link "Enregistrer" at bounding box center [843, 137] width 76 height 12
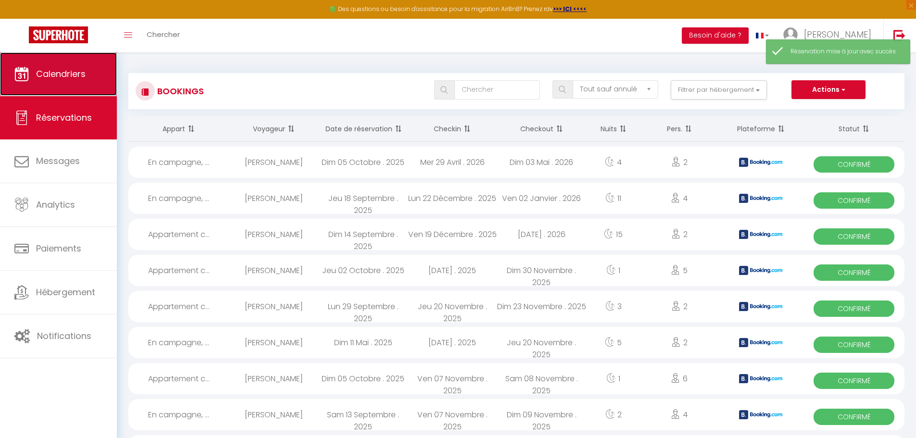
click at [57, 78] on span "Calendriers" at bounding box center [61, 74] width 50 height 12
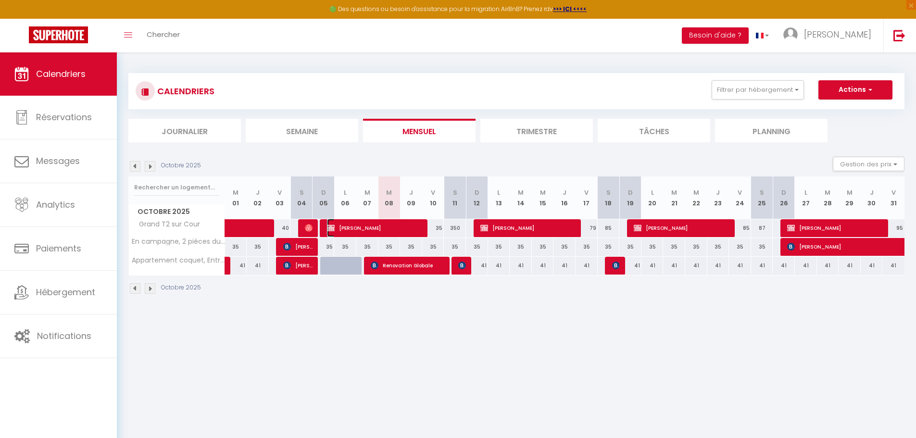
click at [355, 226] on span "Gaël Magnogno" at bounding box center [375, 228] width 96 height 18
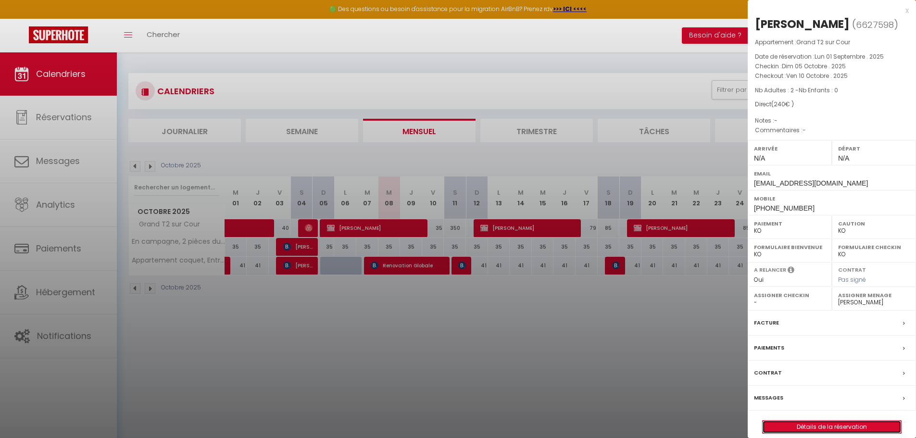
click at [817, 426] on link "Détails de la réservation" at bounding box center [831, 427] width 138 height 12
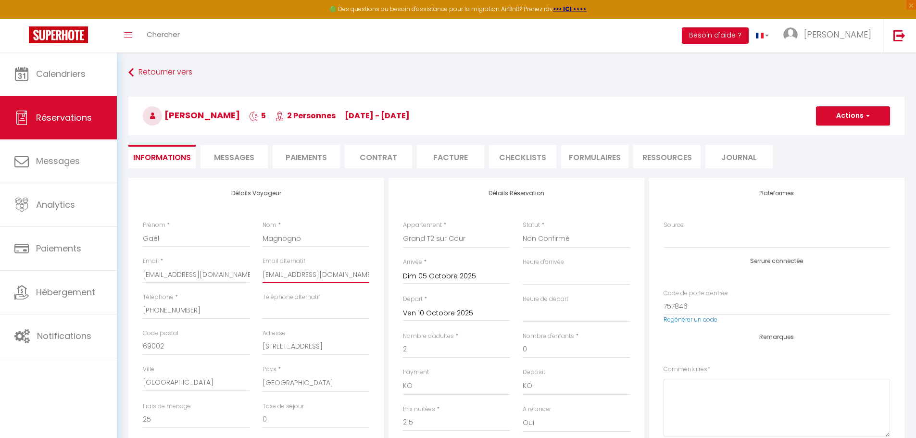
click at [342, 270] on input "gaelmagnogno98@gmail.com" at bounding box center [315, 274] width 107 height 17
click at [144, 274] on input "78dialloalassan@gmail.com" at bounding box center [196, 274] width 107 height 17
paste input "gaelmagnogno98@gmail.com"
click at [347, 275] on input "gaelmagnogno98@gmail.com" at bounding box center [315, 274] width 107 height 17
paste input "78dialloalassan"
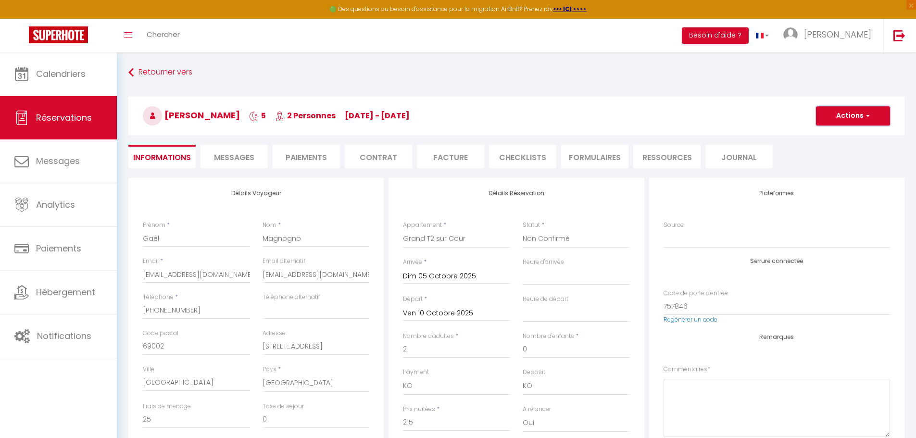
click at [870, 113] on button "Actions" at bounding box center [853, 115] width 74 height 19
click at [842, 136] on link "Enregistrer" at bounding box center [843, 137] width 76 height 12
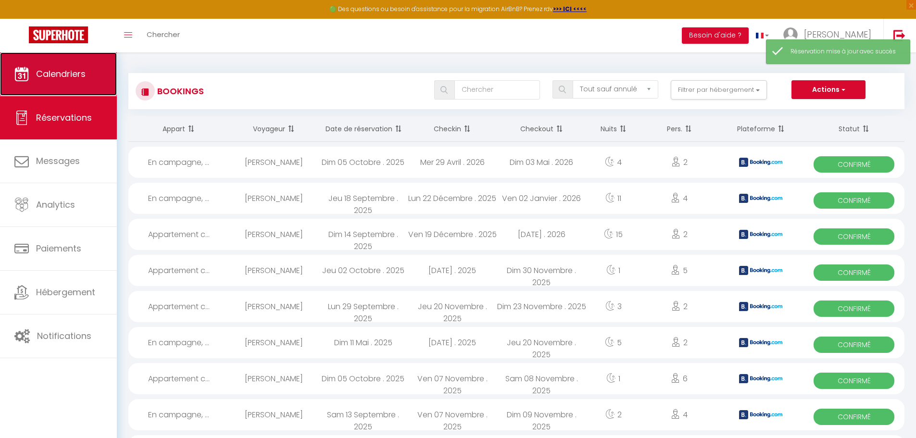
click at [56, 82] on link "Calendriers" at bounding box center [58, 73] width 117 height 43
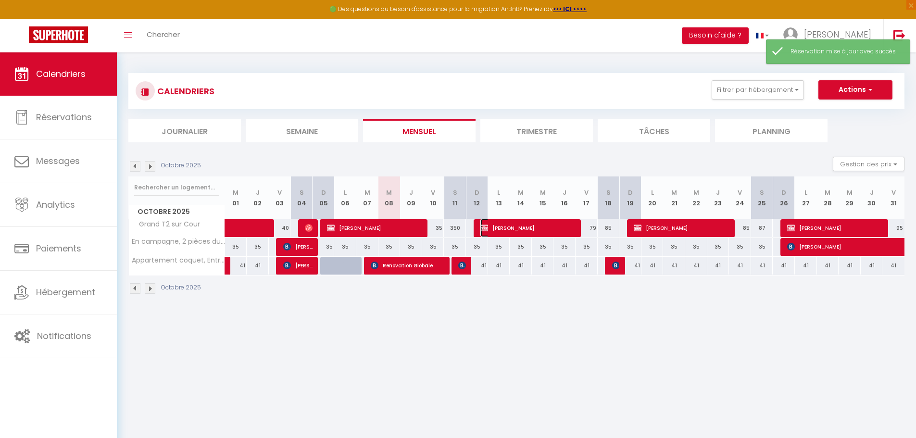
click at [515, 226] on span "Gaël Magnogno" at bounding box center [528, 228] width 96 height 18
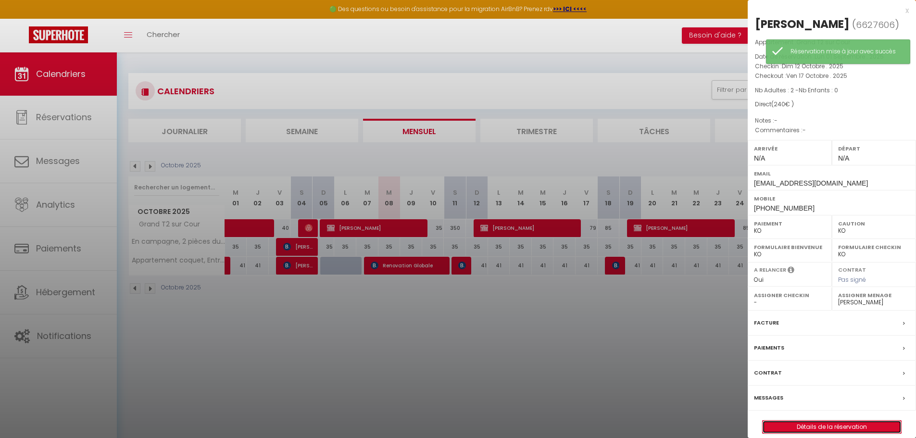
click at [830, 425] on link "Détails de la réservation" at bounding box center [831, 427] width 138 height 12
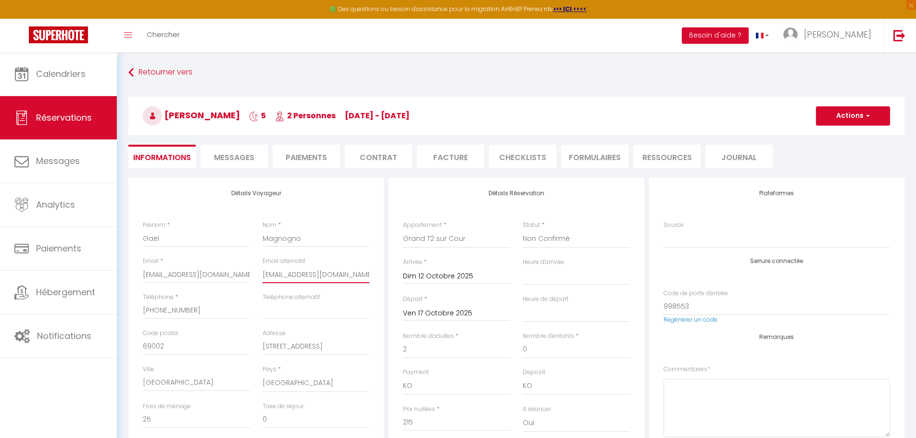
click at [278, 273] on input "gaelmagnogno98@gmail.com" at bounding box center [315, 274] width 107 height 17
click at [156, 273] on input "78dialloalassan@gmail.com" at bounding box center [196, 274] width 107 height 17
paste input "gaelmagnogno98@gmail.com"
click at [281, 274] on input "gaelmagnogno98@gmail.com" at bounding box center [315, 274] width 107 height 17
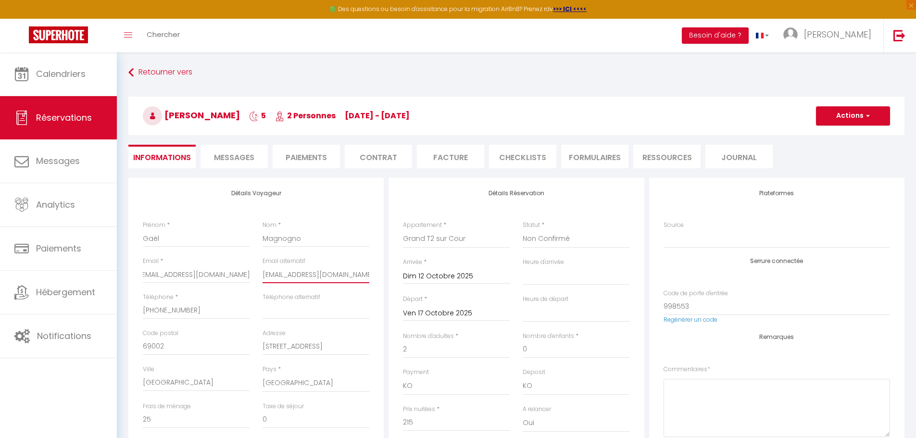
scroll to position [0, 0]
click at [281, 274] on input "gaelmagnogno98@gmail.com" at bounding box center [315, 274] width 107 height 17
click at [220, 275] on input "78dialloalassan@gmail.com" at bounding box center [196, 274] width 107 height 17
click at [276, 273] on input "gaelmagnogno98@gmail.com" at bounding box center [315, 274] width 107 height 17
click at [146, 276] on input "78dialloalassan@gmail.com" at bounding box center [196, 274] width 107 height 17
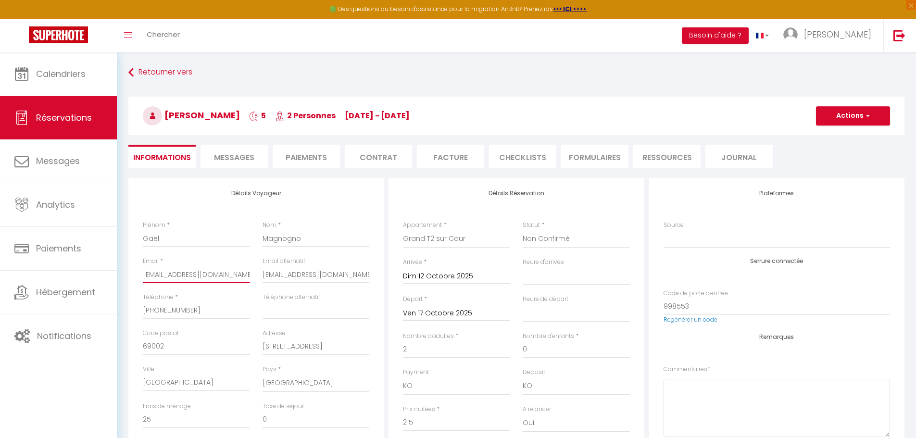
paste input "gaelmagnogno98@gmail.com"
paste input "78dialloalassan"
click at [843, 118] on button "Actions" at bounding box center [853, 115] width 74 height 19
click at [842, 141] on link "Enregistrer" at bounding box center [843, 137] width 76 height 12
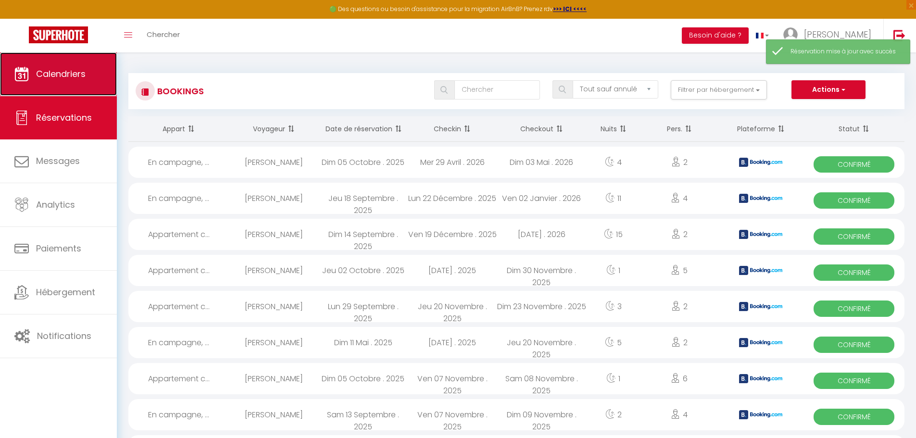
click at [50, 79] on span "Calendriers" at bounding box center [61, 74] width 50 height 12
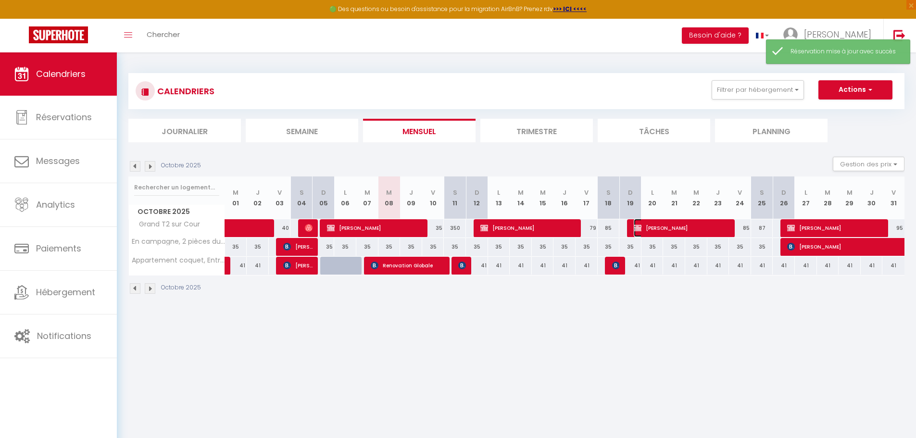
click at [676, 226] on span "Gaël Magnogno" at bounding box center [682, 228] width 96 height 18
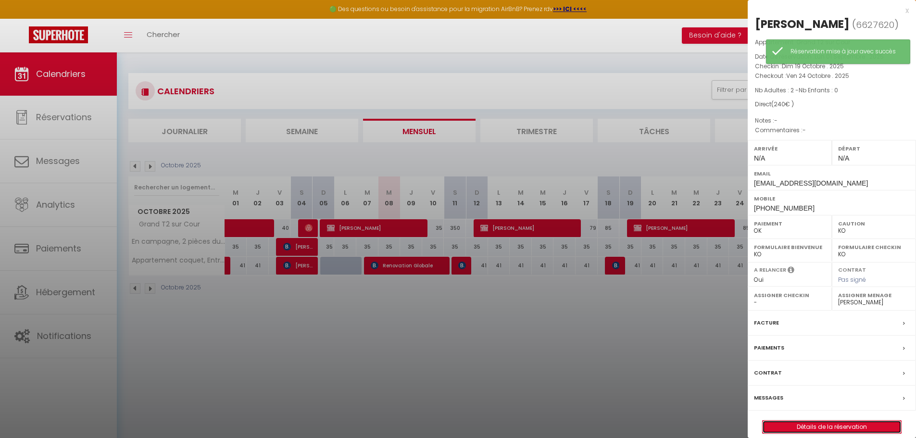
click at [802, 427] on link "Détails de la réservation" at bounding box center [831, 427] width 138 height 12
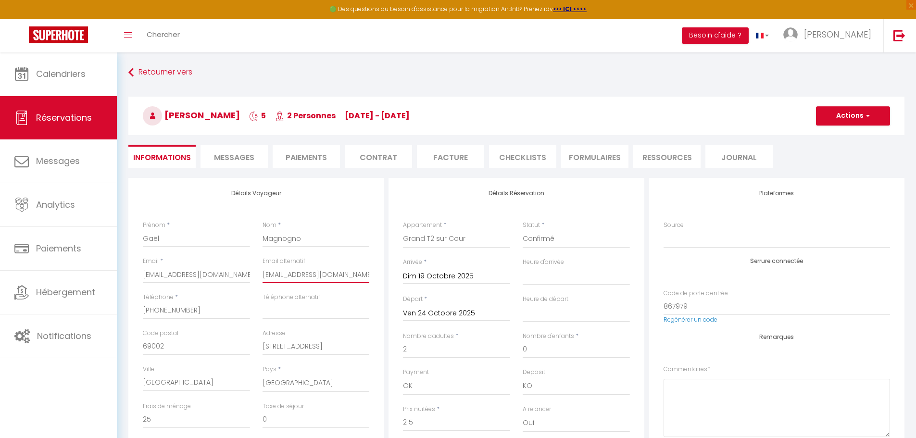
click at [282, 272] on input "gaelmagnogno98@gmail.com" at bounding box center [315, 274] width 107 height 17
click at [143, 275] on input "78dialloalassan@gmail.com" at bounding box center [196, 274] width 107 height 17
paste input "gaelmagnogno98@gmail.com"
click at [303, 271] on input "email" at bounding box center [315, 274] width 107 height 17
paste input "78dialloalassan@gmail.com"
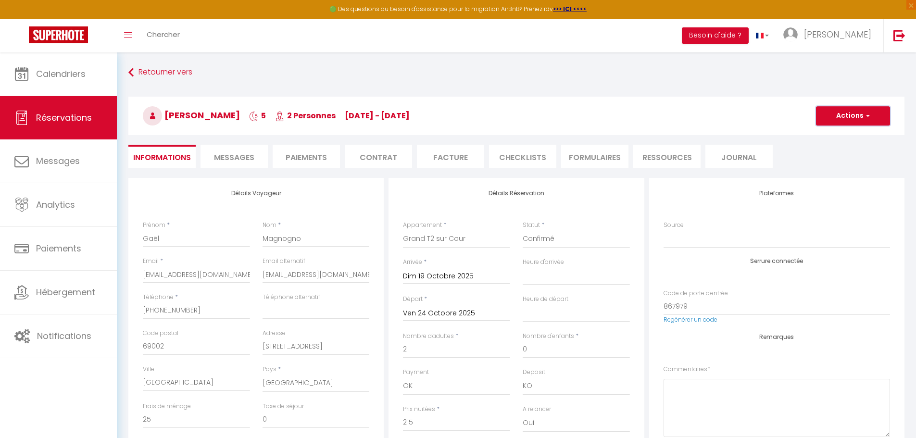
click at [861, 112] on button "Actions" at bounding box center [853, 115] width 74 height 19
click at [854, 139] on link "Enregistrer" at bounding box center [843, 137] width 76 height 12
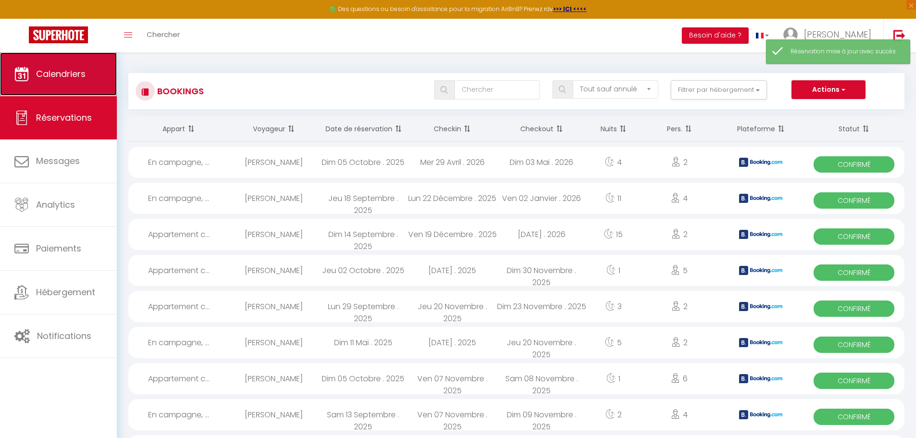
click at [61, 76] on span "Calendriers" at bounding box center [61, 74] width 50 height 12
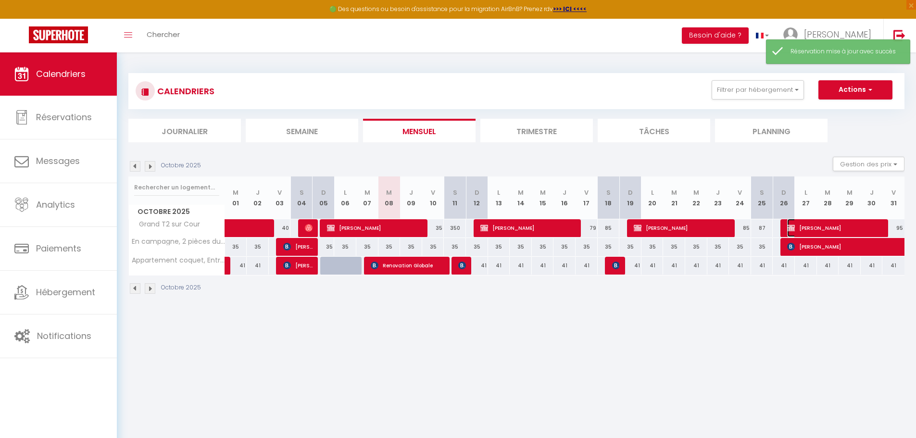
click at [821, 224] on span "Gaël Magnogno" at bounding box center [835, 228] width 96 height 18
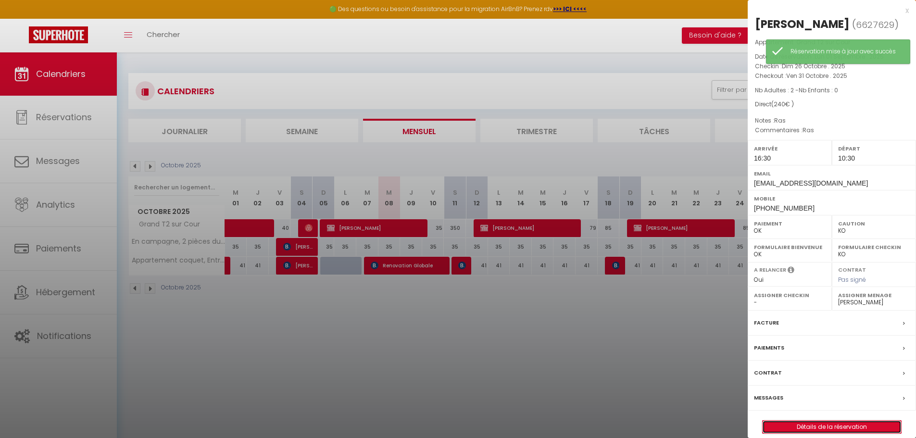
click at [824, 428] on link "Détails de la réservation" at bounding box center [831, 427] width 138 height 12
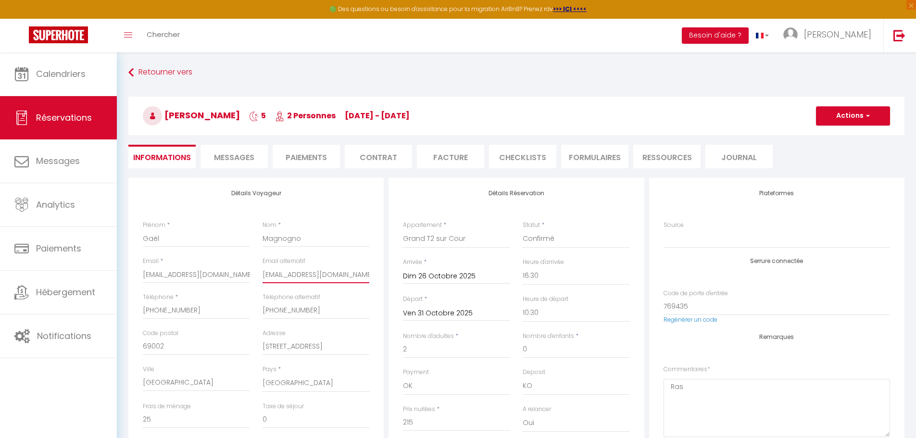
click at [302, 271] on input "gaelmagnogno98@gmail.com" at bounding box center [315, 274] width 107 height 17
click at [184, 276] on input "78dialloalassan@gmail.com" at bounding box center [196, 274] width 107 height 17
paste input "gaelmagnogno98@gmail.com"
click at [284, 278] on input "email" at bounding box center [315, 274] width 107 height 17
paste input "78dialloalassan@gmail.com"
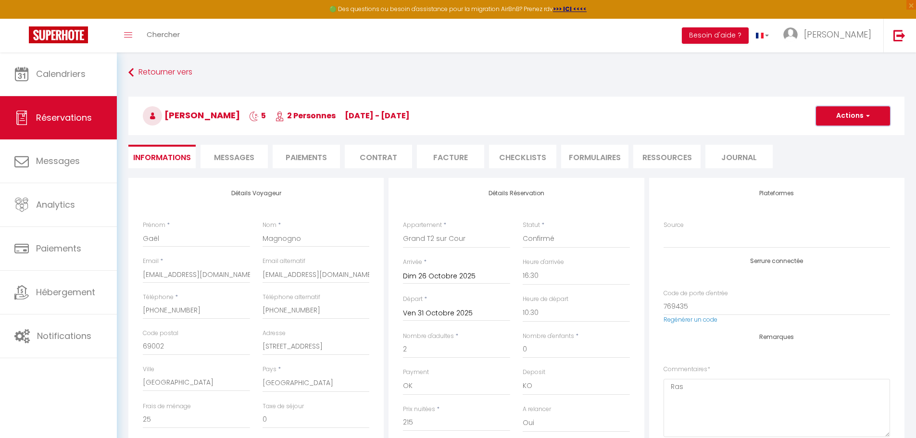
click at [827, 110] on button "Actions" at bounding box center [853, 115] width 74 height 19
click at [827, 135] on link "Enregistrer" at bounding box center [843, 137] width 76 height 12
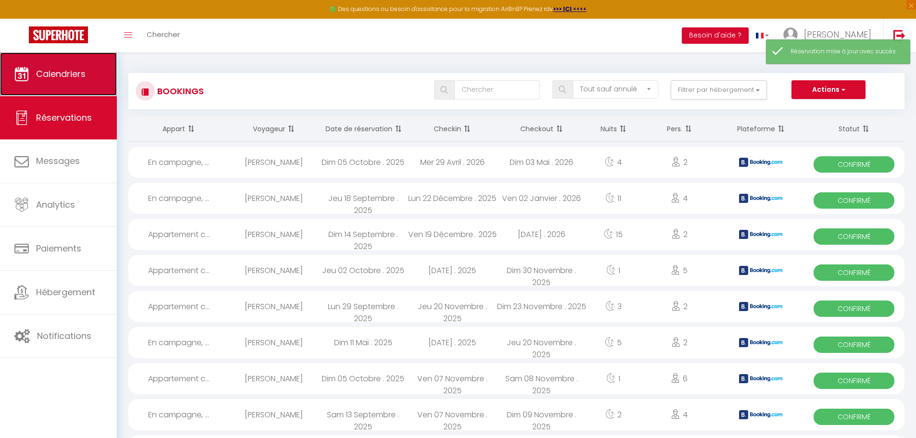
click at [77, 85] on link "Calendriers" at bounding box center [58, 73] width 117 height 43
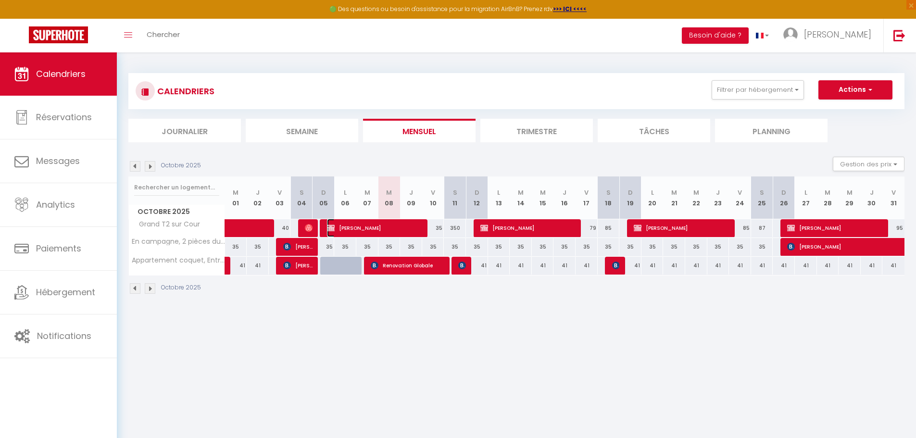
click at [367, 225] on span "Gaël Magnogno" at bounding box center [375, 228] width 96 height 18
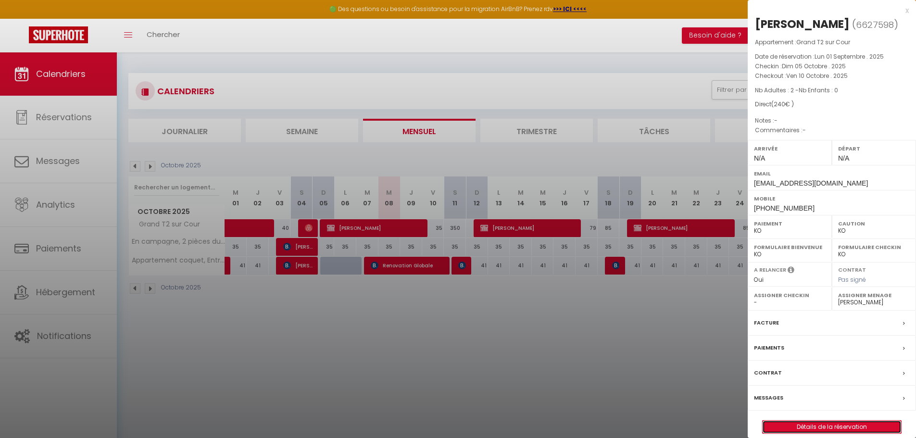
click at [835, 429] on link "Détails de la réservation" at bounding box center [831, 427] width 138 height 12
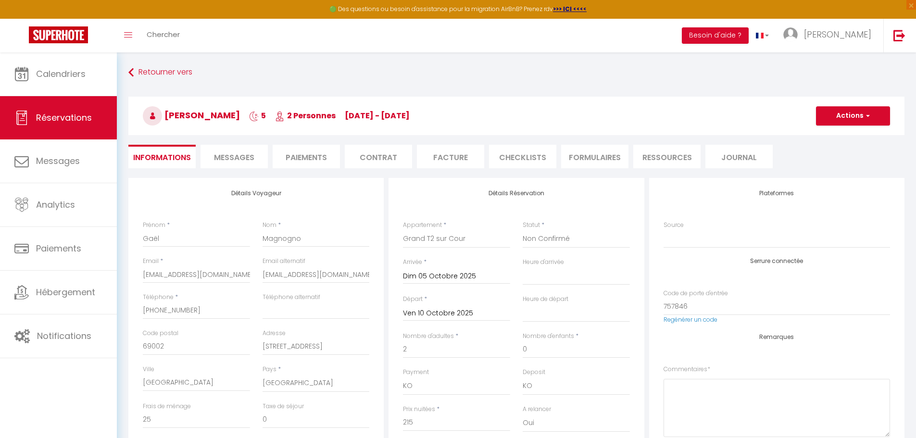
click at [450, 153] on li "Facture" at bounding box center [450, 157] width 67 height 24
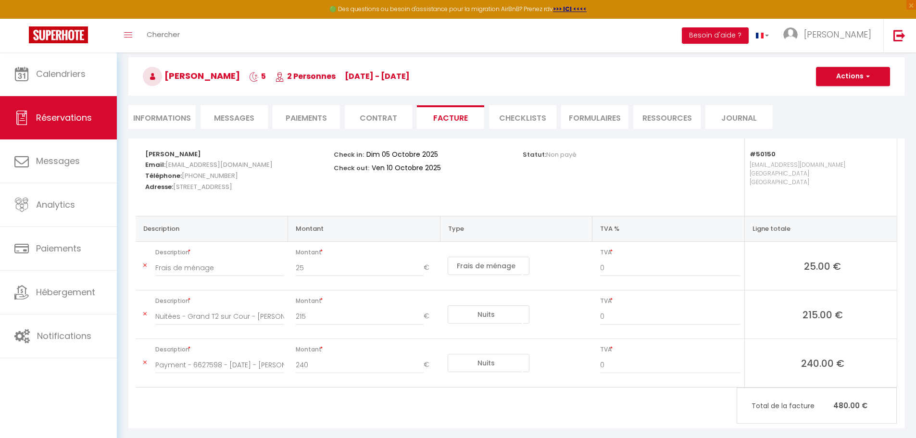
scroll to position [48, 0]
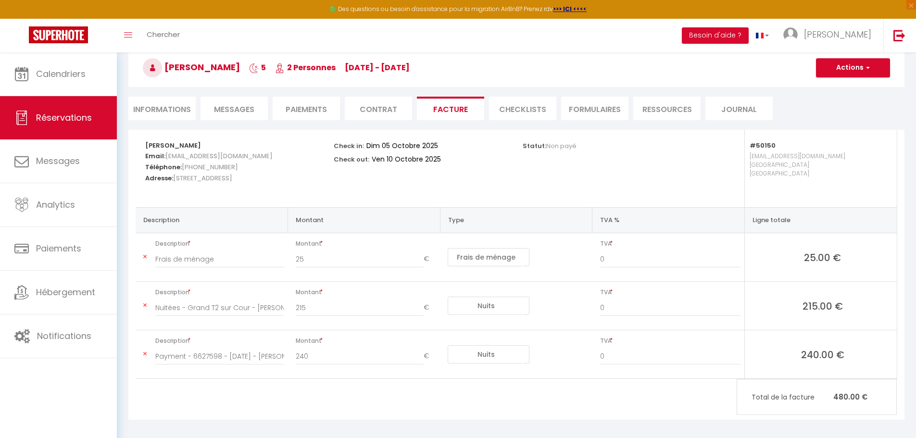
click at [178, 106] on li "Informations" at bounding box center [161, 109] width 67 height 24
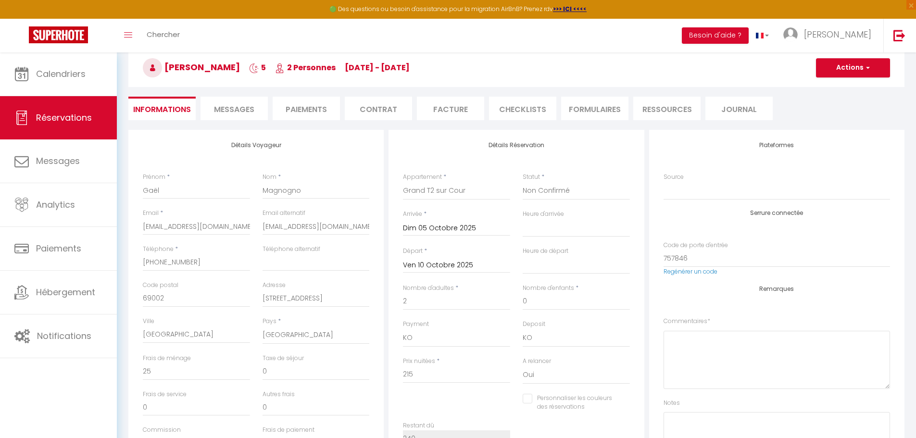
drag, startPoint x: 455, startPoint y: 109, endPoint x: 437, endPoint y: 119, distance: 19.8
click at [455, 109] on li "Facture" at bounding box center [450, 109] width 67 height 24
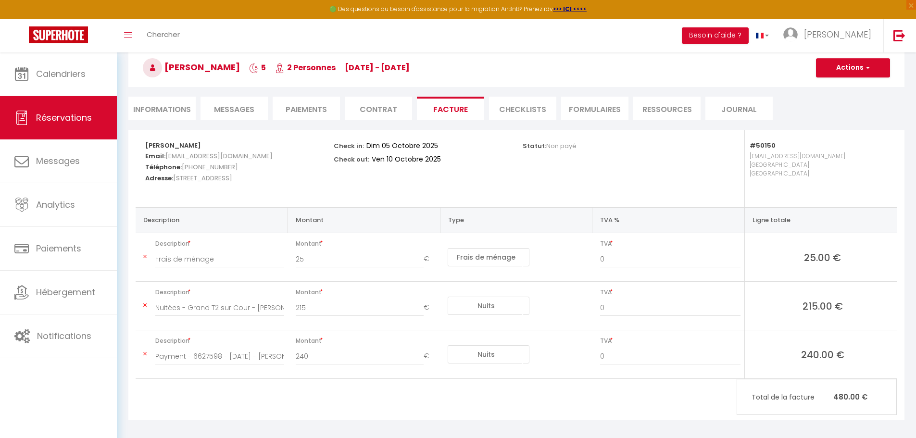
click at [143, 354] on icon at bounding box center [144, 354] width 3 height 6
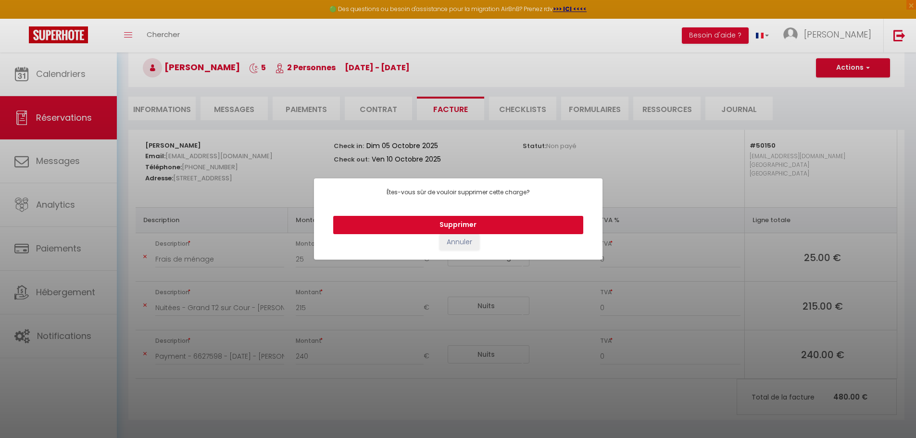
click at [474, 221] on button "Supprimer" at bounding box center [458, 225] width 250 height 18
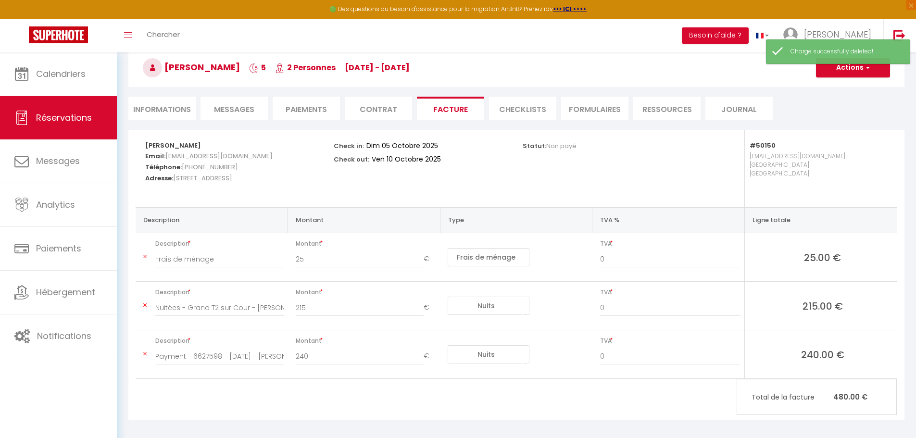
click at [348, 115] on li "Contrat" at bounding box center [378, 109] width 67 height 24
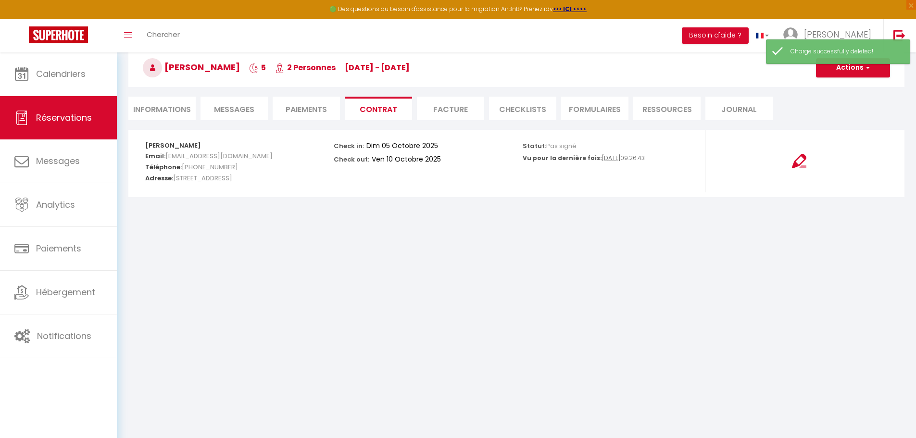
click at [451, 110] on li "Facture" at bounding box center [450, 109] width 67 height 24
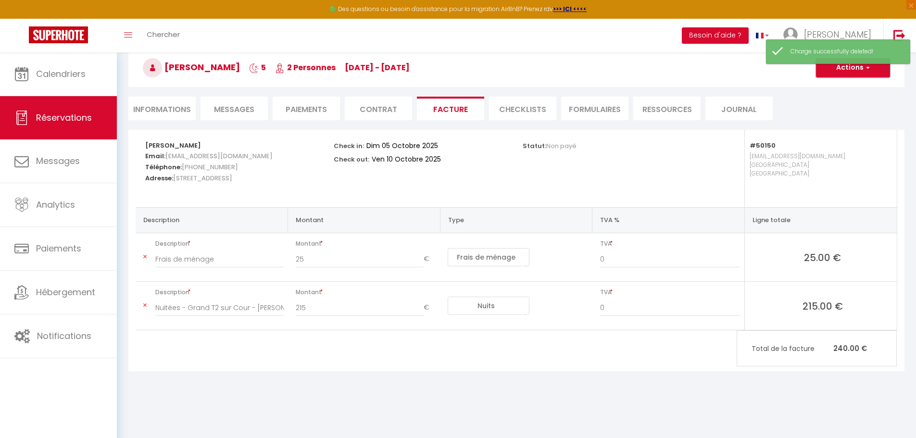
click at [859, 69] on button "Actions" at bounding box center [853, 67] width 74 height 19
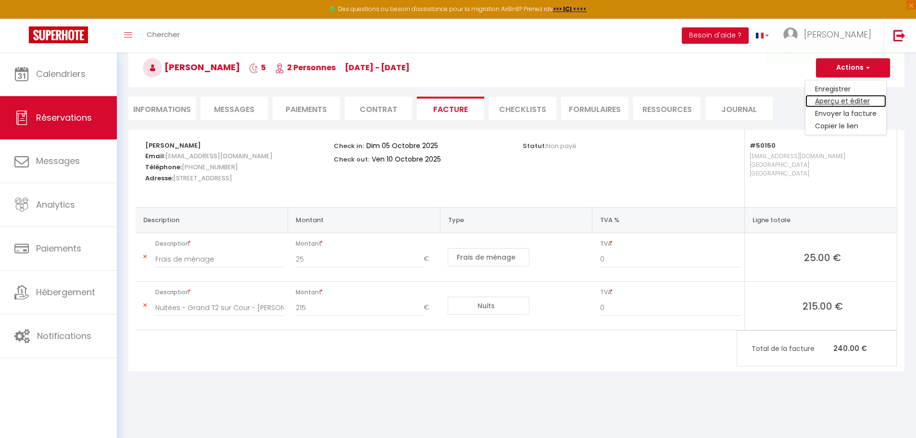
click at [852, 101] on link "Aperçu et éditer" at bounding box center [845, 101] width 81 height 12
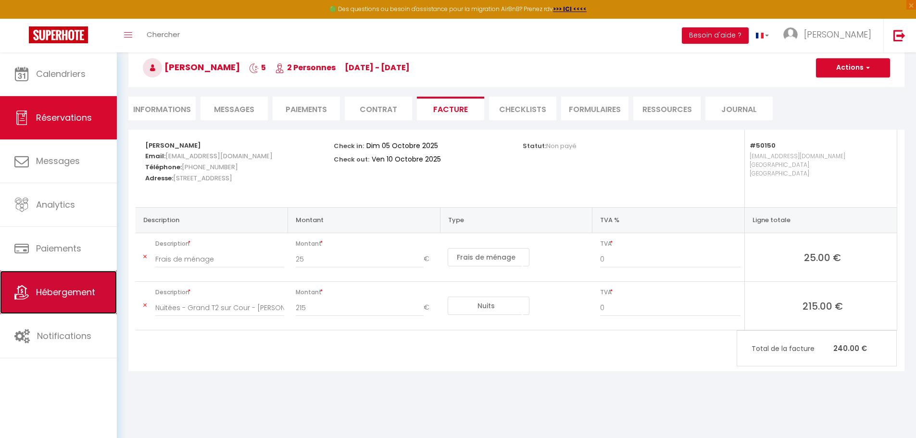
click at [63, 301] on link "Hébergement" at bounding box center [58, 292] width 117 height 43
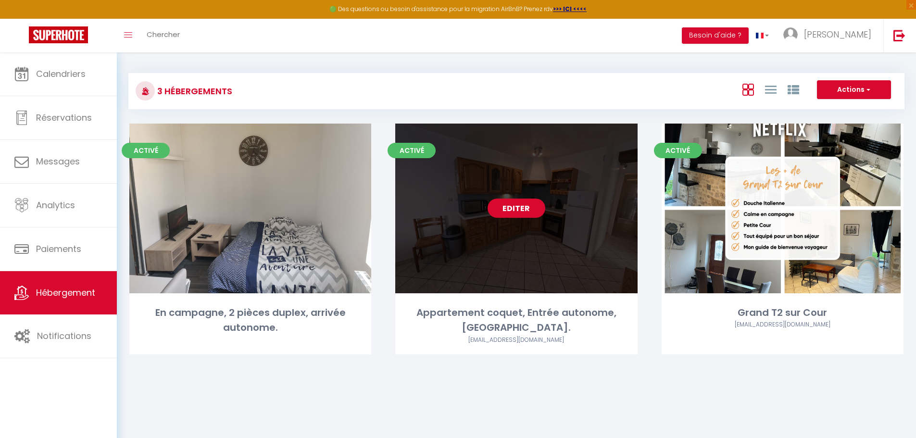
click at [518, 209] on link "Editer" at bounding box center [516, 208] width 58 height 19
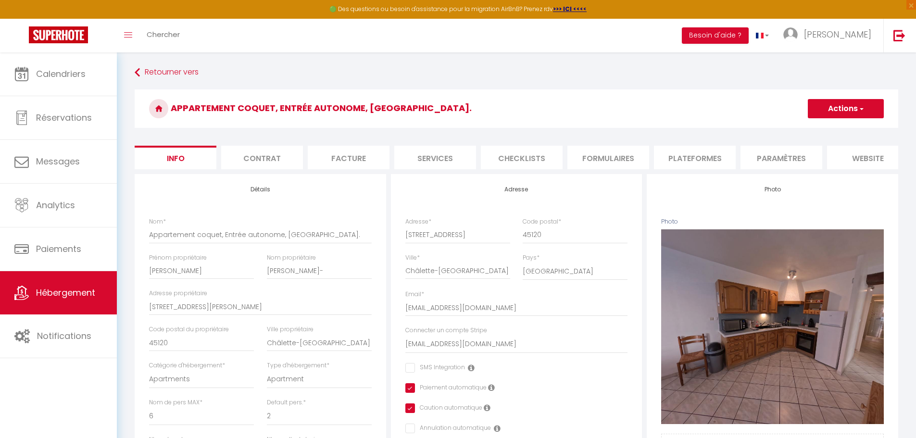
click at [363, 160] on li "Facture" at bounding box center [349, 158] width 82 height 24
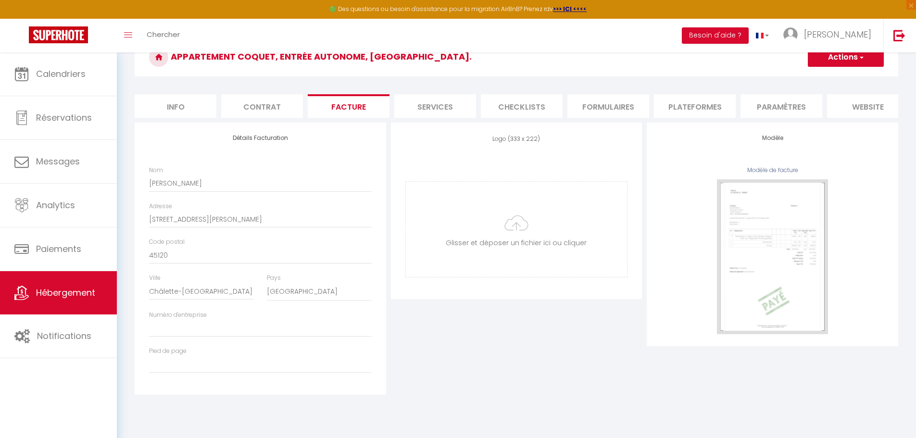
scroll to position [52, 0]
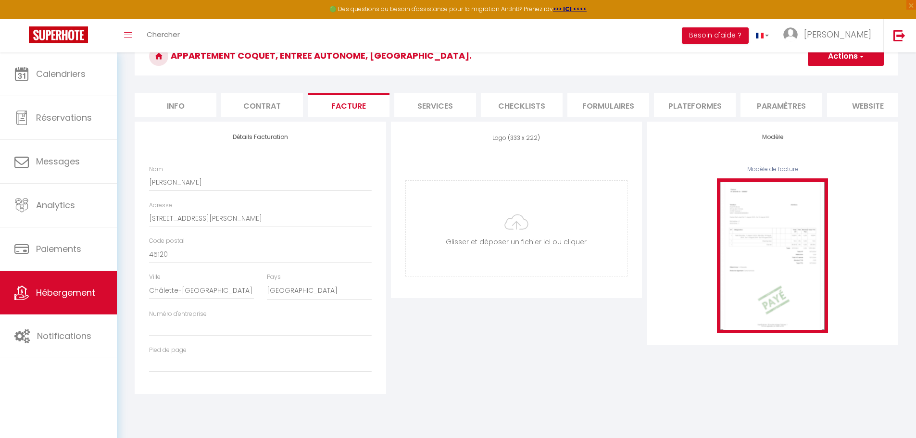
click at [745, 239] on img at bounding box center [772, 255] width 111 height 154
click at [773, 284] on img at bounding box center [772, 255] width 111 height 154
click at [780, 329] on img at bounding box center [772, 255] width 111 height 154
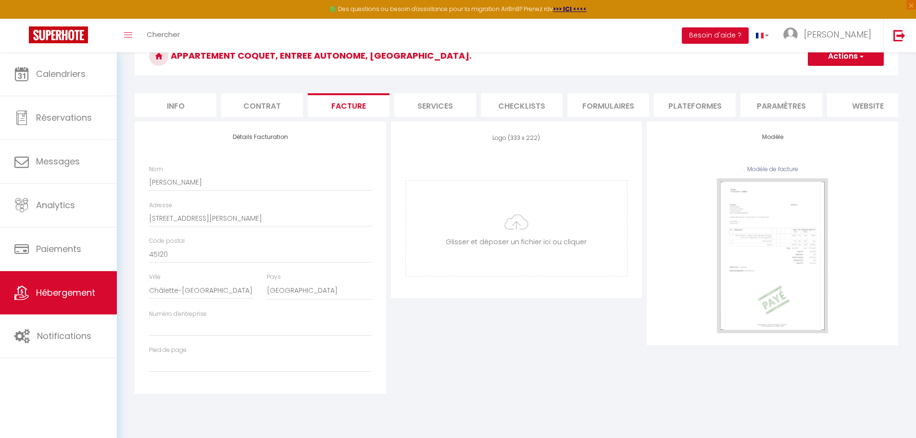
click at [782, 174] on div "Modèle de facture" at bounding box center [772, 169] width 223 height 9
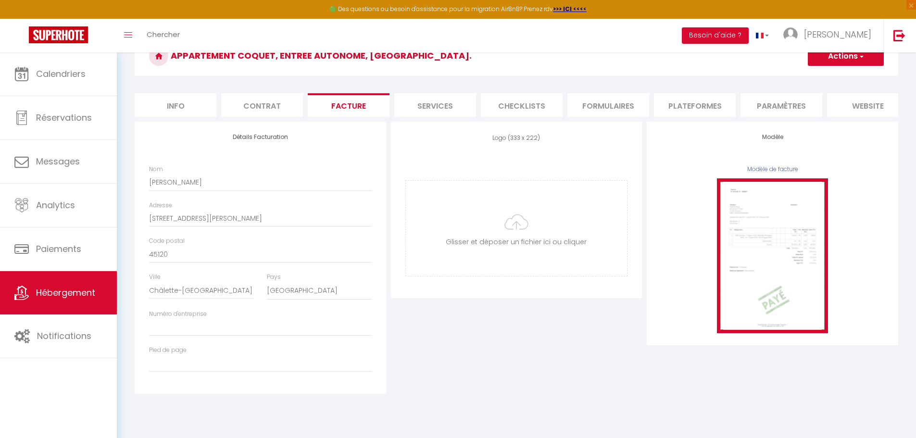
click at [768, 266] on img at bounding box center [772, 255] width 111 height 154
click at [761, 306] on img at bounding box center [772, 255] width 111 height 154
click at [764, 254] on img at bounding box center [772, 255] width 111 height 154
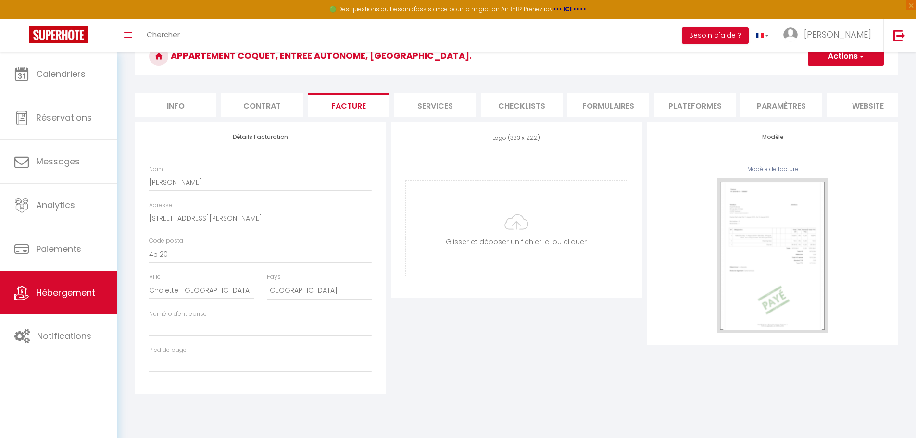
click at [194, 106] on li "Info" at bounding box center [176, 105] width 82 height 24
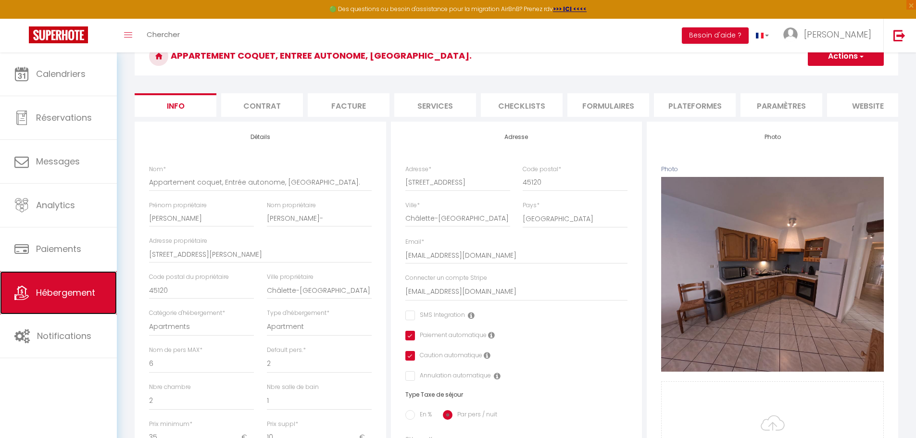
click at [62, 288] on span "Hébergement" at bounding box center [65, 292] width 59 height 12
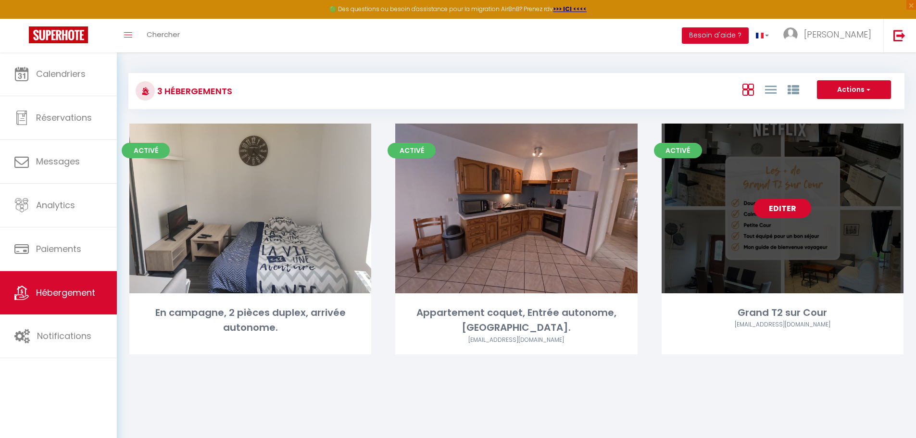
click at [787, 207] on link "Editer" at bounding box center [782, 208] width 58 height 19
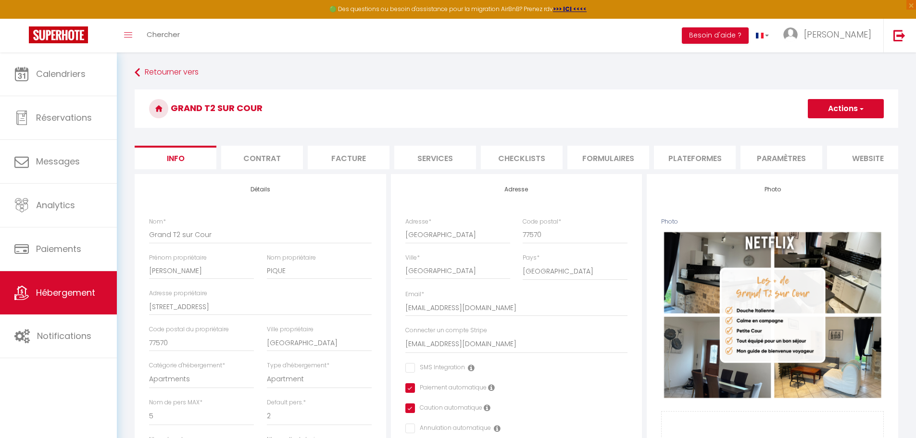
click at [349, 156] on li "Facture" at bounding box center [349, 158] width 82 height 24
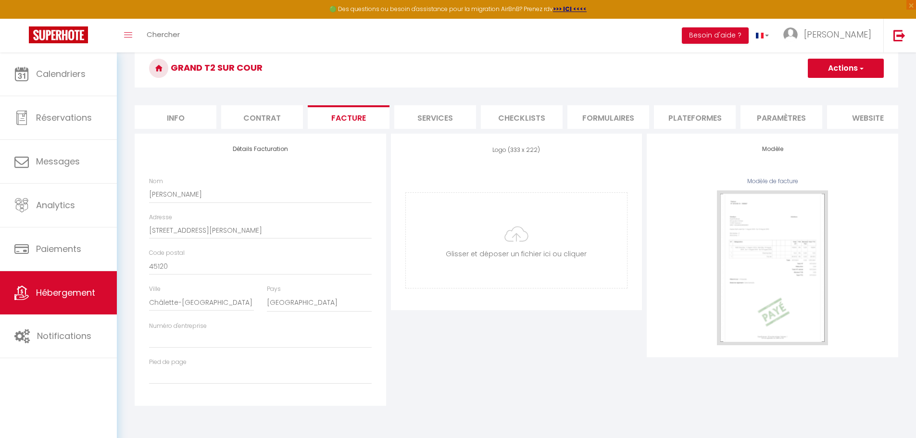
scroll to position [48, 0]
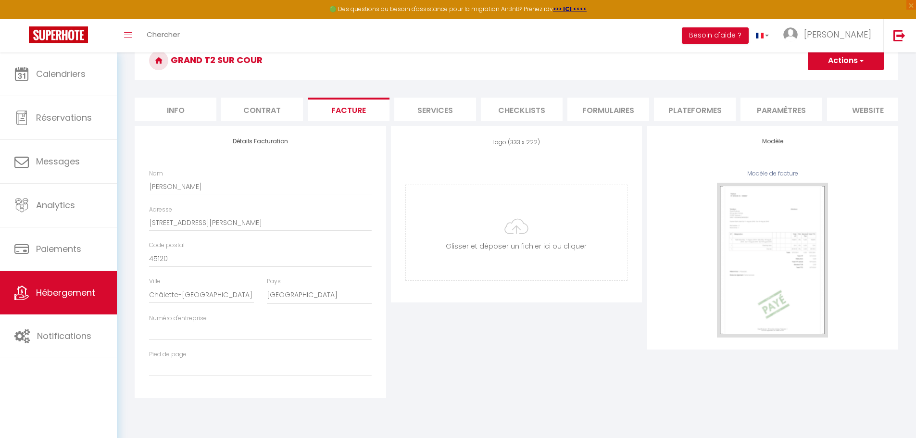
click at [252, 112] on li "Contrat" at bounding box center [262, 110] width 82 height 24
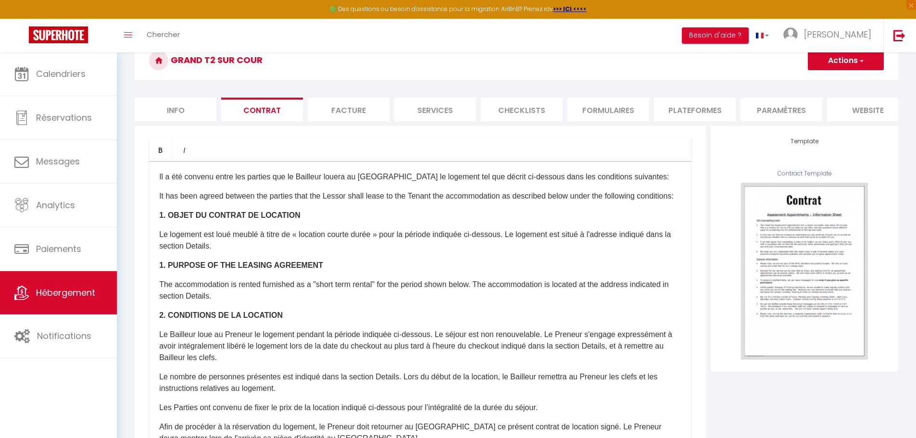
click at [175, 113] on li "Info" at bounding box center [176, 110] width 82 height 24
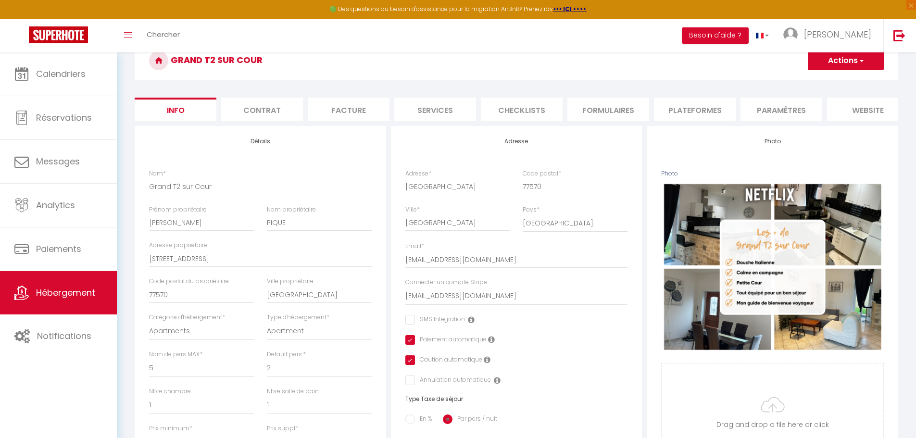
click at [266, 109] on li "Contrat" at bounding box center [262, 110] width 82 height 24
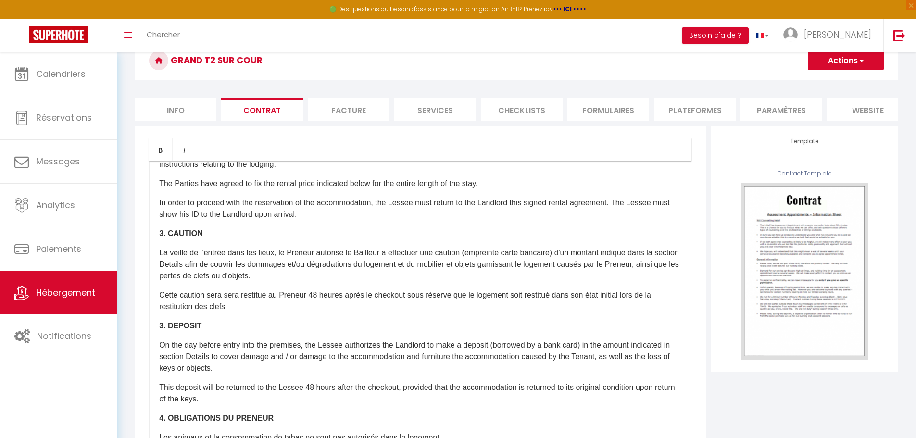
scroll to position [410, 0]
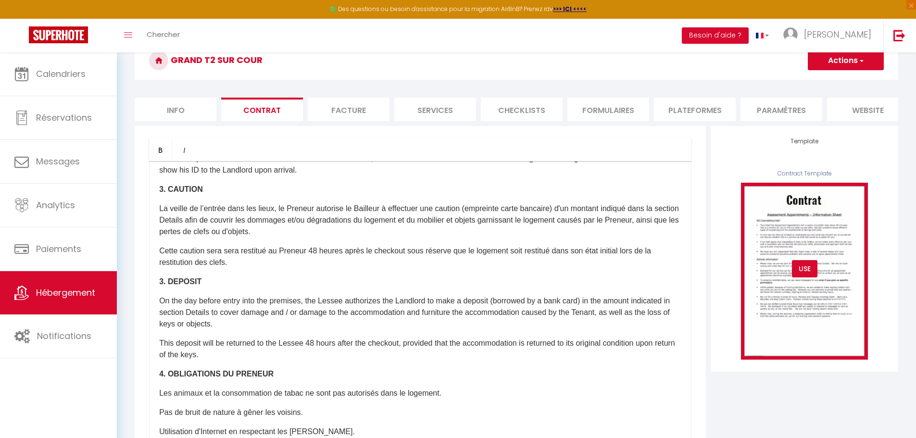
click at [805, 275] on div "USE" at bounding box center [804, 268] width 25 height 17
click at [804, 277] on div "USE" at bounding box center [804, 268] width 25 height 17
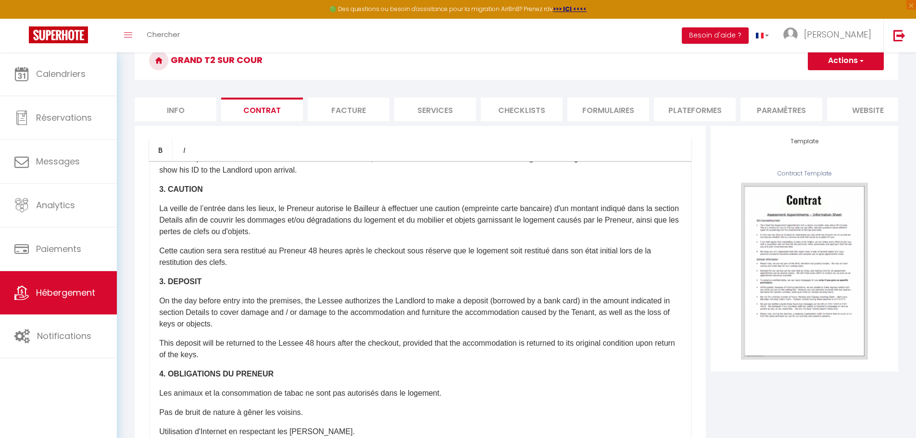
click at [763, 106] on li "Paramètres" at bounding box center [781, 110] width 82 height 24
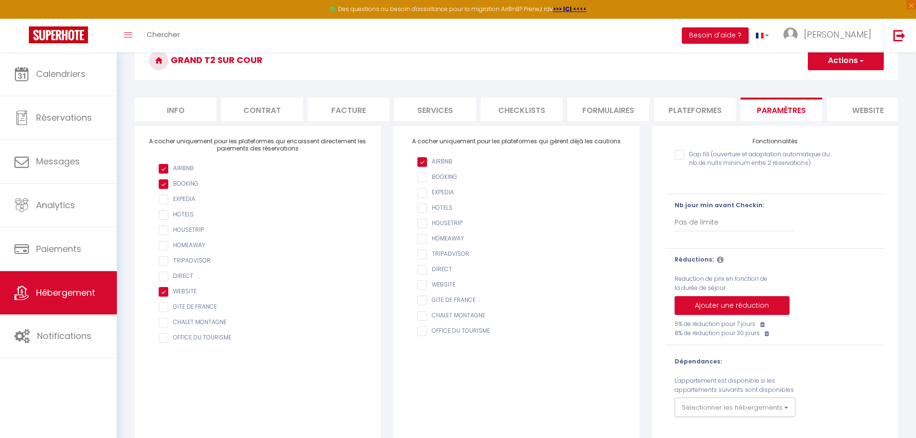
click at [166, 281] on input "checkbox" at bounding box center [263, 277] width 208 height 10
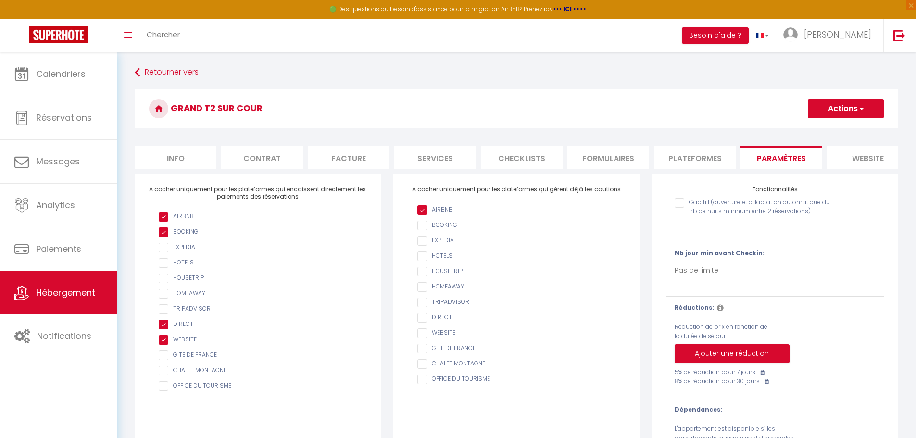
click at [847, 112] on button "Actions" at bounding box center [846, 108] width 76 height 19
click at [835, 131] on input "Enregistrer" at bounding box center [835, 130] width 36 height 10
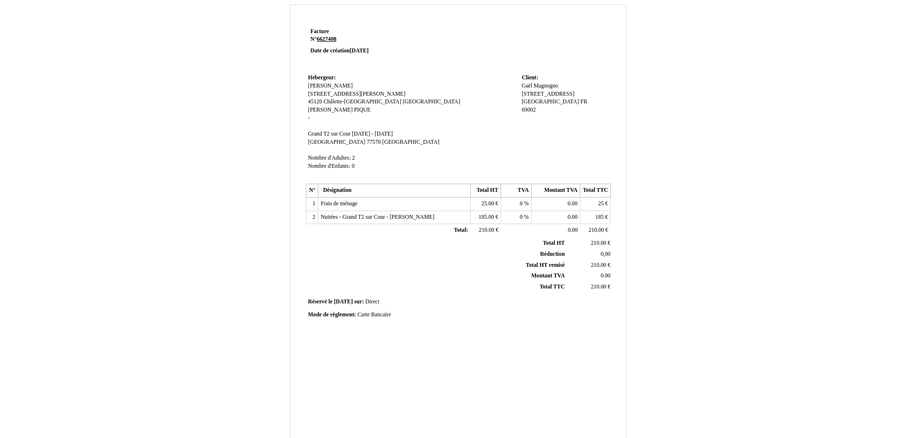
scroll to position [16, 0]
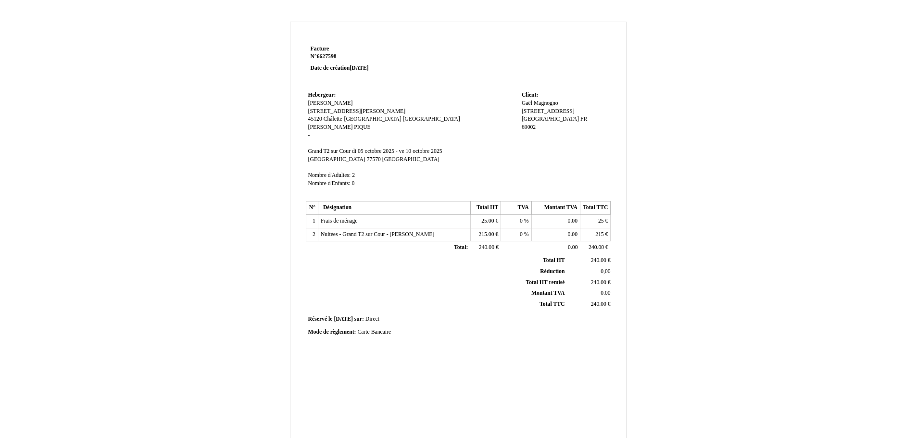
click at [389, 267] on th "Réduction Réduction" at bounding box center [437, 271] width 260 height 11
click at [391, 229] on td "Nuitées - Grand T2 sur Cour - [PERSON_NAME] Nuitées - Grand T2 sur Cour - [PERS…" at bounding box center [394, 234] width 152 height 13
drag, startPoint x: 403, startPoint y: 235, endPoint x: 469, endPoint y: 235, distance: 66.3
click at [469, 235] on td "Nuitées - Grand T2 sur Cour - Diallo ALassan Nuitées - Grand T2 sur Cour - Dial…" at bounding box center [394, 234] width 152 height 13
click at [496, 229] on td "215.00 215.00 €" at bounding box center [485, 234] width 30 height 13
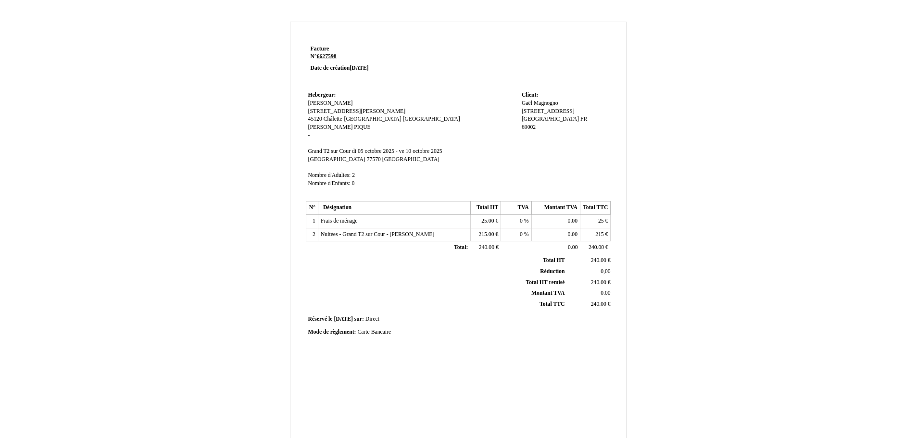
click at [420, 87] on td "Facture Facture N° 6627598 6627598 Date de création 01 September 2025" at bounding box center [367, 66] width 122 height 46
